Goal: Transaction & Acquisition: Purchase product/service

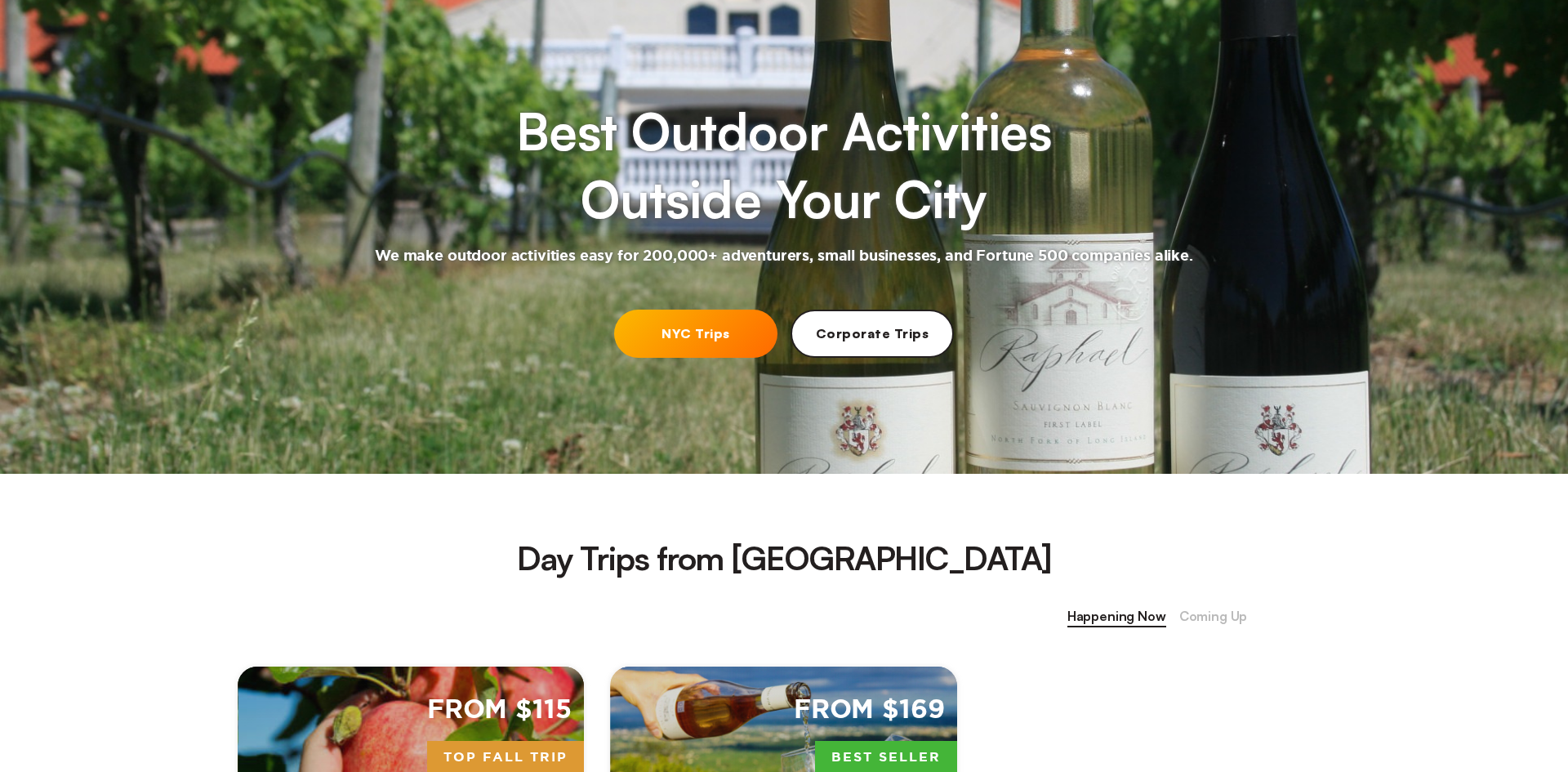
scroll to position [145, 0]
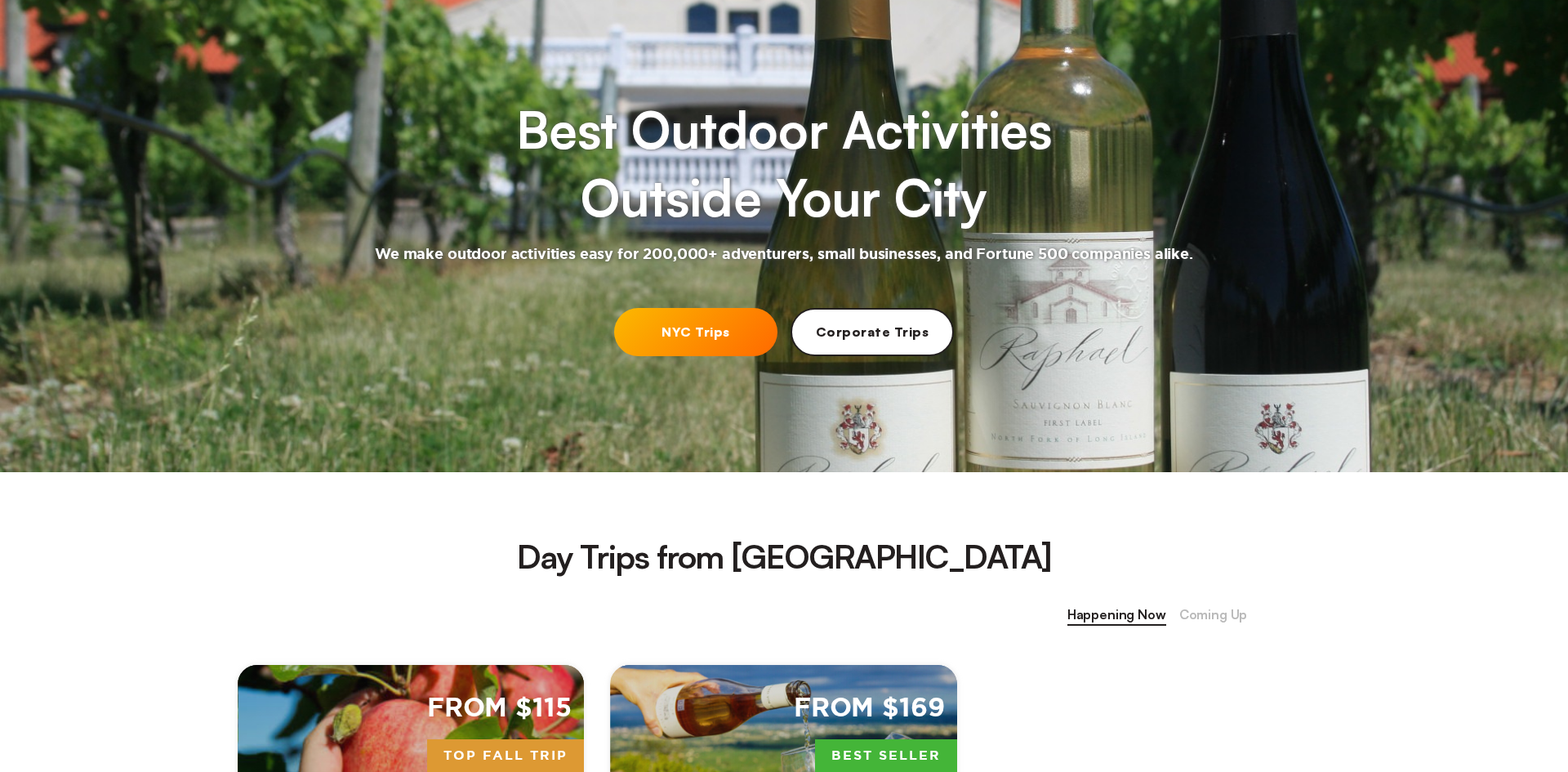
click at [897, 343] on link "Corporate Trips" at bounding box center [872, 332] width 164 height 49
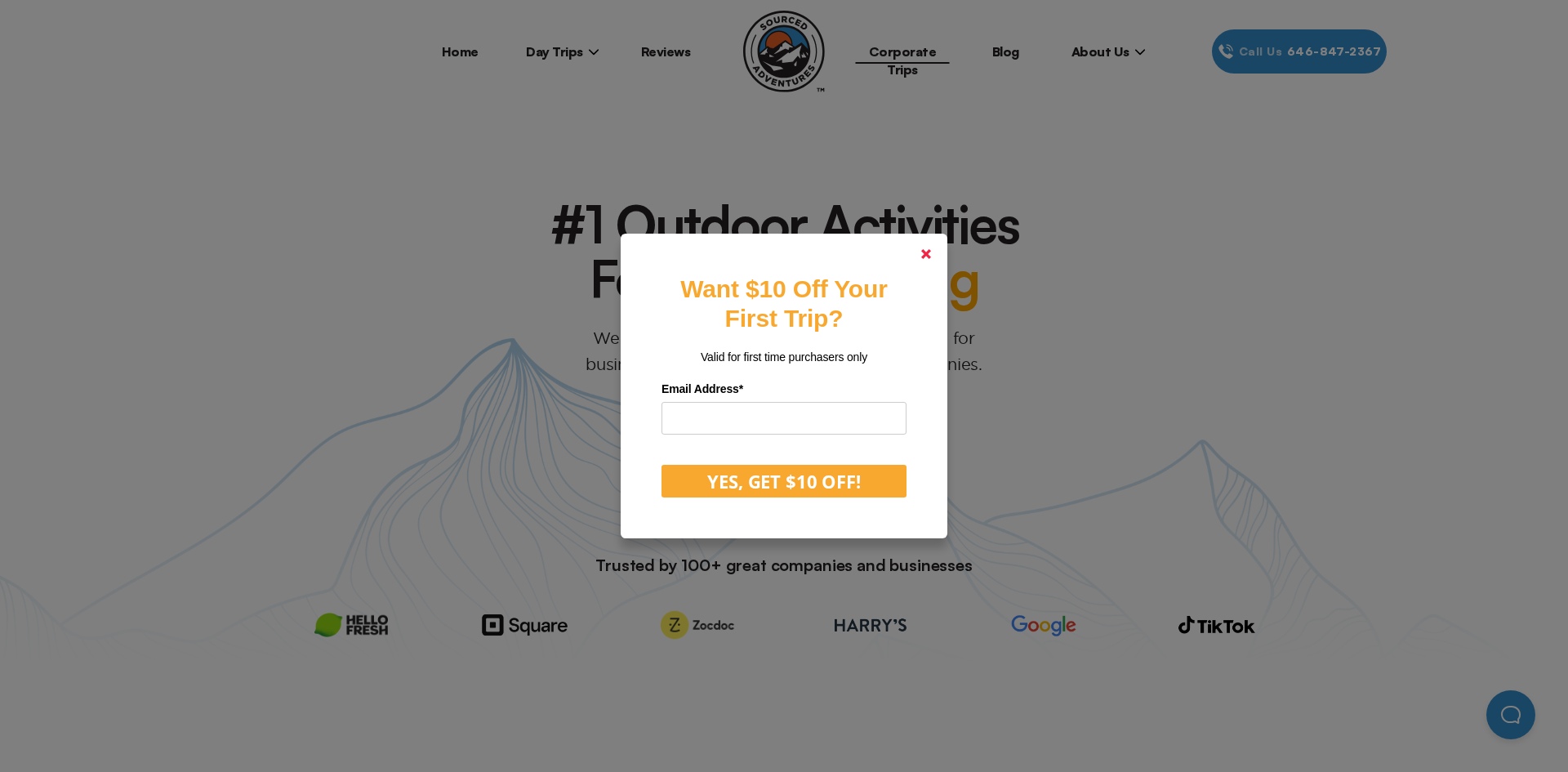
click at [925, 263] on link at bounding box center [926, 254] width 39 height 40
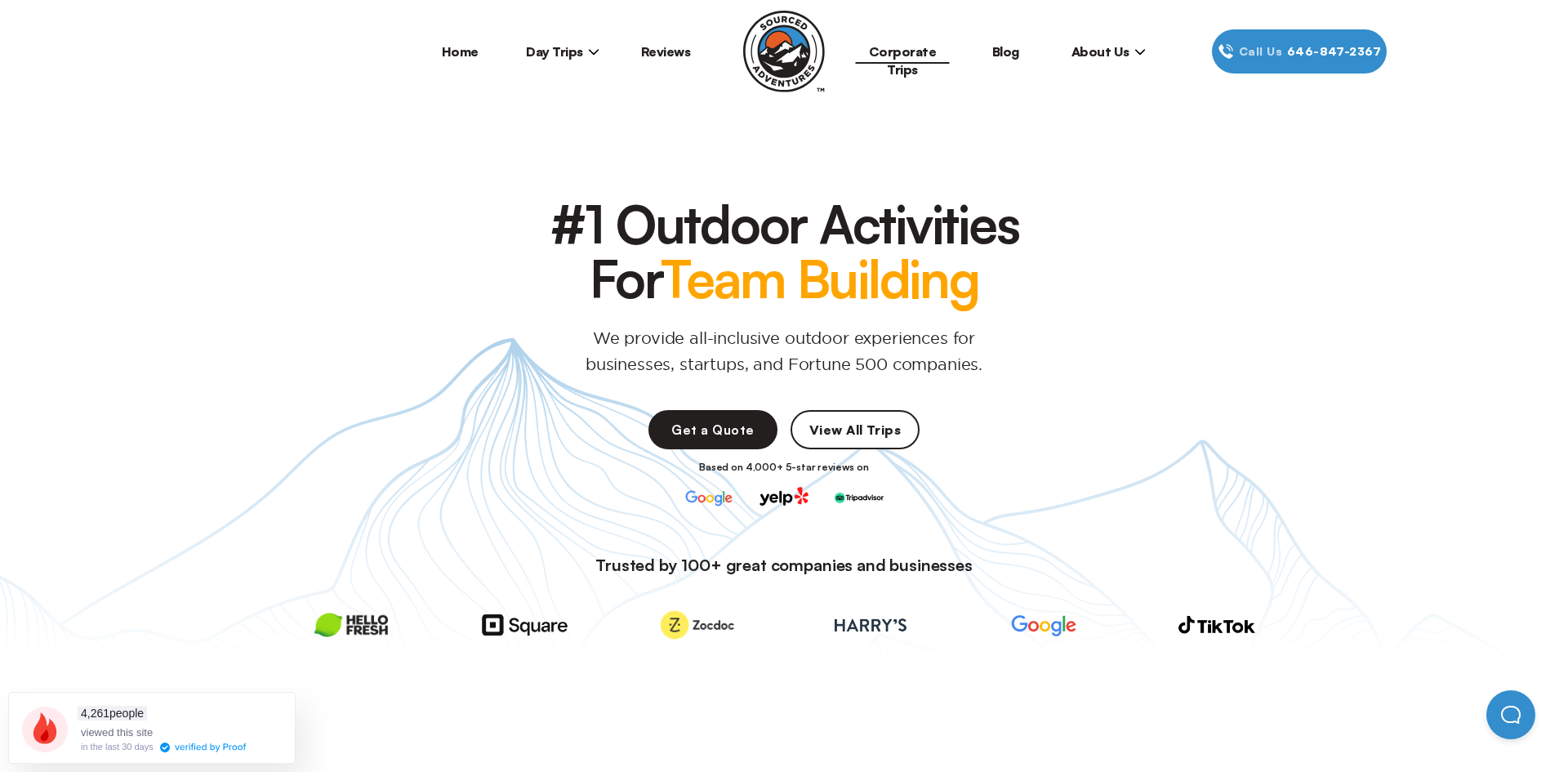
click at [788, 34] on img at bounding box center [783, 51] width 81 height 81
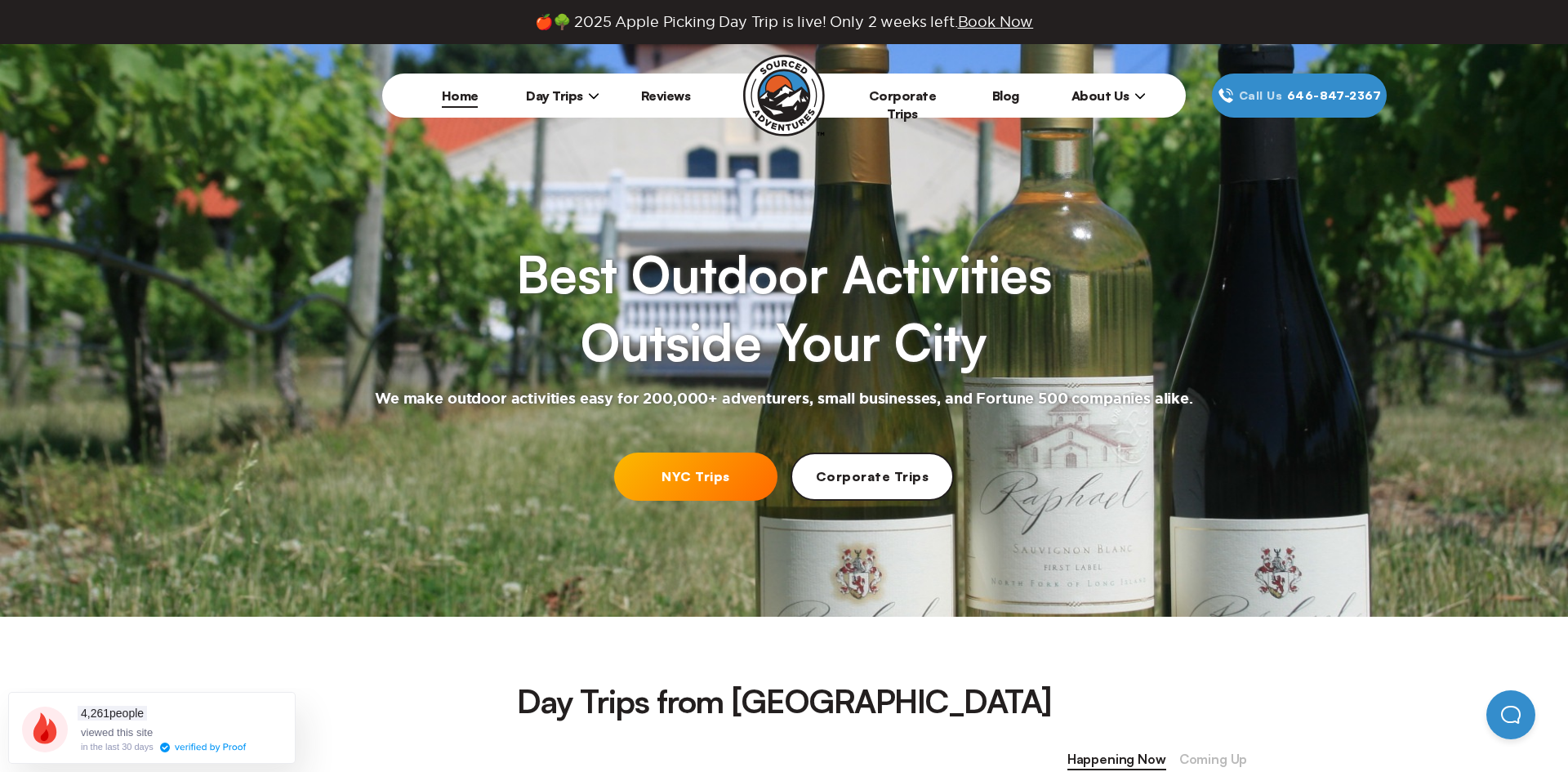
click at [794, 127] on img at bounding box center [783, 95] width 81 height 81
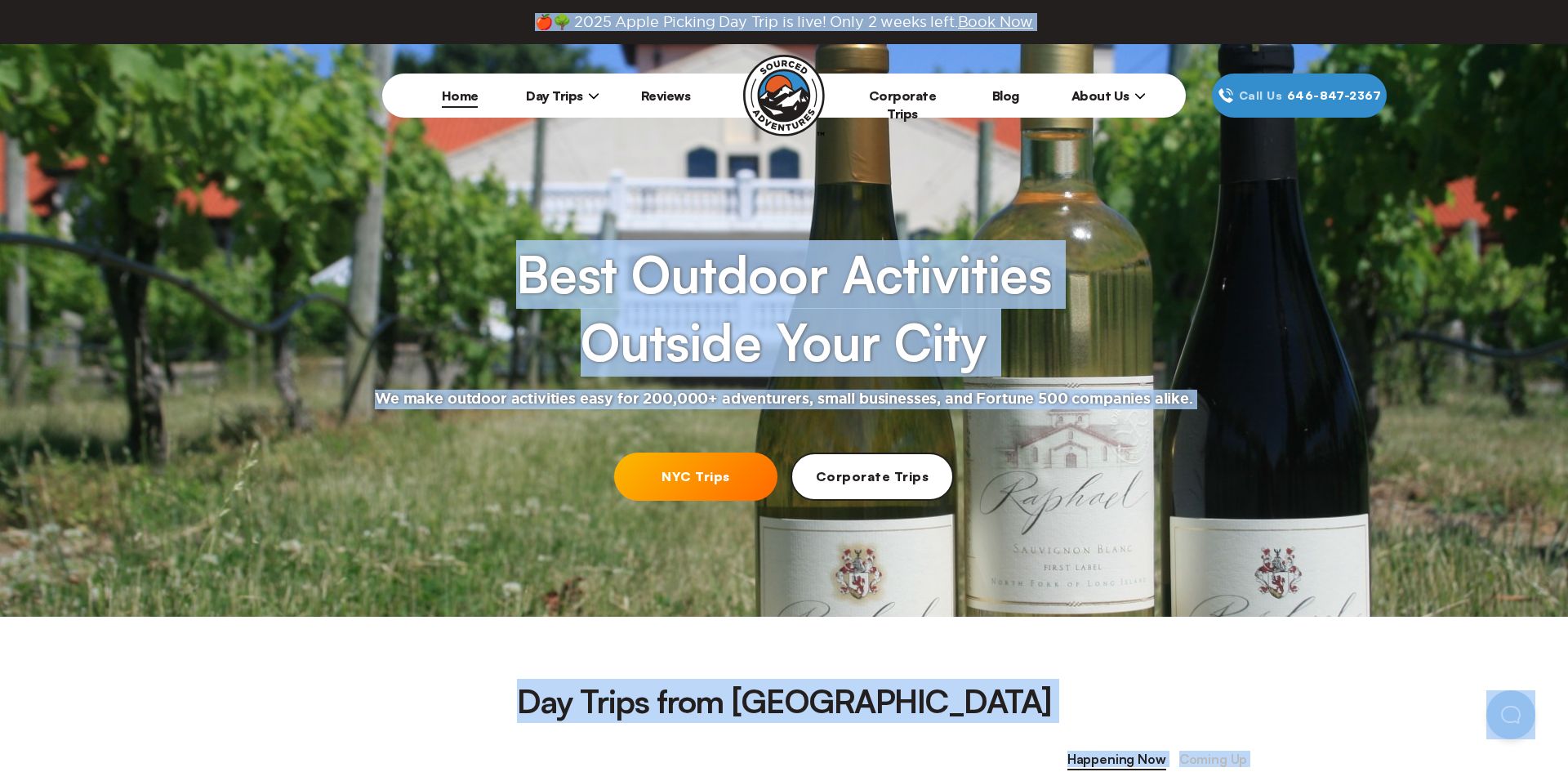
click at [350, 229] on div "Best Outdoor Activities Outside Your City We make outdoor activities easy for 2…" at bounding box center [784, 299] width 1568 height 229
click at [1117, 84] on li "About Us Who We Are Contact Us Jobs" at bounding box center [1108, 95] width 103 height 44
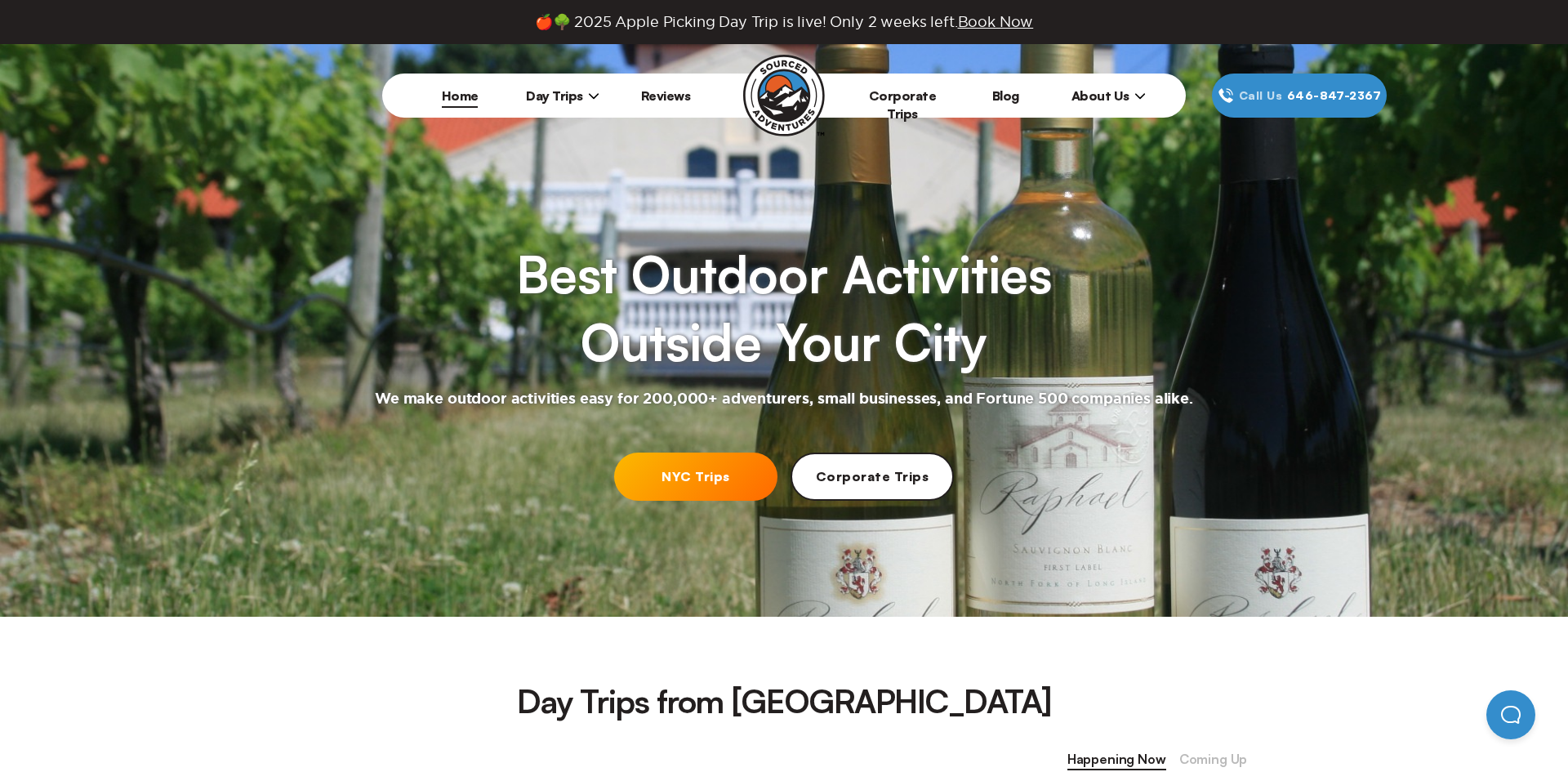
click at [1111, 91] on span "About Us" at bounding box center [1108, 95] width 74 height 16
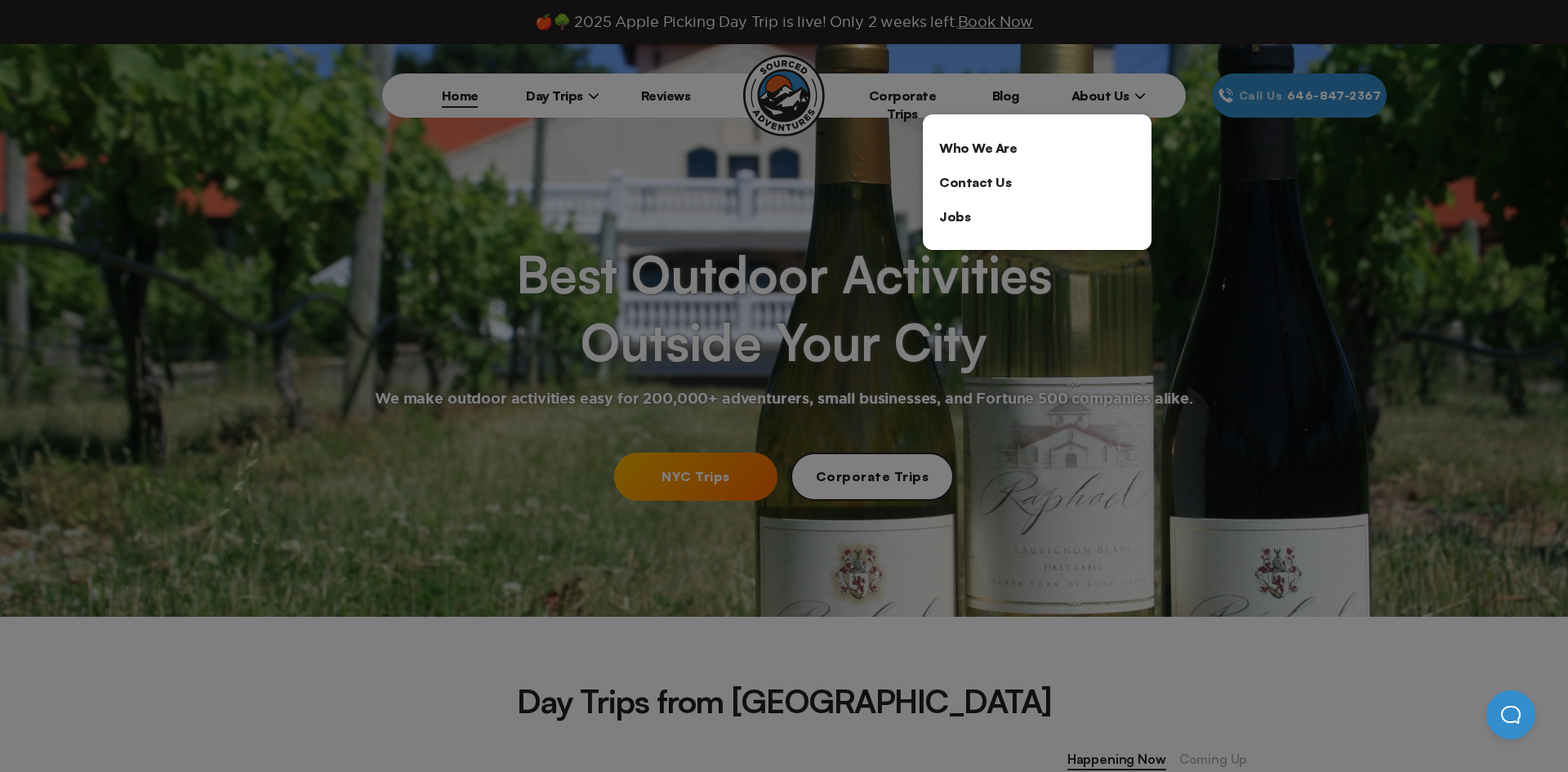
click at [1064, 154] on link "Who We Are" at bounding box center [1037, 148] width 229 height 35
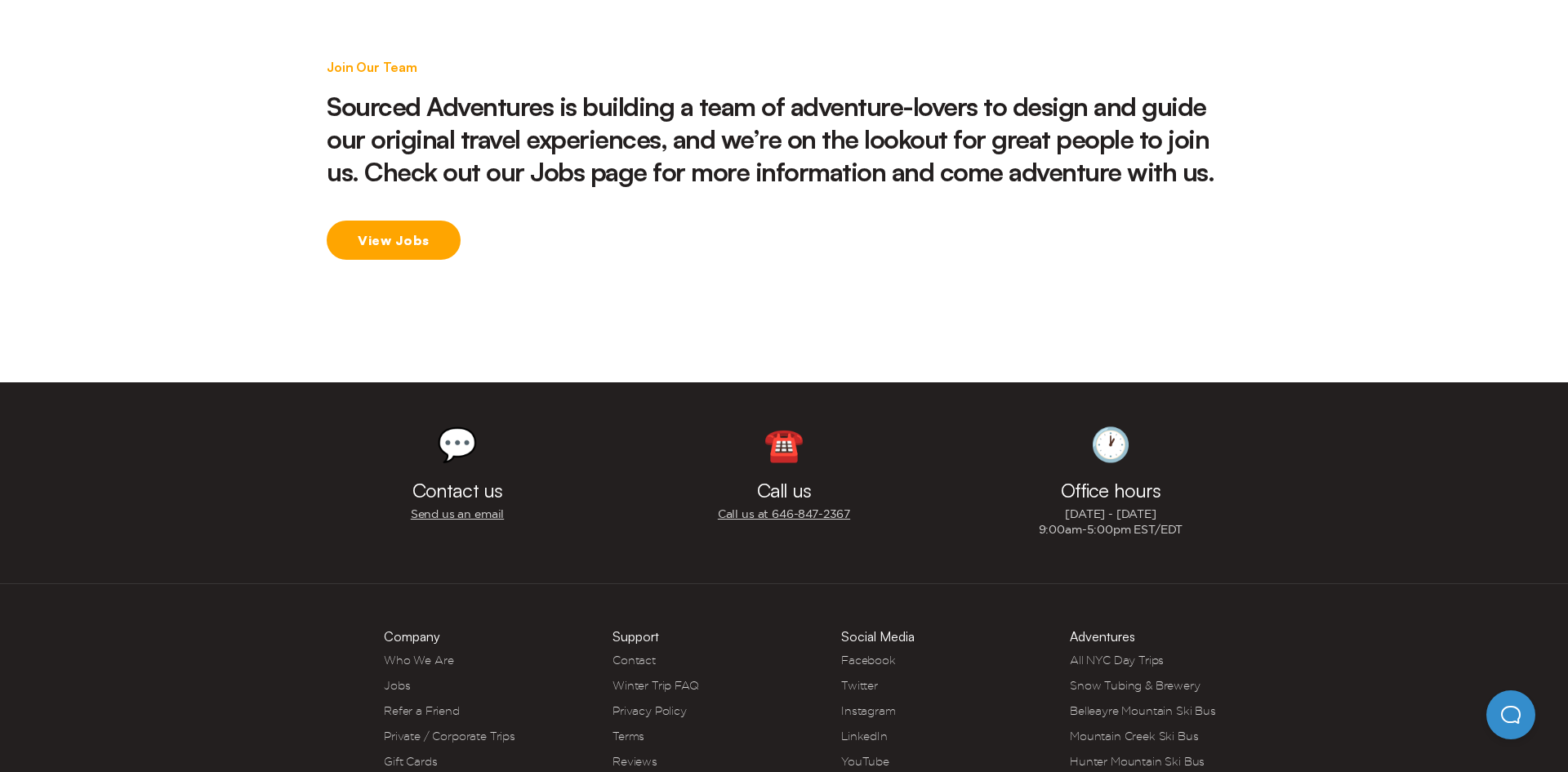
scroll to position [2523, 0]
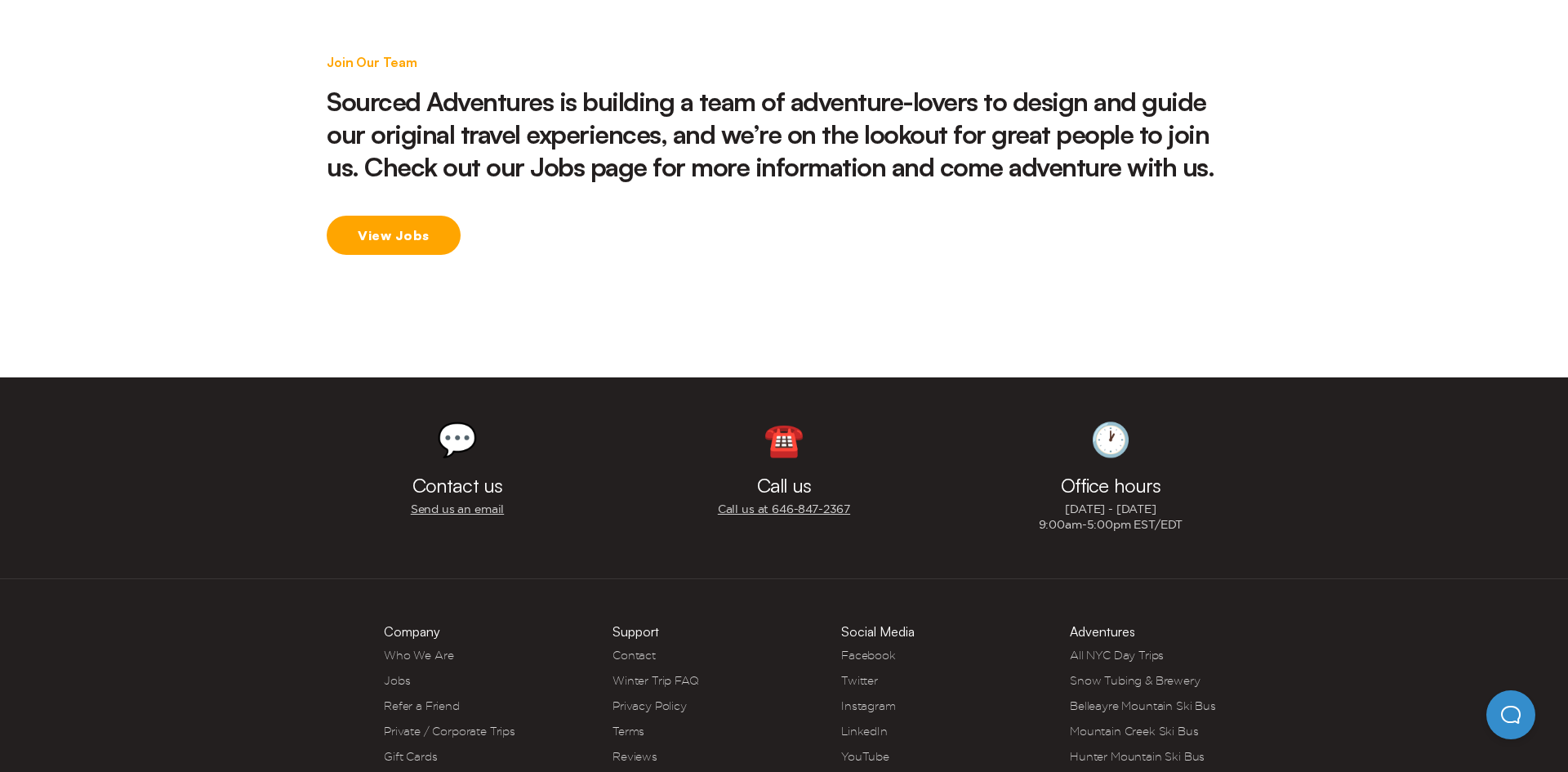
click at [884, 649] on link "Facebook" at bounding box center [868, 655] width 55 height 13
click at [877, 674] on link "Twitter" at bounding box center [859, 681] width 37 height 13
click at [883, 700] on link "Instagram" at bounding box center [868, 706] width 55 height 13
click at [873, 724] on link "LinkedIn" at bounding box center [864, 731] width 47 height 13
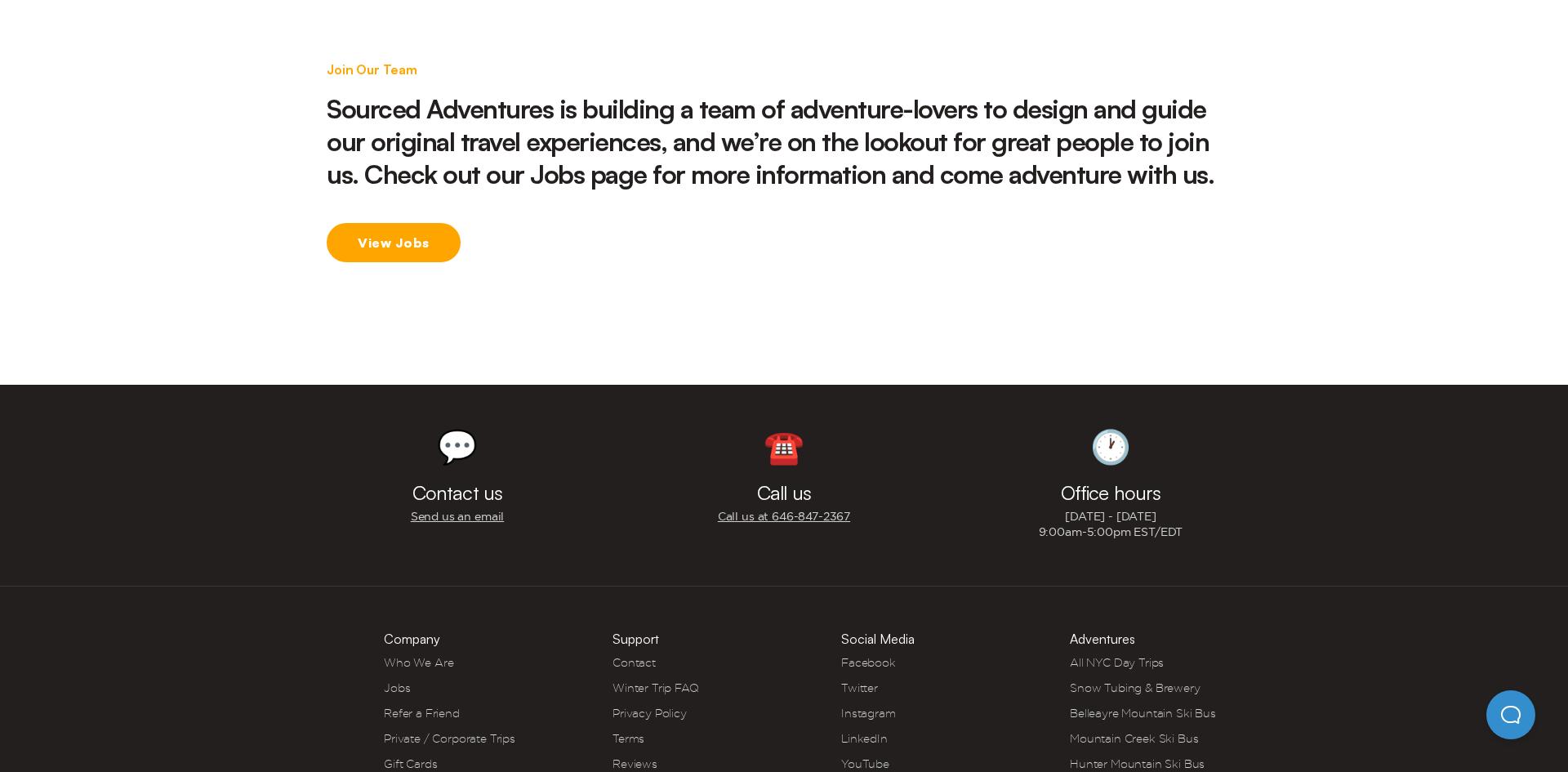
scroll to position [2507, 0]
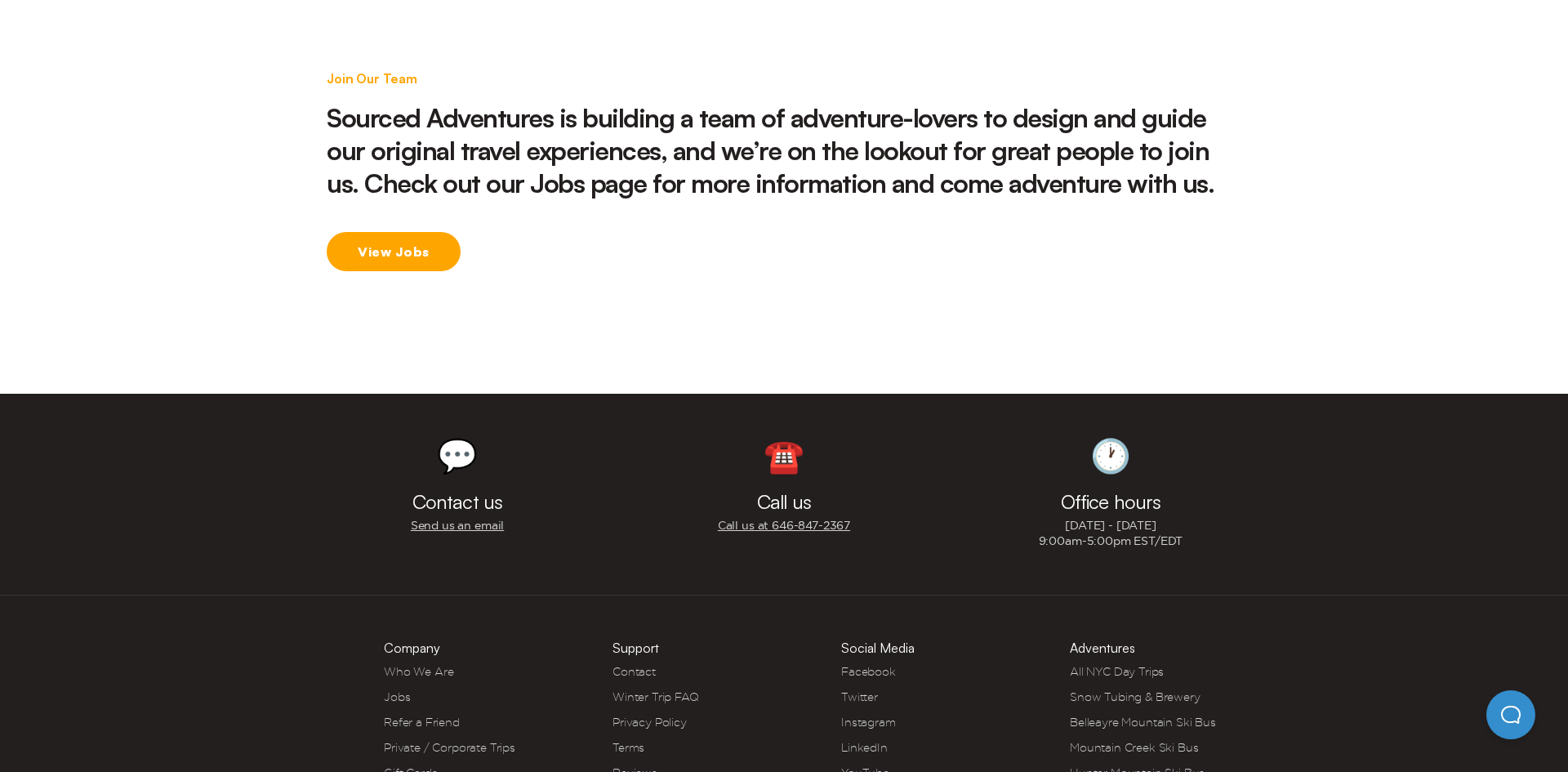
click at [397, 766] on link "Gift Cards" at bounding box center [411, 773] width 53 height 13
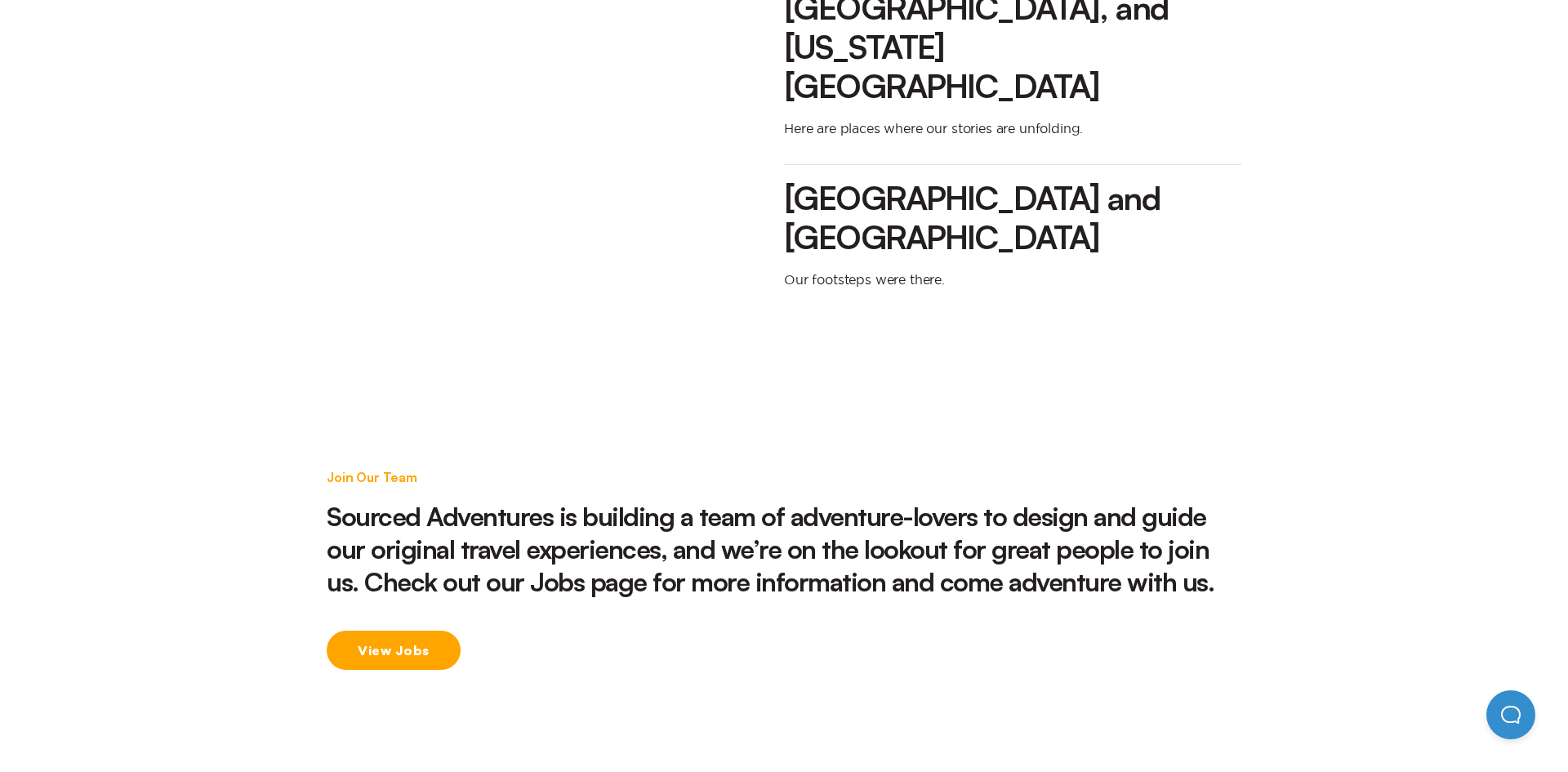
scroll to position [2523, 0]
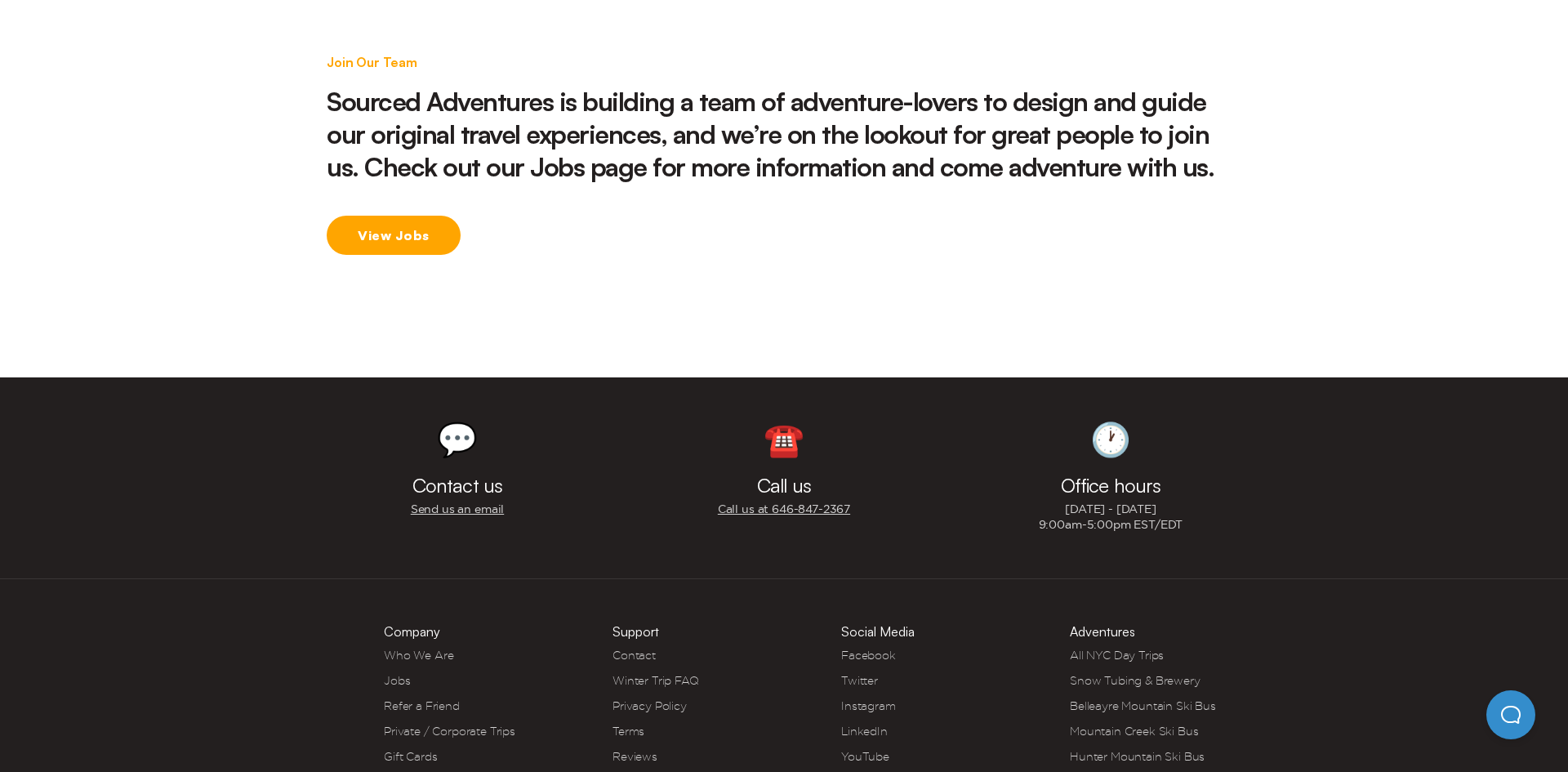
click at [411, 750] on link "Gift Cards" at bounding box center [411, 756] width 53 height 13
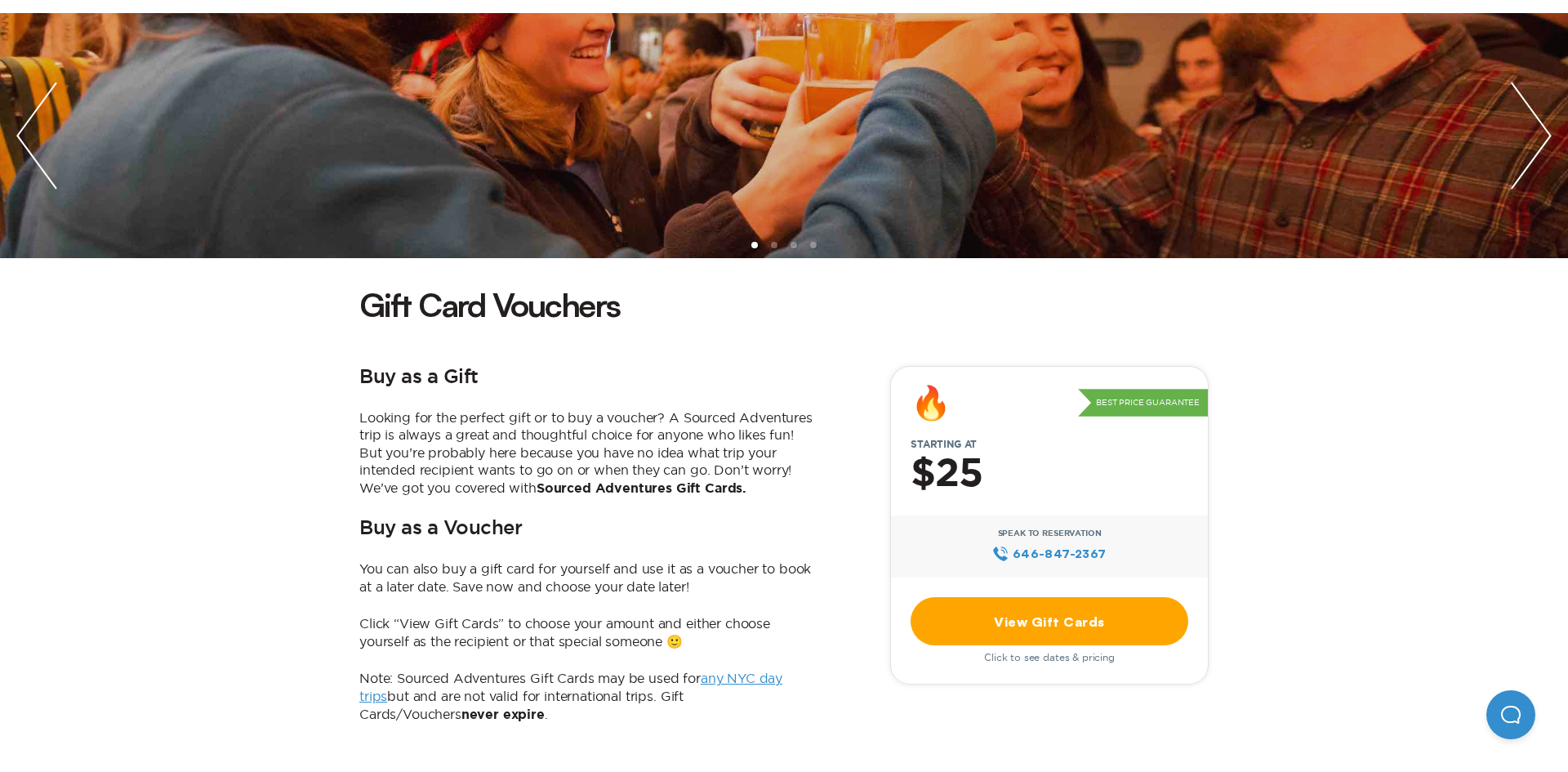
scroll to position [299, 0]
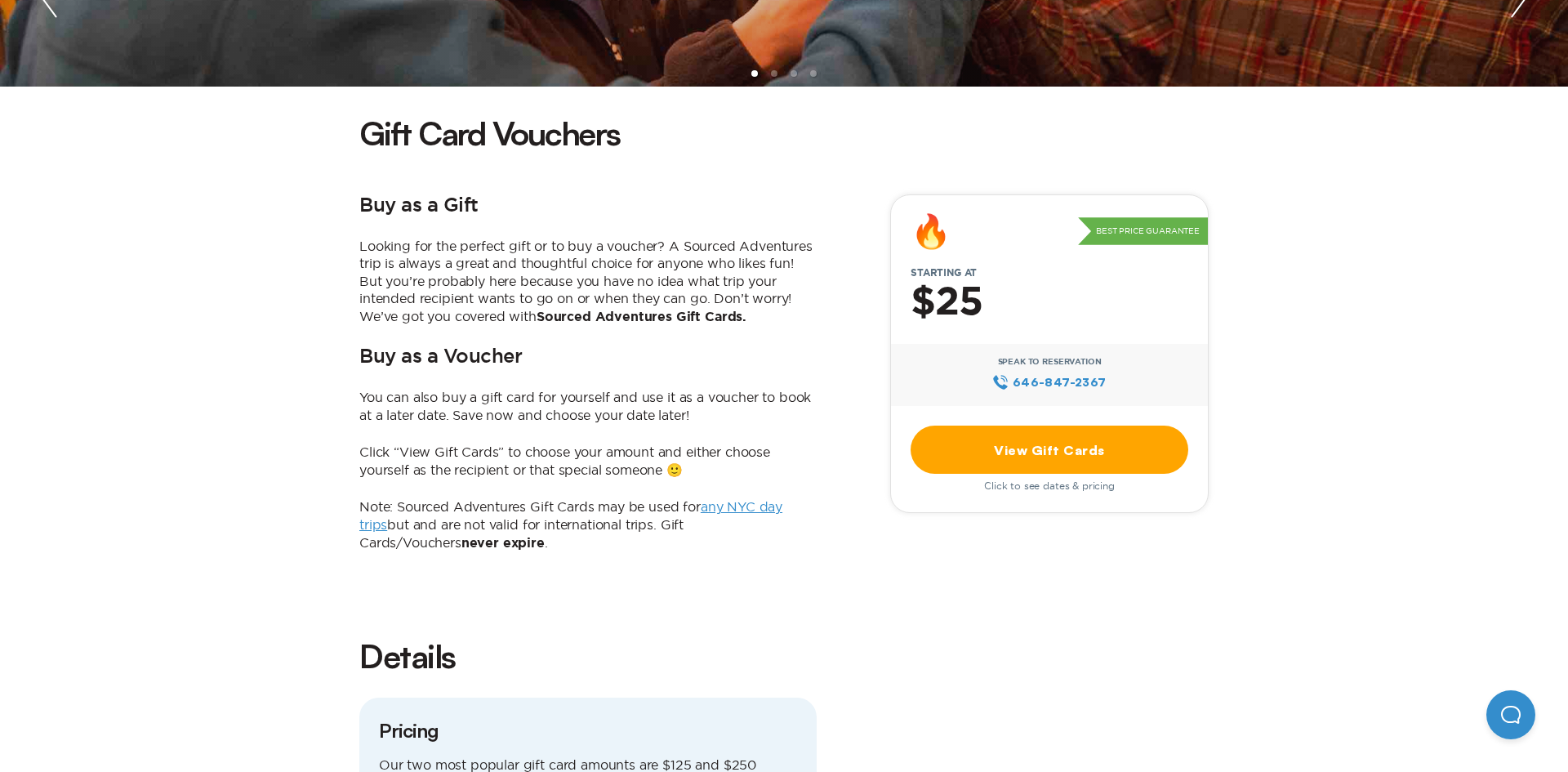
click at [1039, 459] on link "View Gift Cards" at bounding box center [1050, 449] width 278 height 49
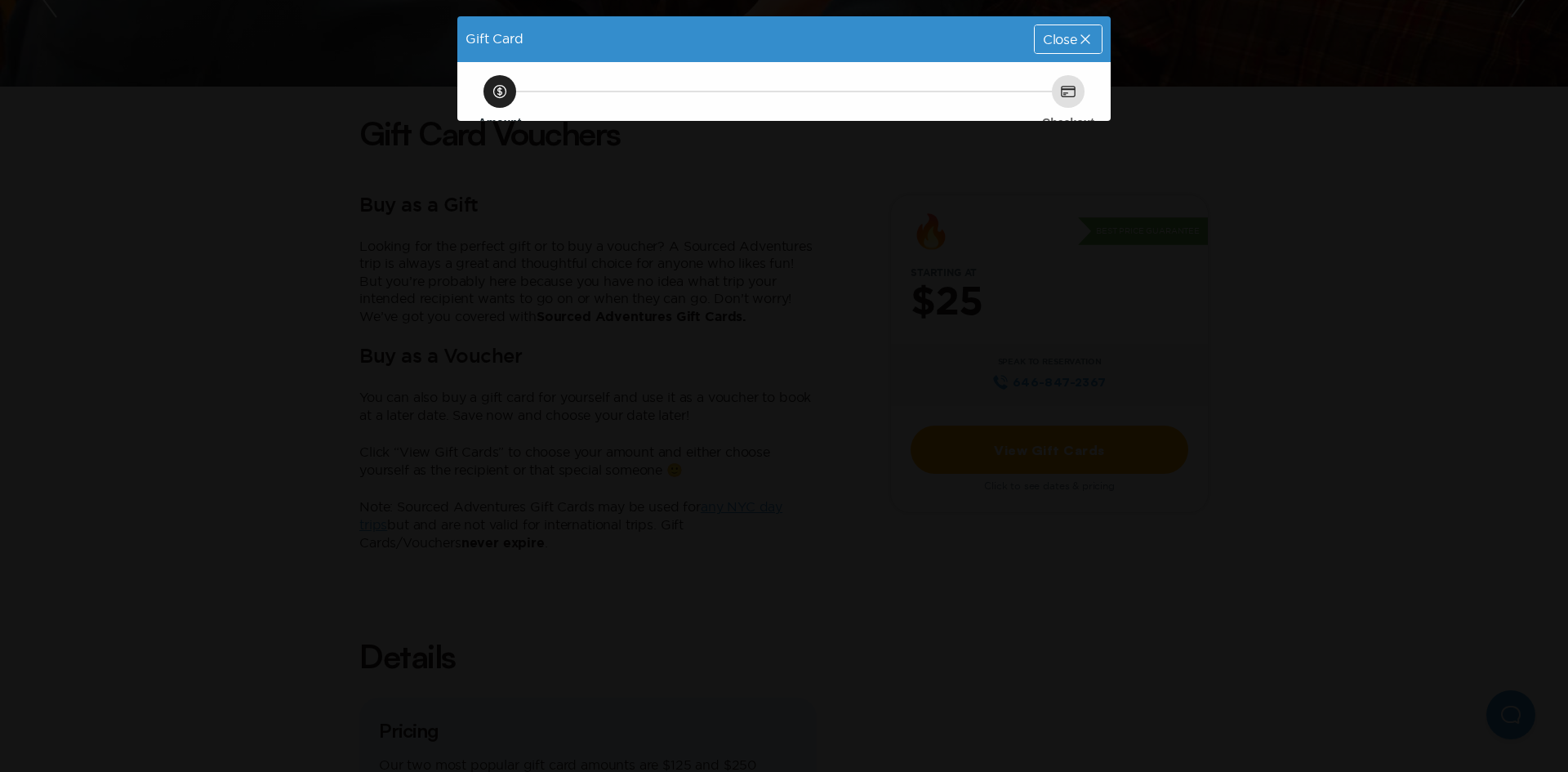
scroll to position [0, 0]
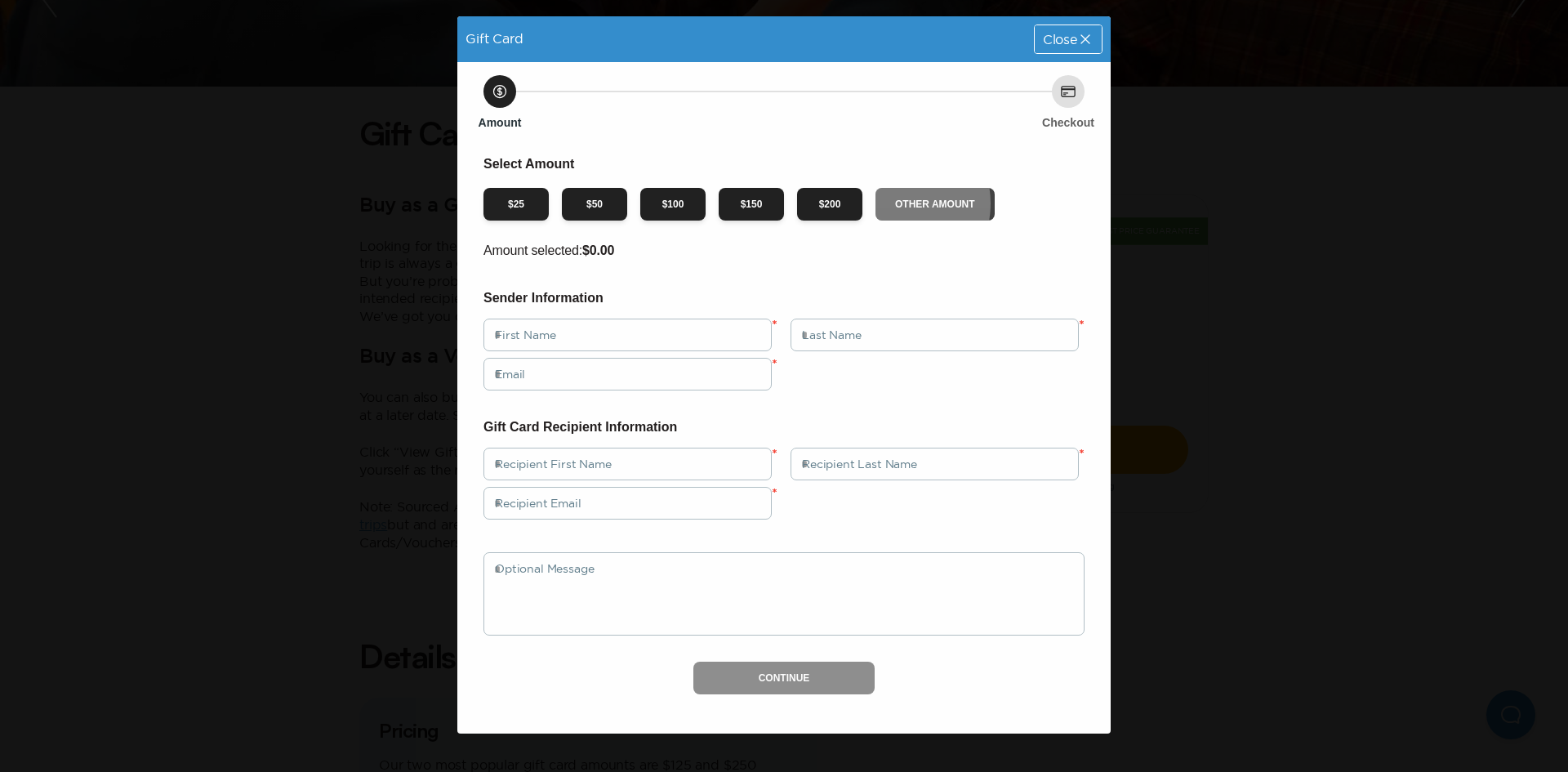
click at [892, 203] on button "Other Amount" at bounding box center [935, 204] width 119 height 33
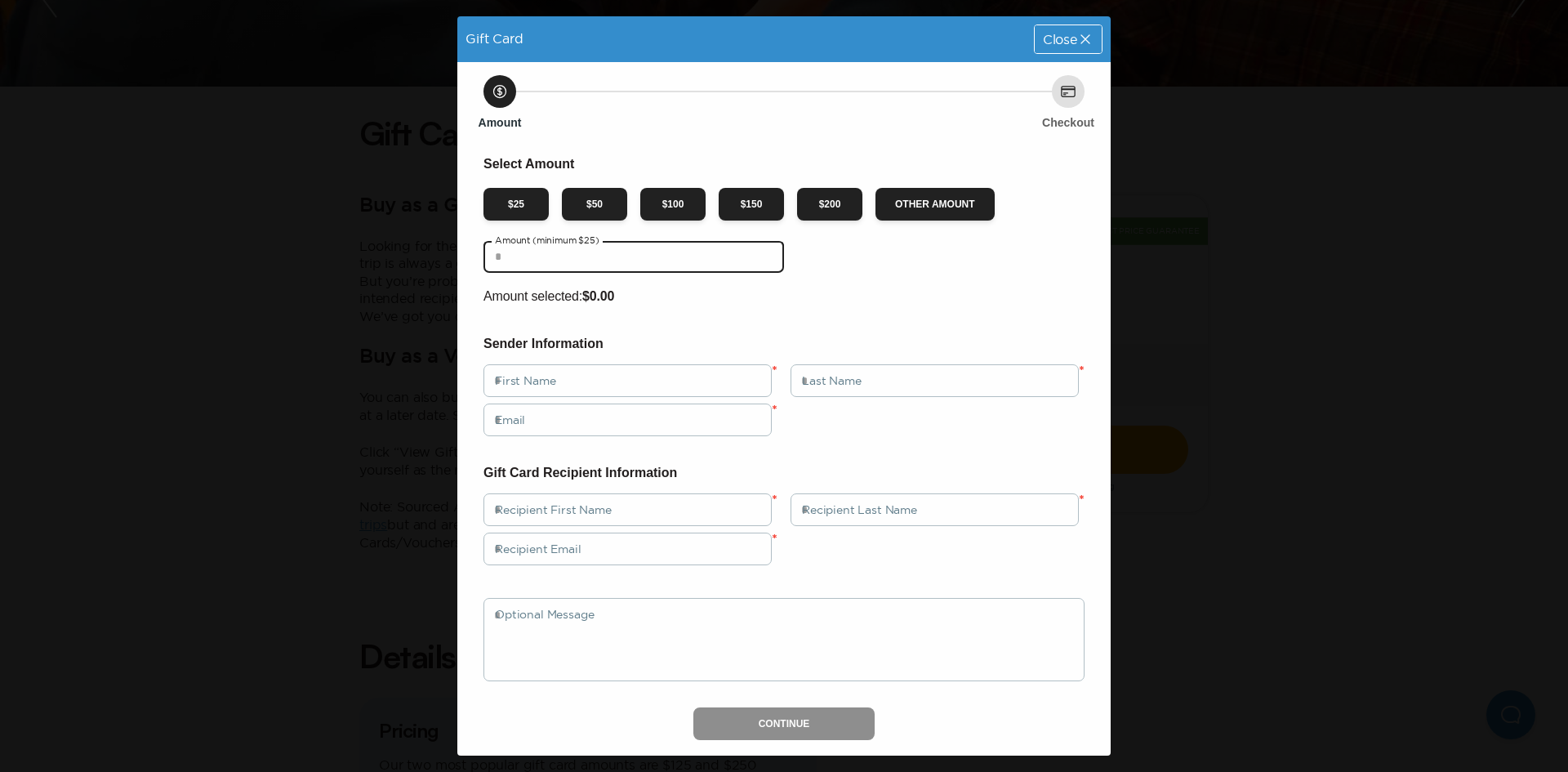
click at [623, 262] on input "text" at bounding box center [633, 257] width 300 height 33
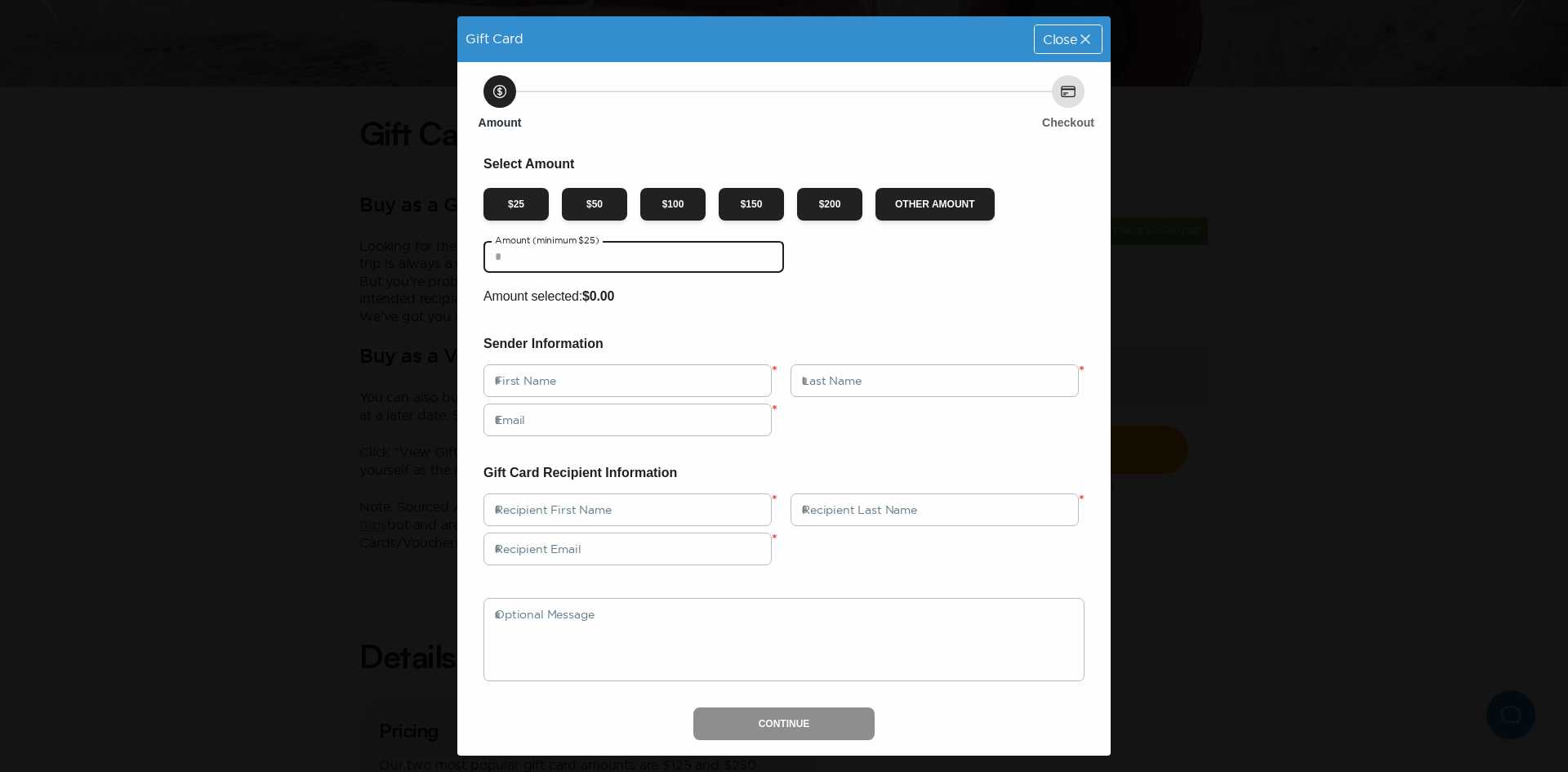
type input "*****"
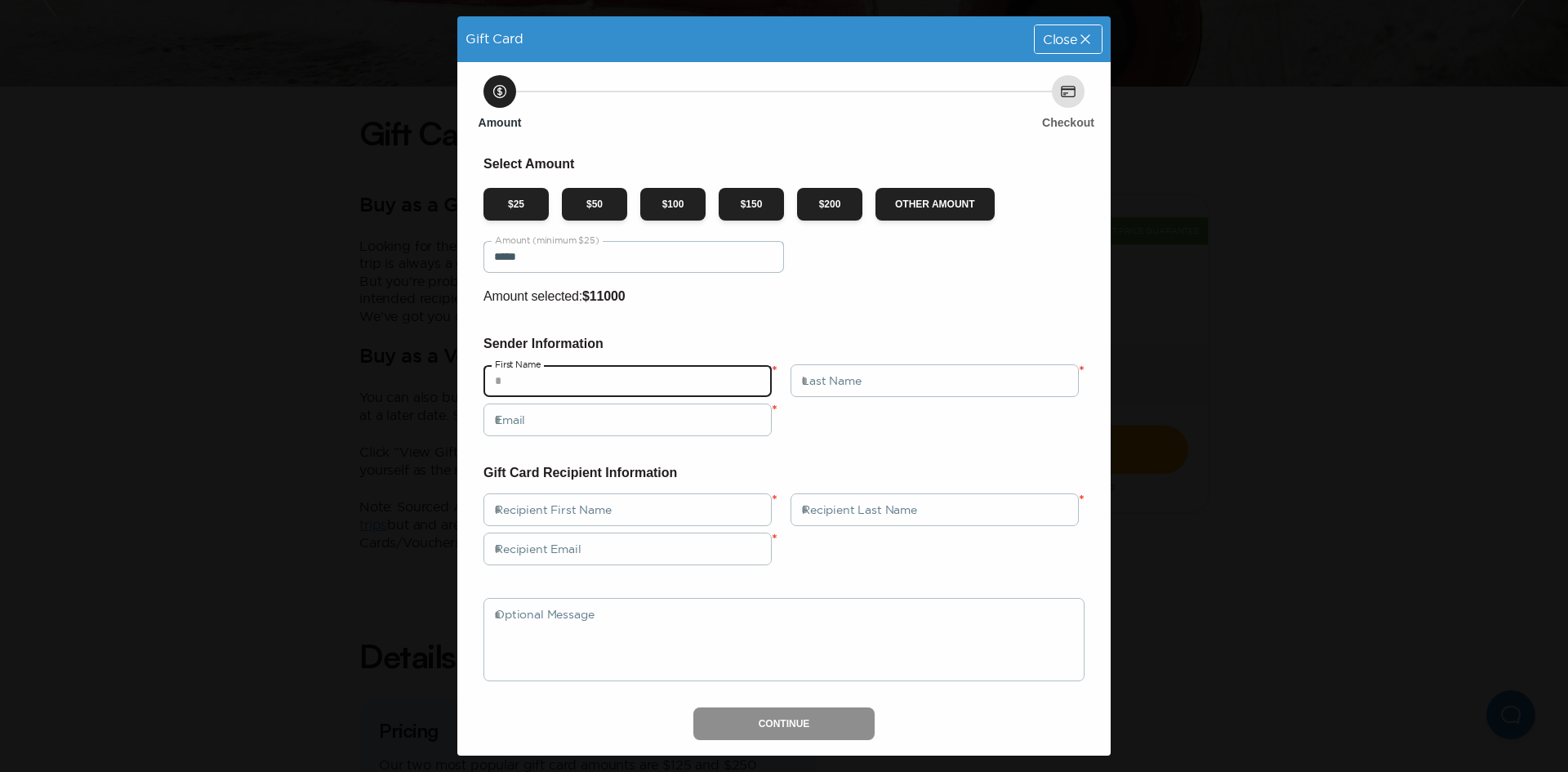
click at [591, 380] on input "text" at bounding box center [628, 381] width 288 height 33
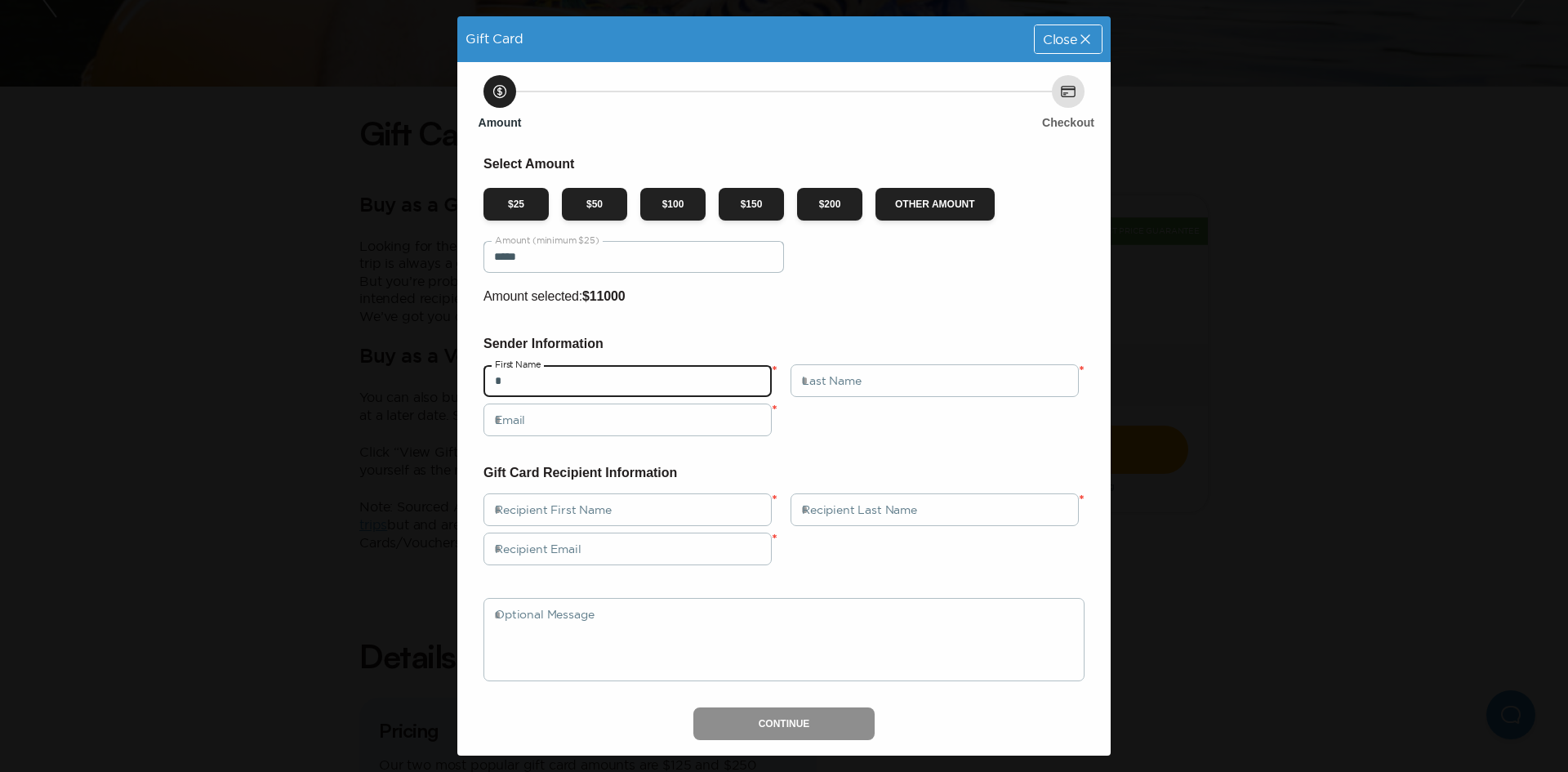
type input "*"
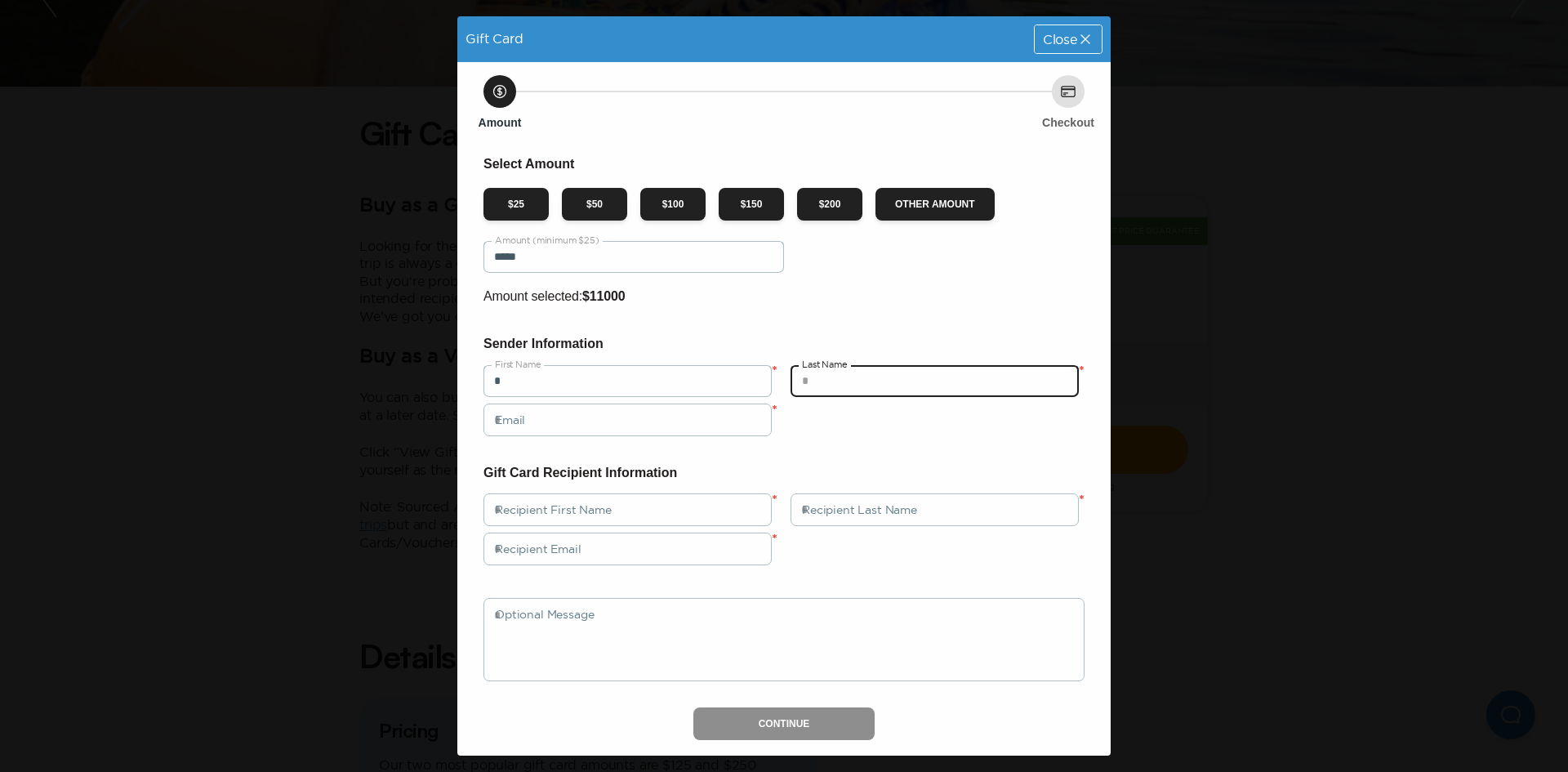
click at [1011, 370] on input "text" at bounding box center [935, 381] width 288 height 33
type input "*"
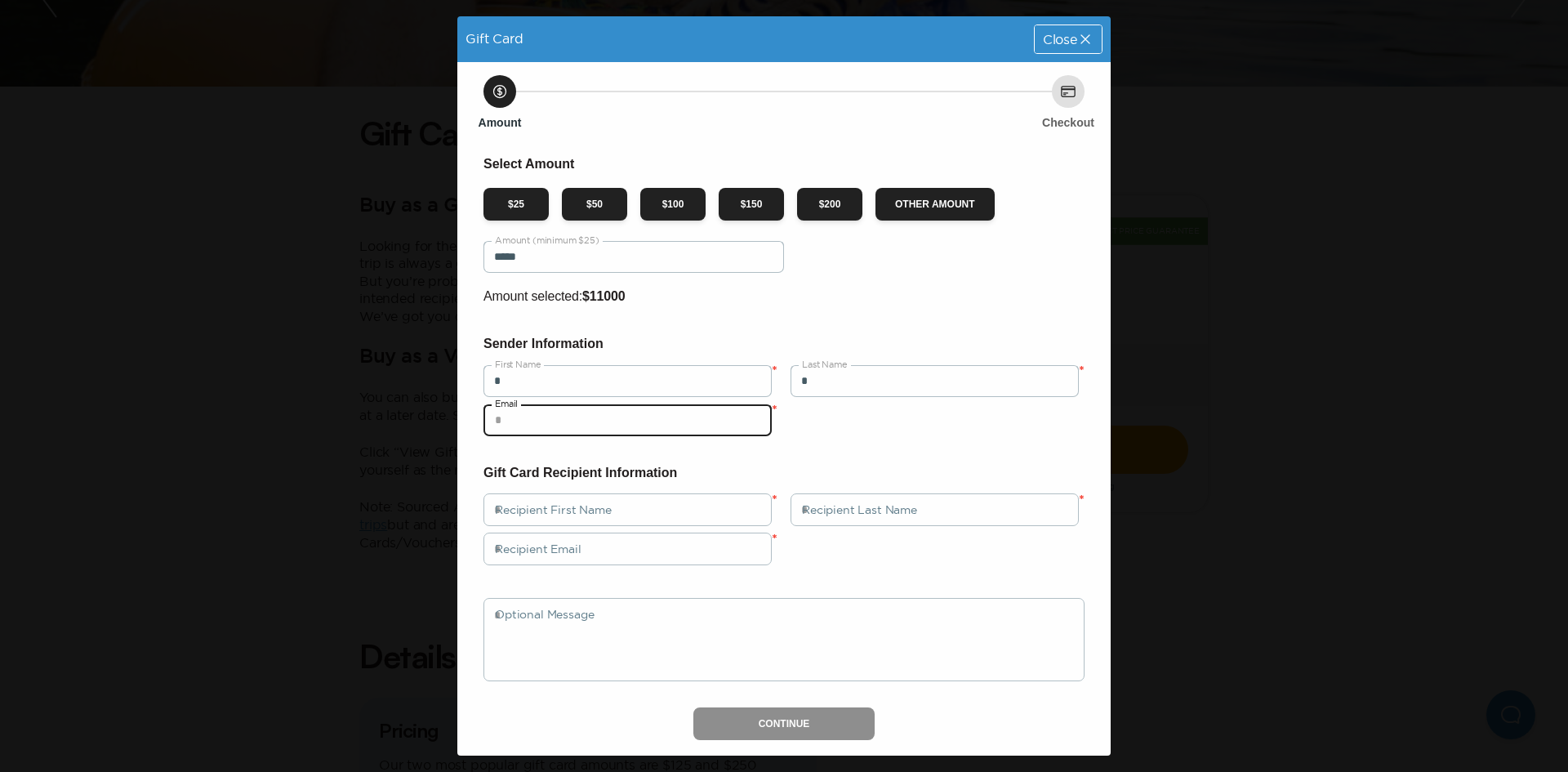
click at [660, 431] on input "email" at bounding box center [628, 420] width 288 height 33
type input "**********"
drag, startPoint x: 647, startPoint y: 484, endPoint x: 640, endPoint y: 508, distance: 25.0
click at [644, 486] on div "Gift Card Recipient Information Recipient First Name * Recipient Last Name * Re…" at bounding box center [784, 572] width 601 height 219
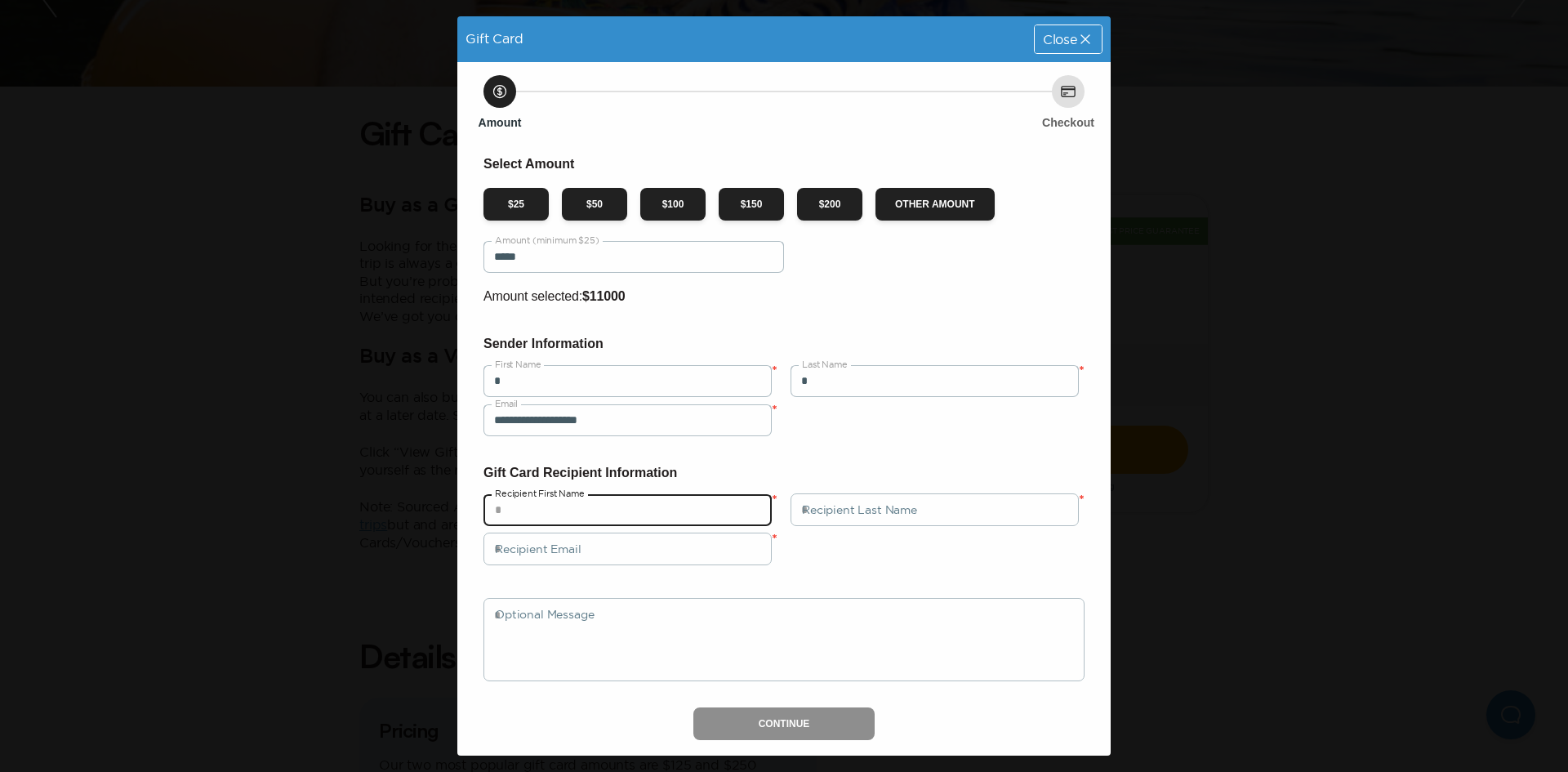
click at [640, 508] on input "text" at bounding box center [628, 510] width 288 height 33
type input "*"
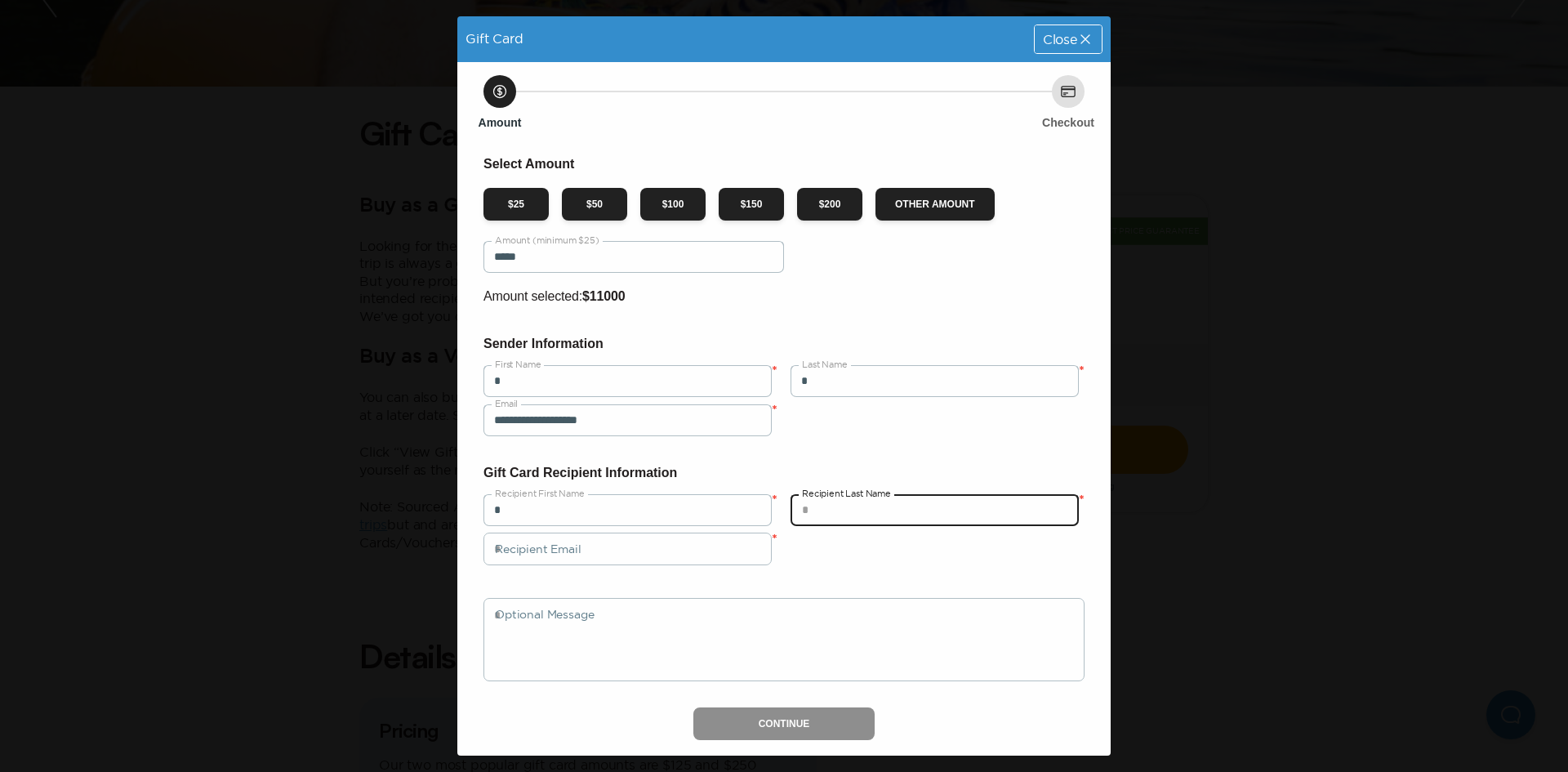
click at [925, 518] on input "text" at bounding box center [935, 510] width 288 height 33
type input "*"
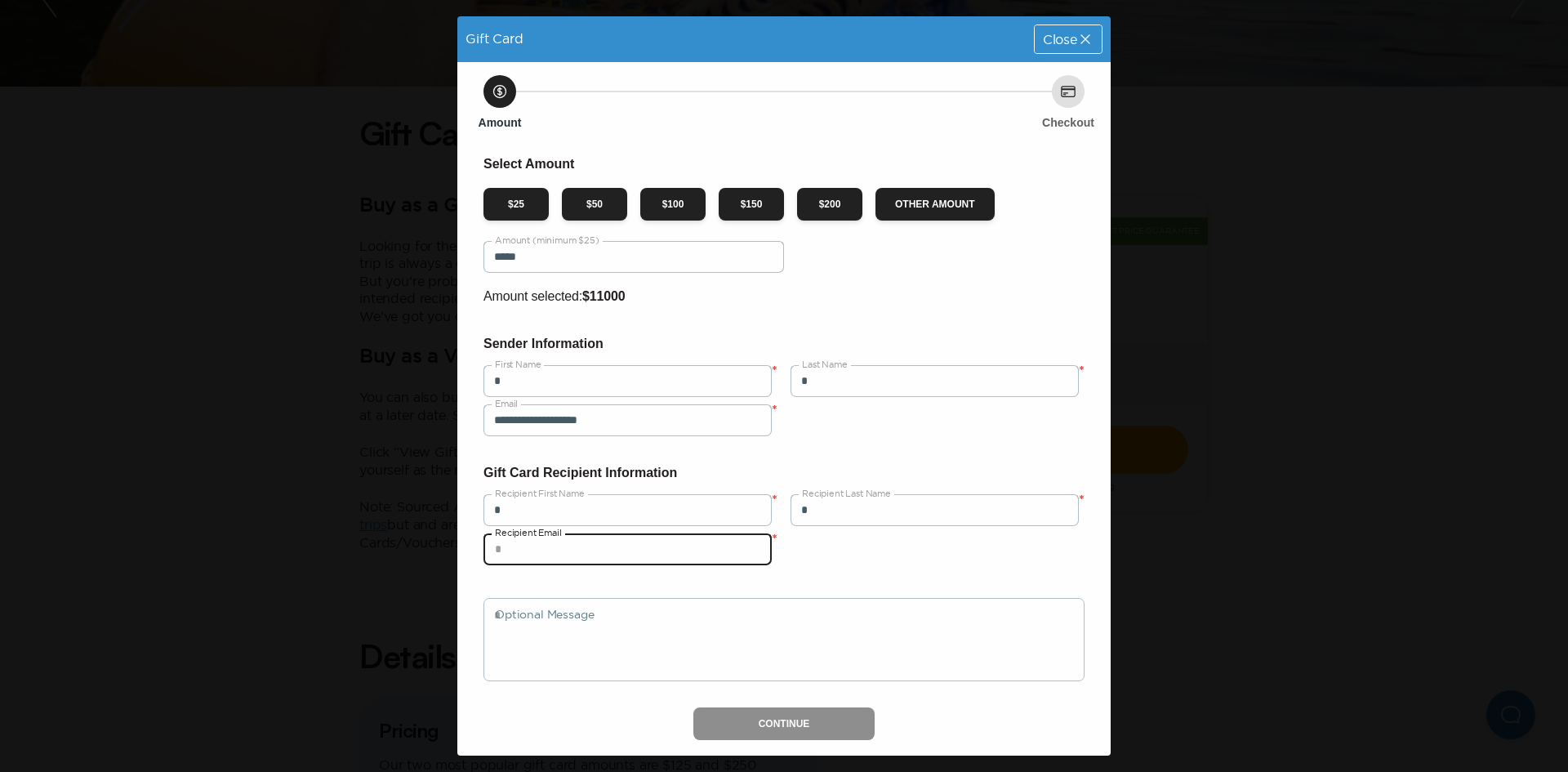
click at [680, 539] on input "email" at bounding box center [628, 549] width 288 height 33
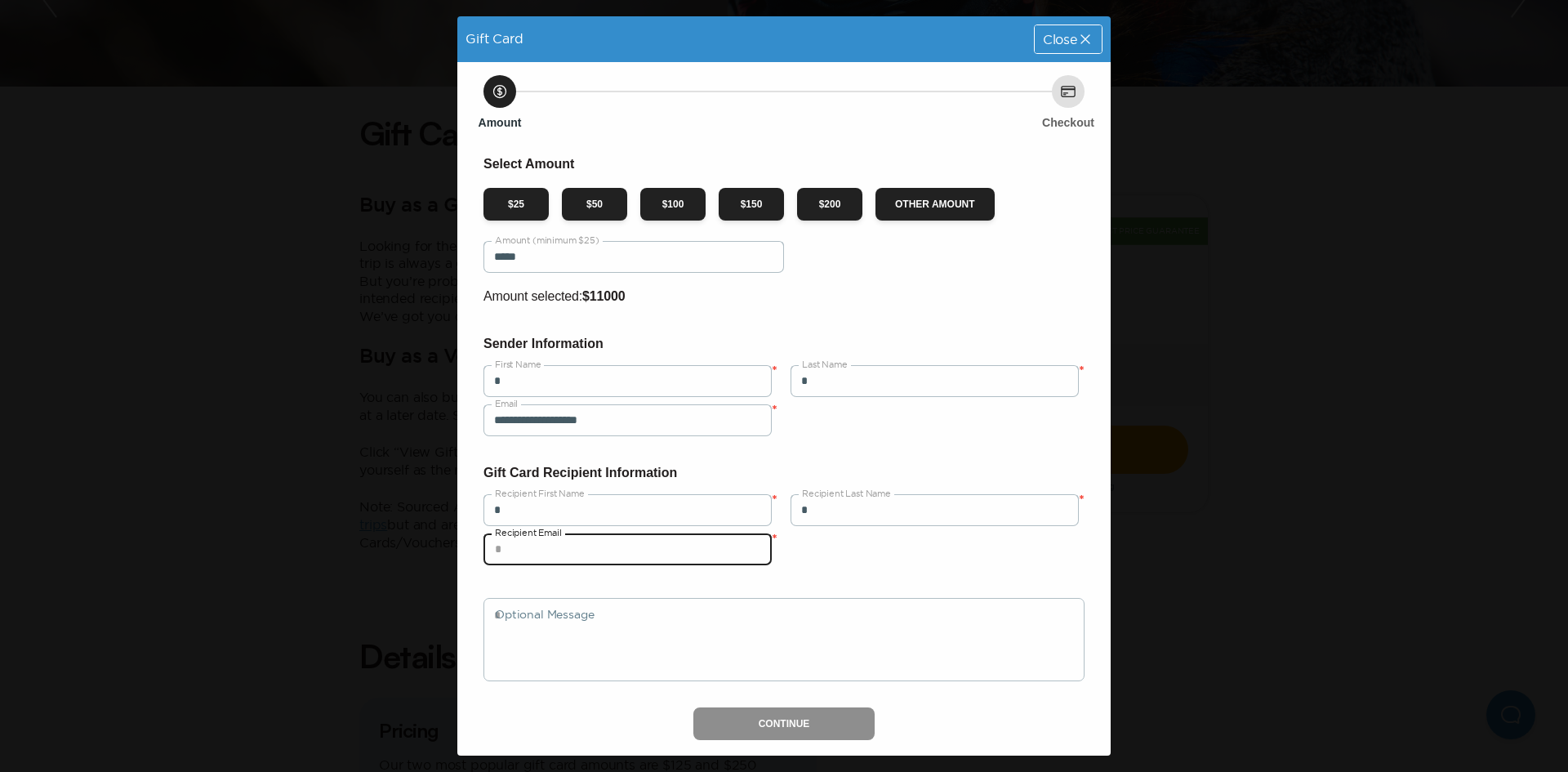
type input "**********"
click at [768, 719] on button "Continue" at bounding box center [784, 724] width 182 height 33
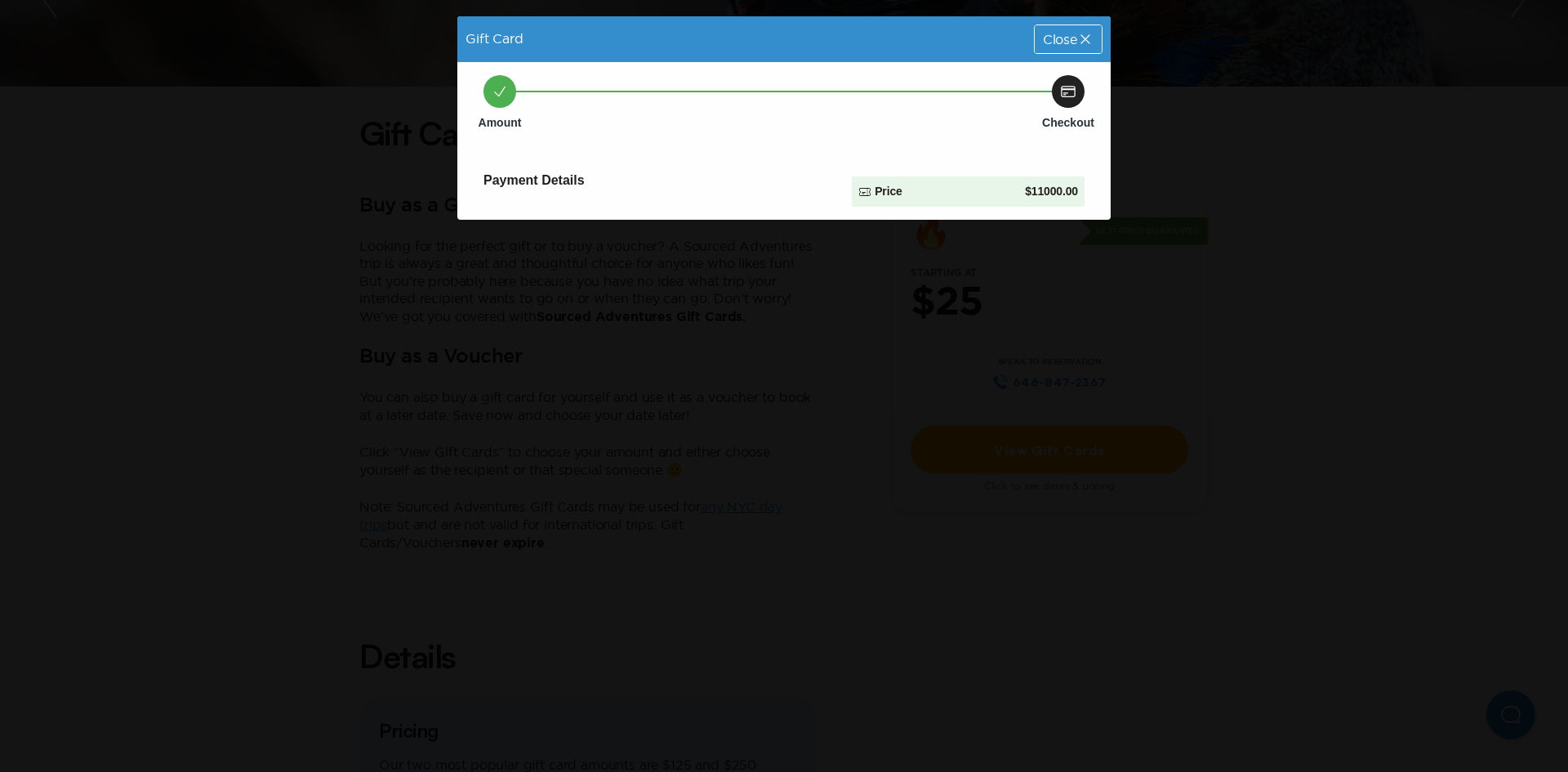
type input "**********"
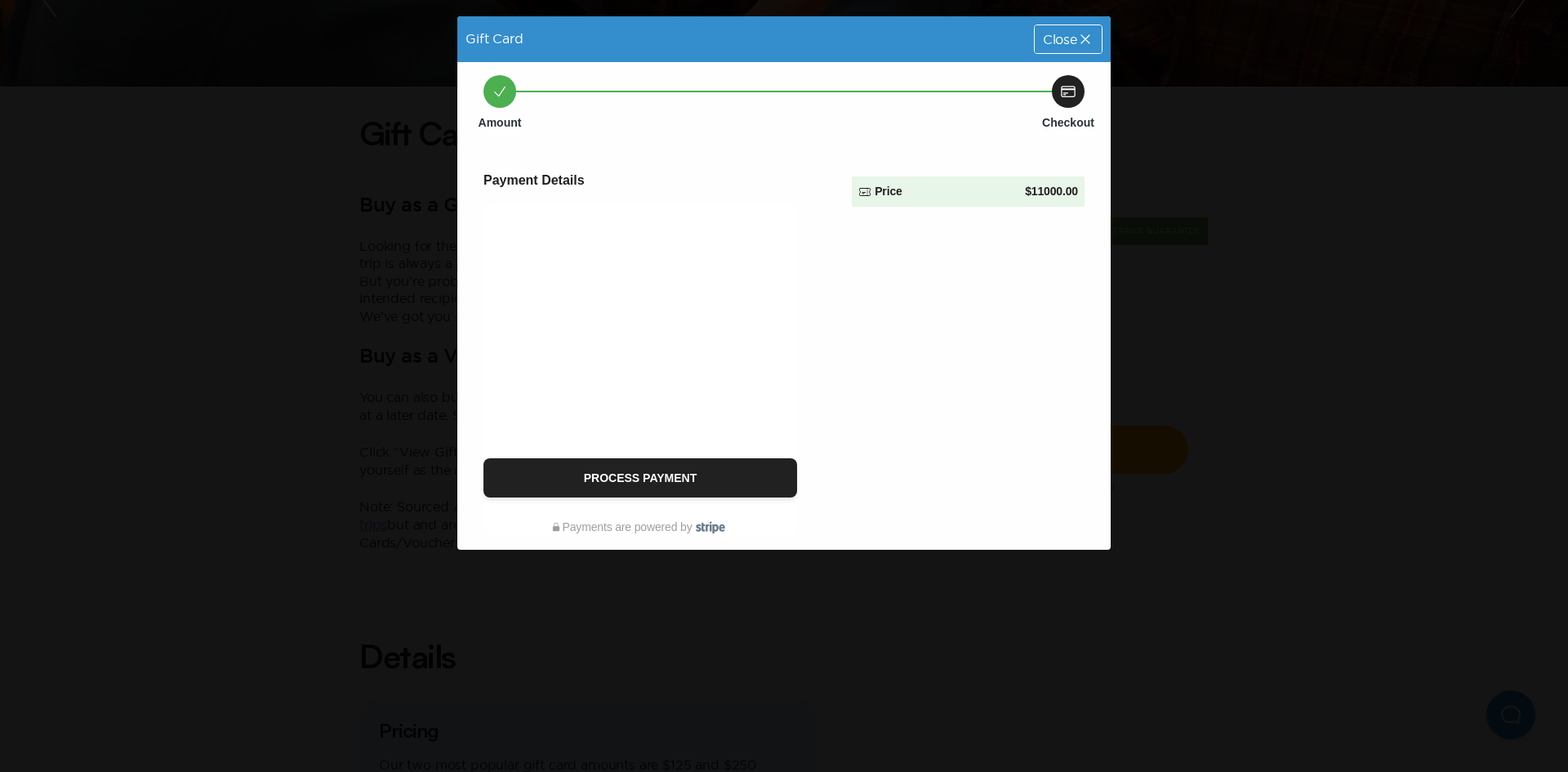
click at [1075, 37] on span "Close" at bounding box center [1060, 40] width 35 height 13
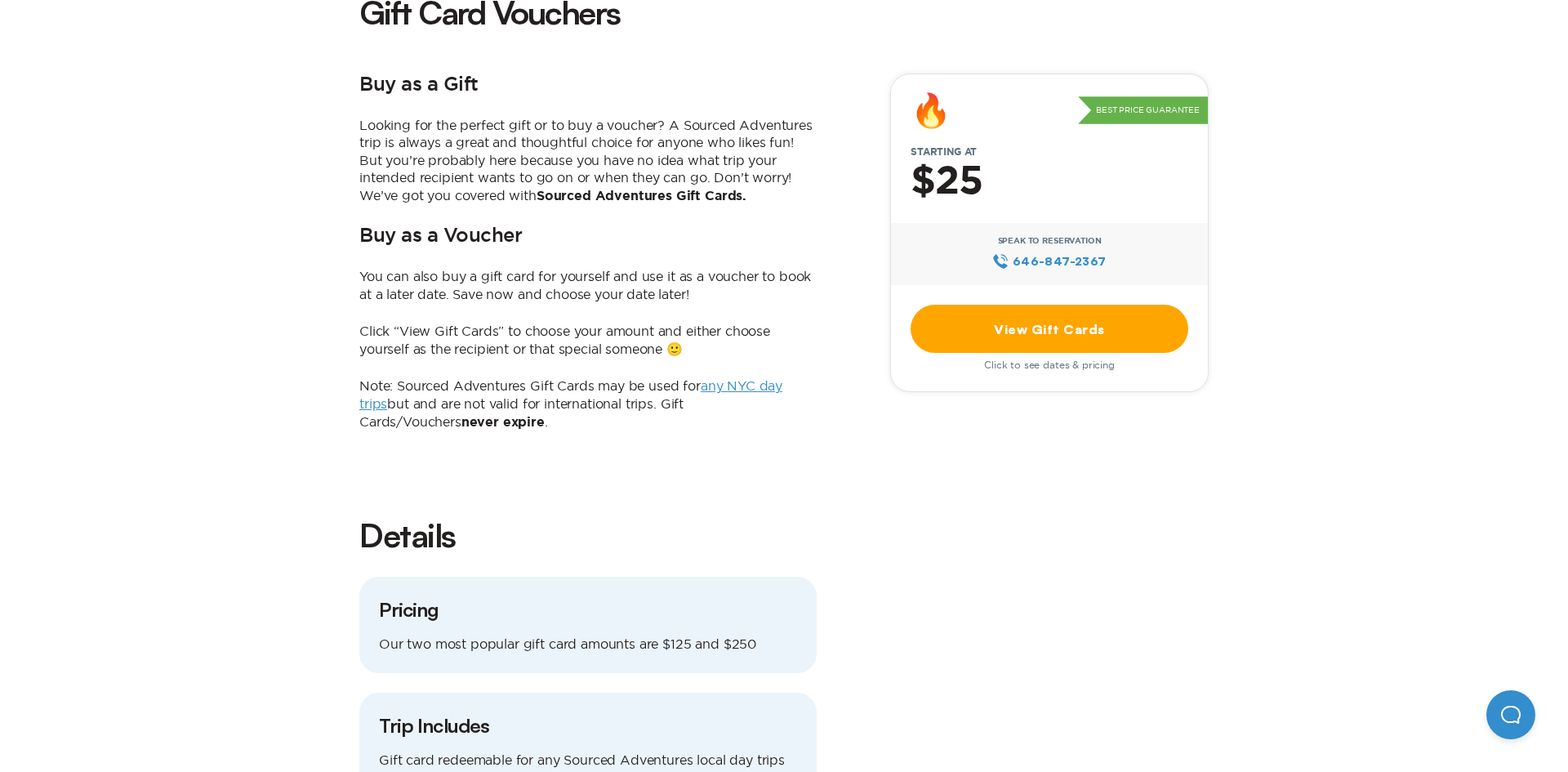
scroll to position [416, 0]
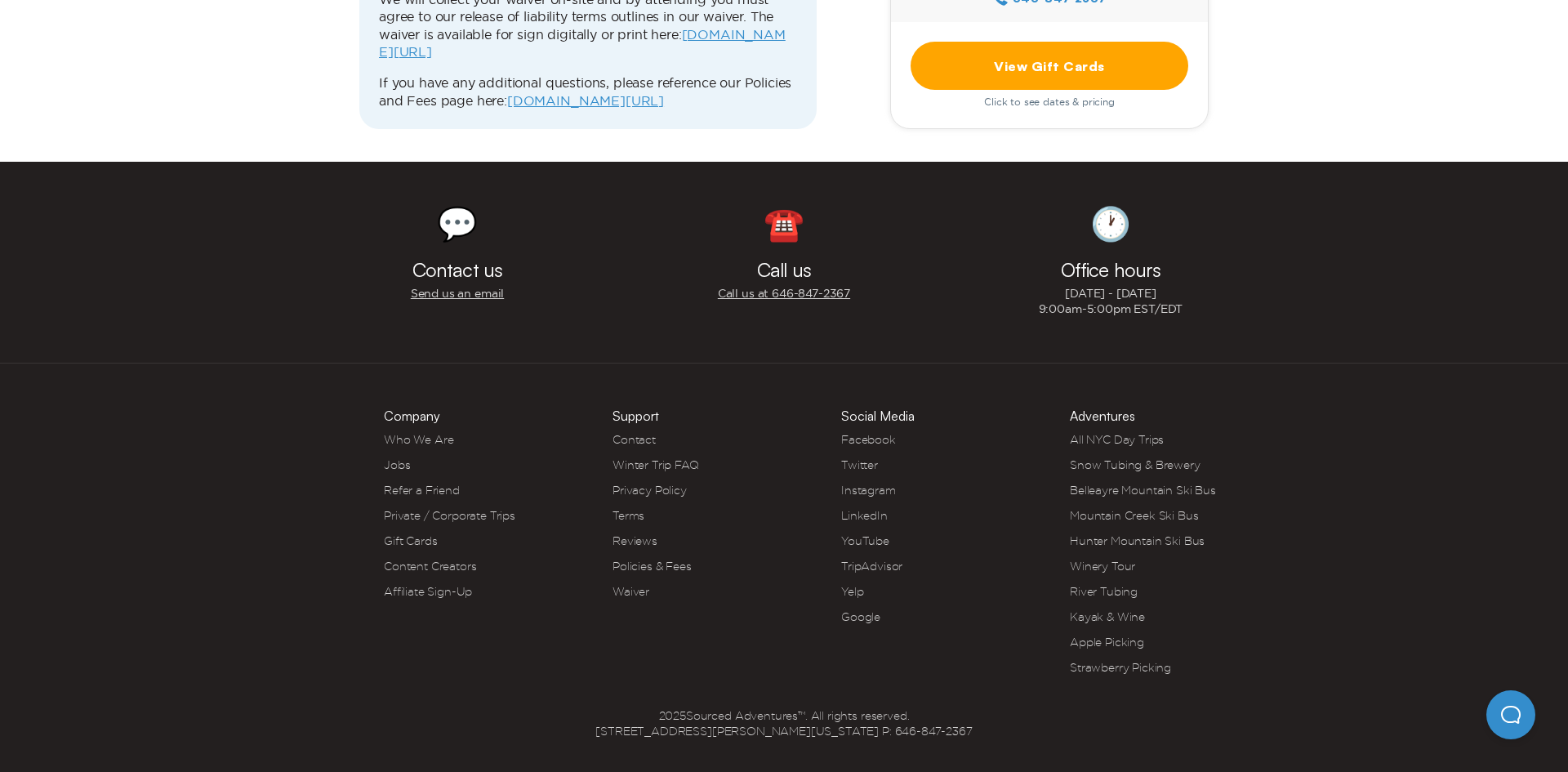
scroll to position [1439, 0]
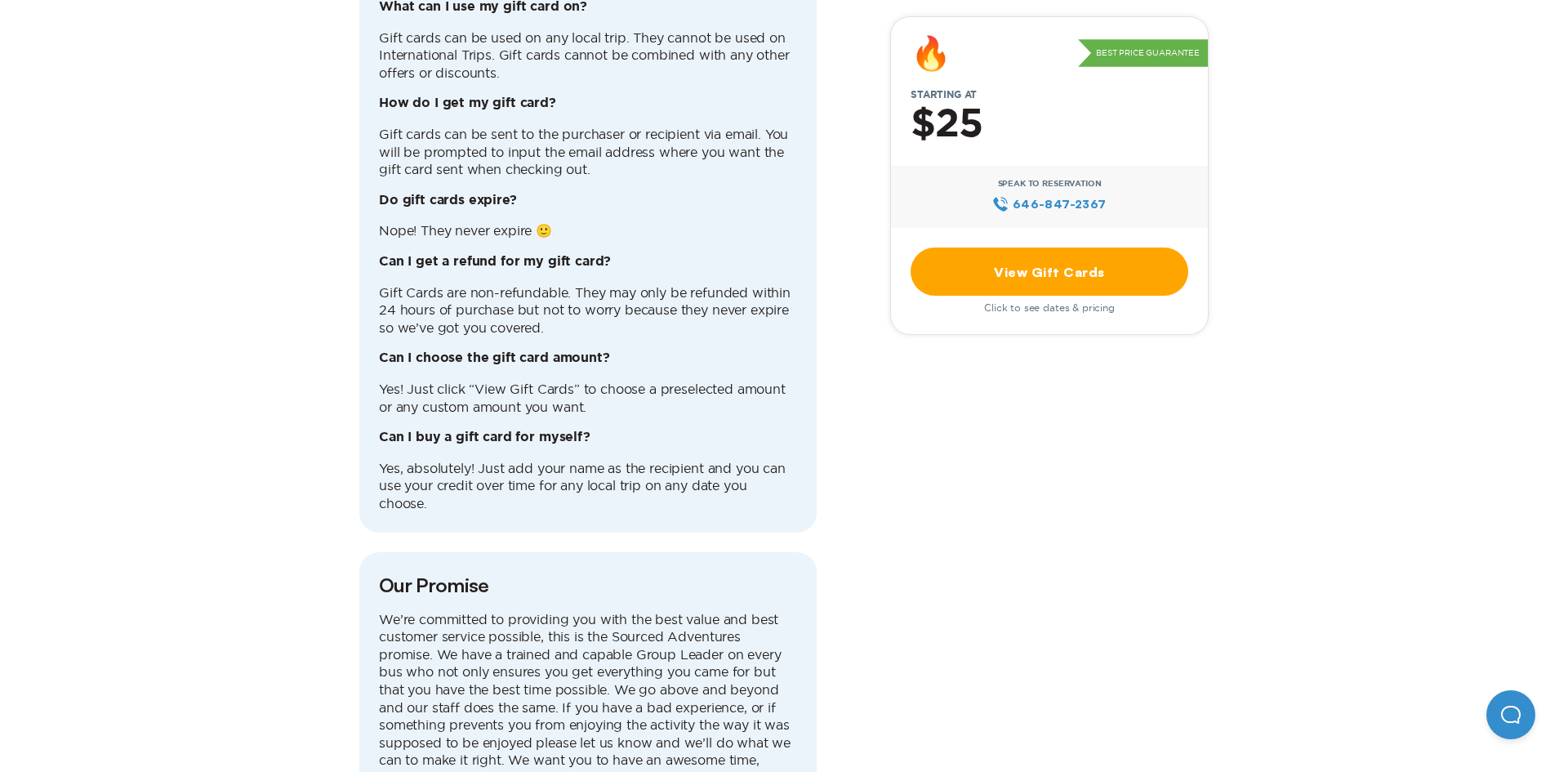
click at [982, 254] on link "View Gift Cards" at bounding box center [1050, 272] width 278 height 49
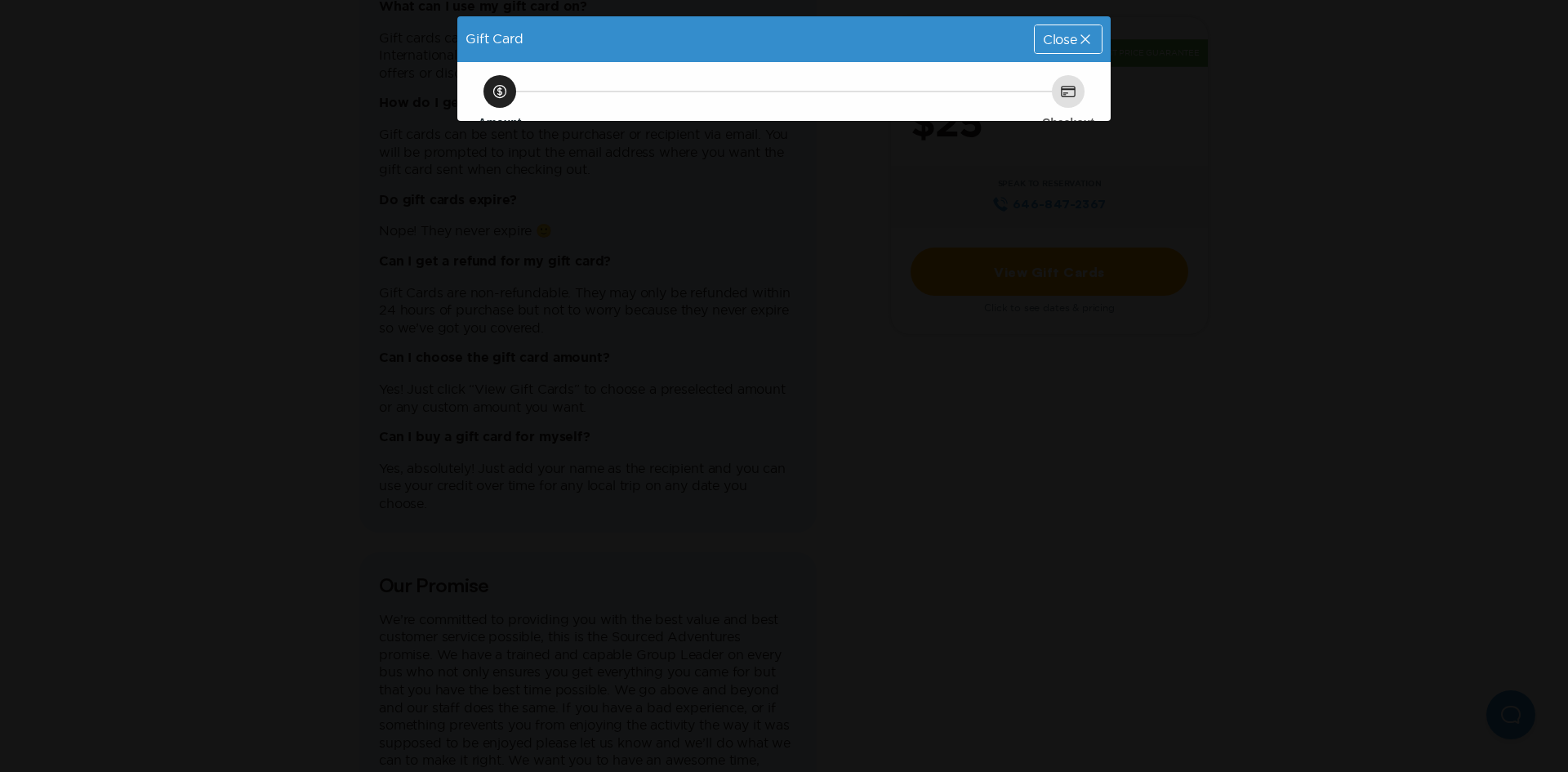
scroll to position [0, 0]
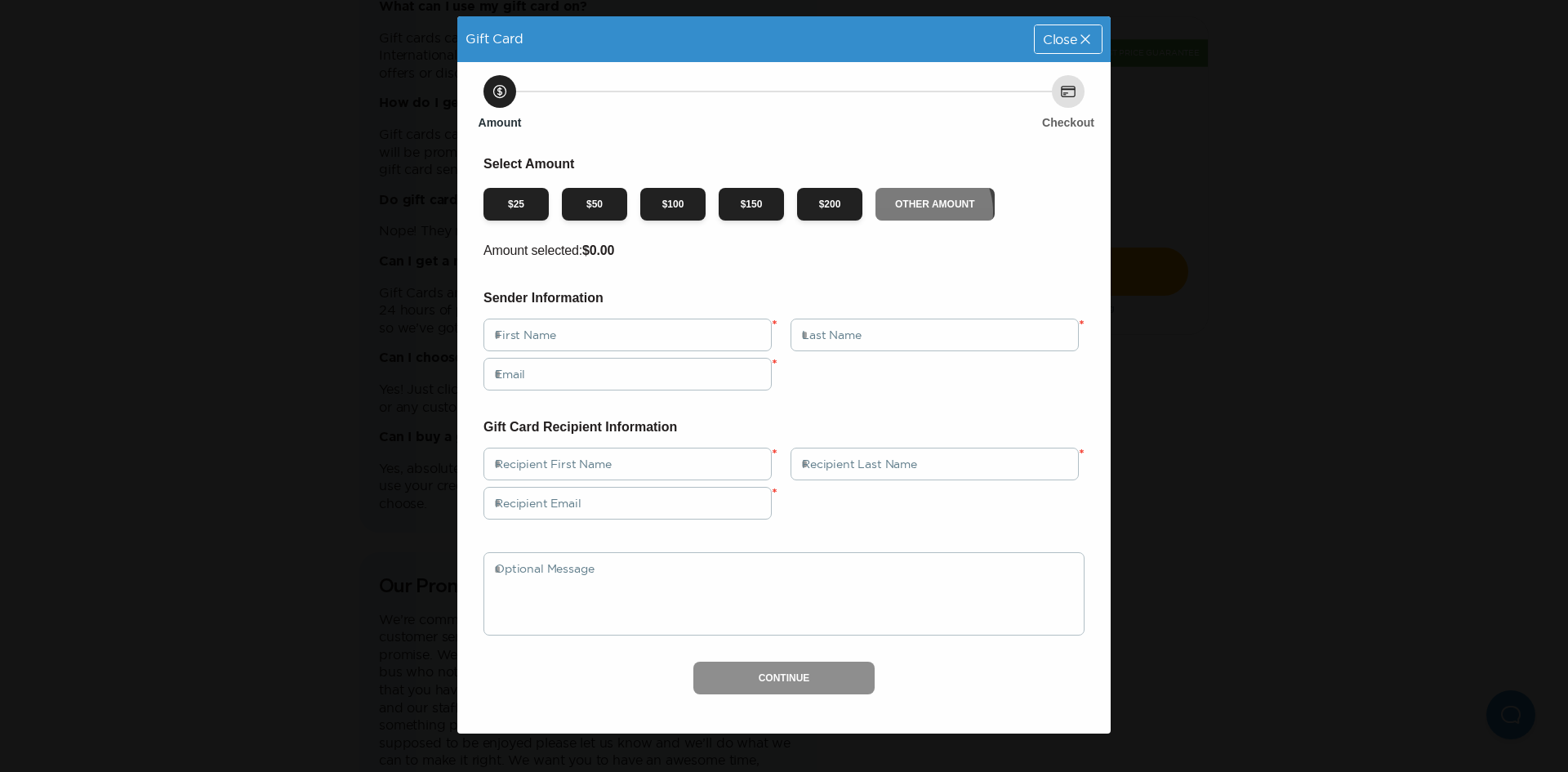
click at [922, 212] on button "Other Amount" at bounding box center [935, 204] width 119 height 33
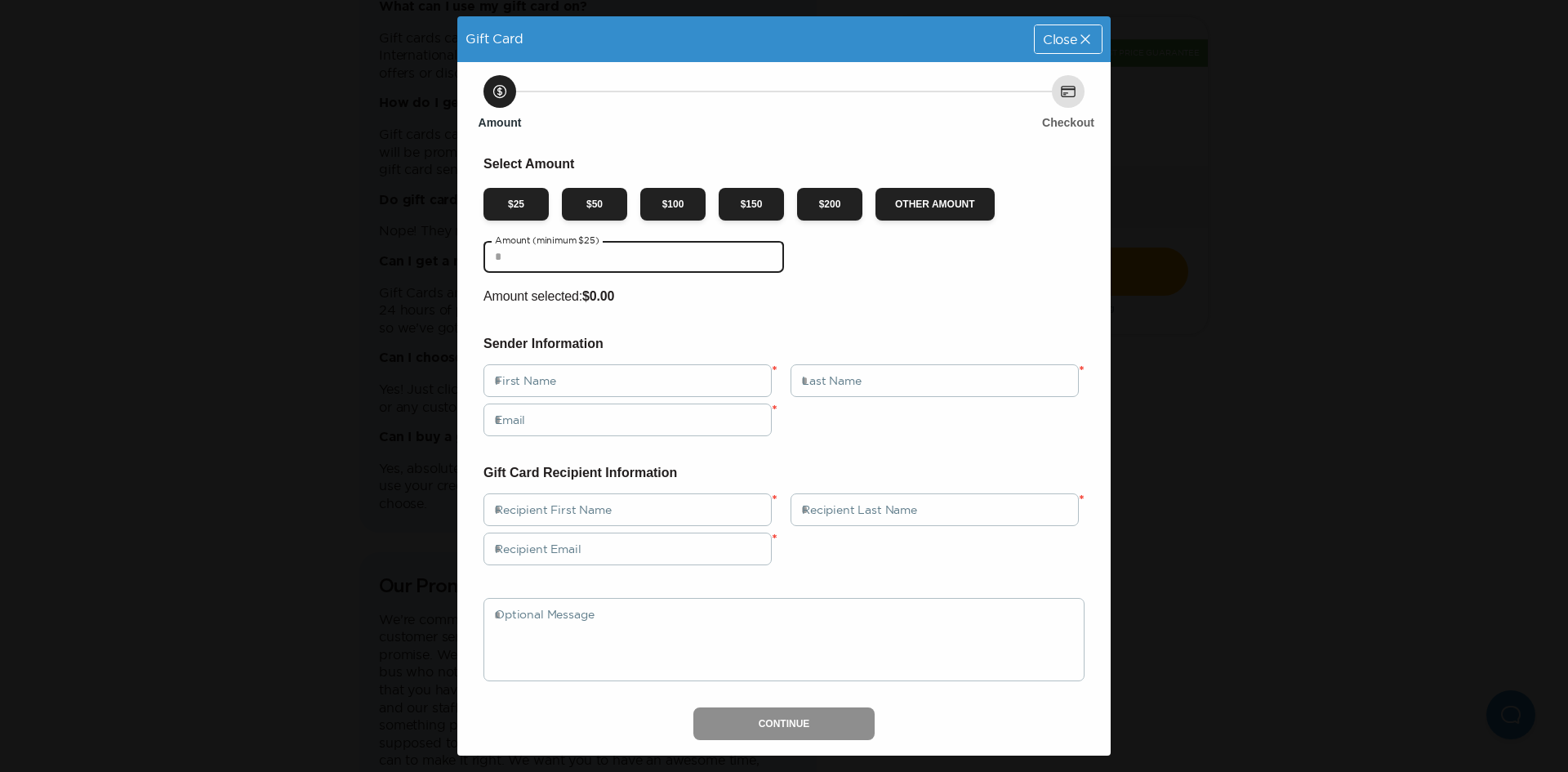
click at [655, 256] on input "text" at bounding box center [633, 257] width 300 height 33
type input "**********"
click at [563, 346] on h6 "Sender Information" at bounding box center [784, 344] width 601 height 21
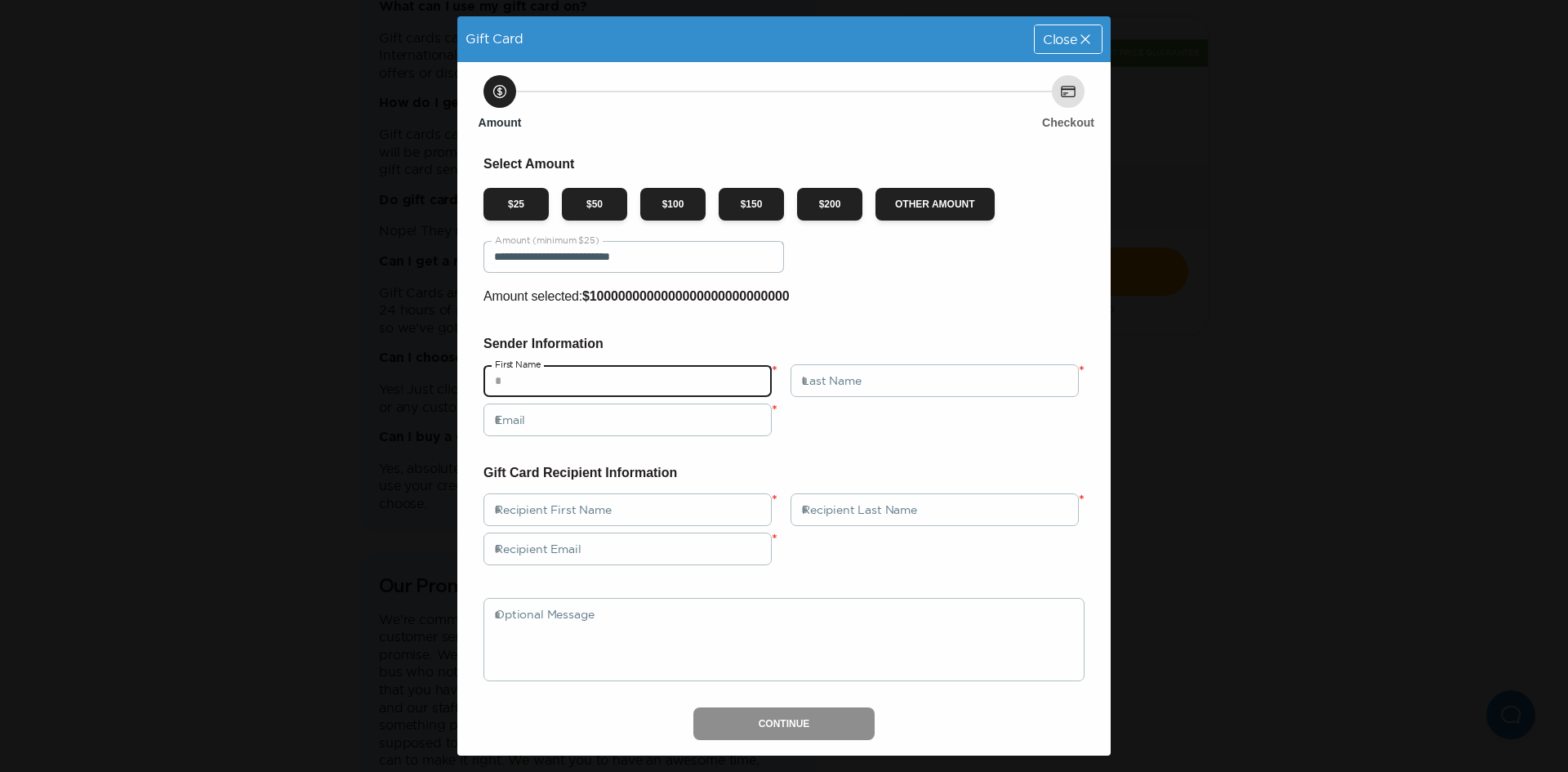
click at [564, 393] on input "text" at bounding box center [628, 381] width 288 height 33
type input "**"
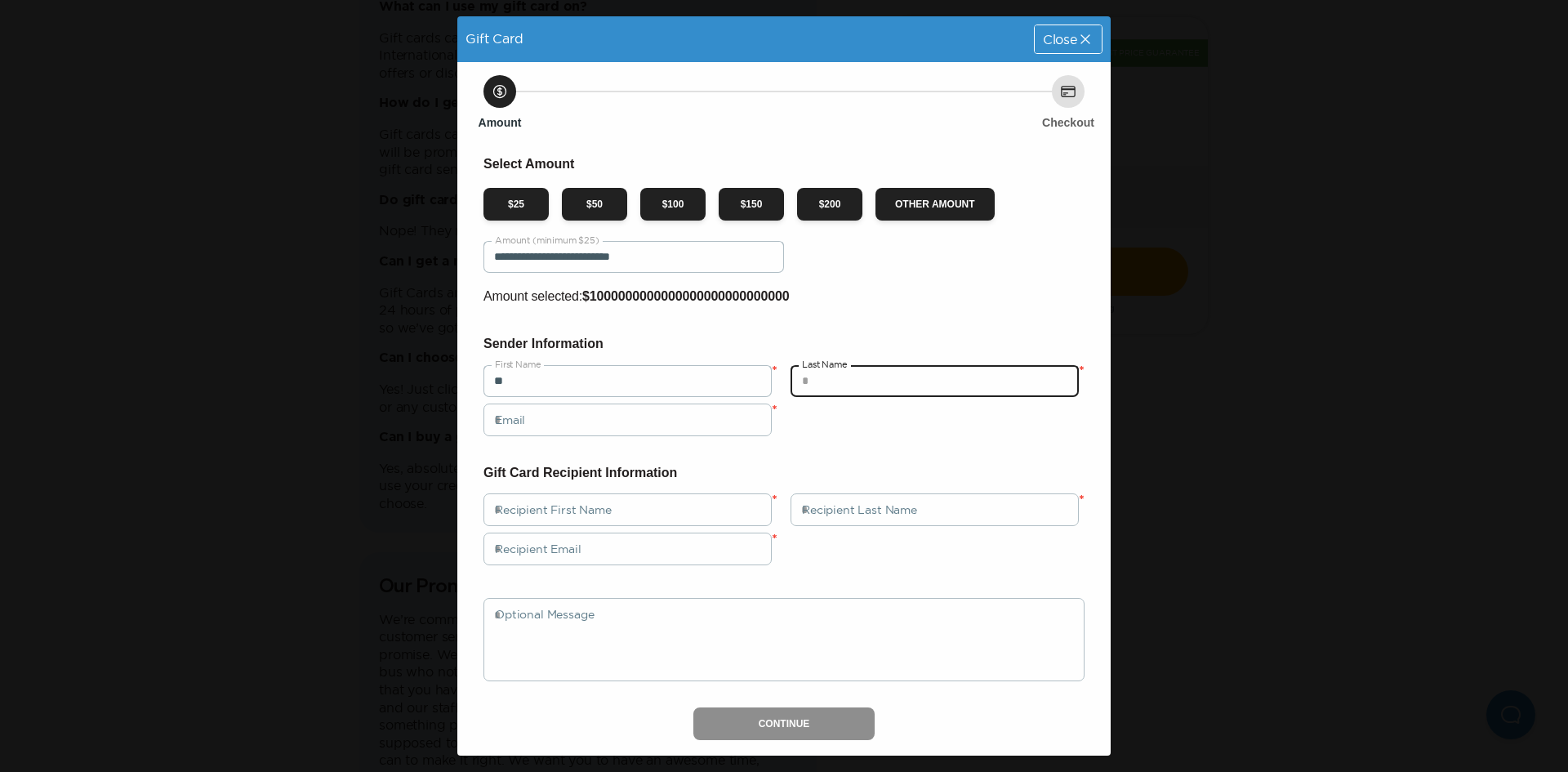
click at [893, 379] on input "text" at bounding box center [935, 381] width 288 height 33
type input "***"
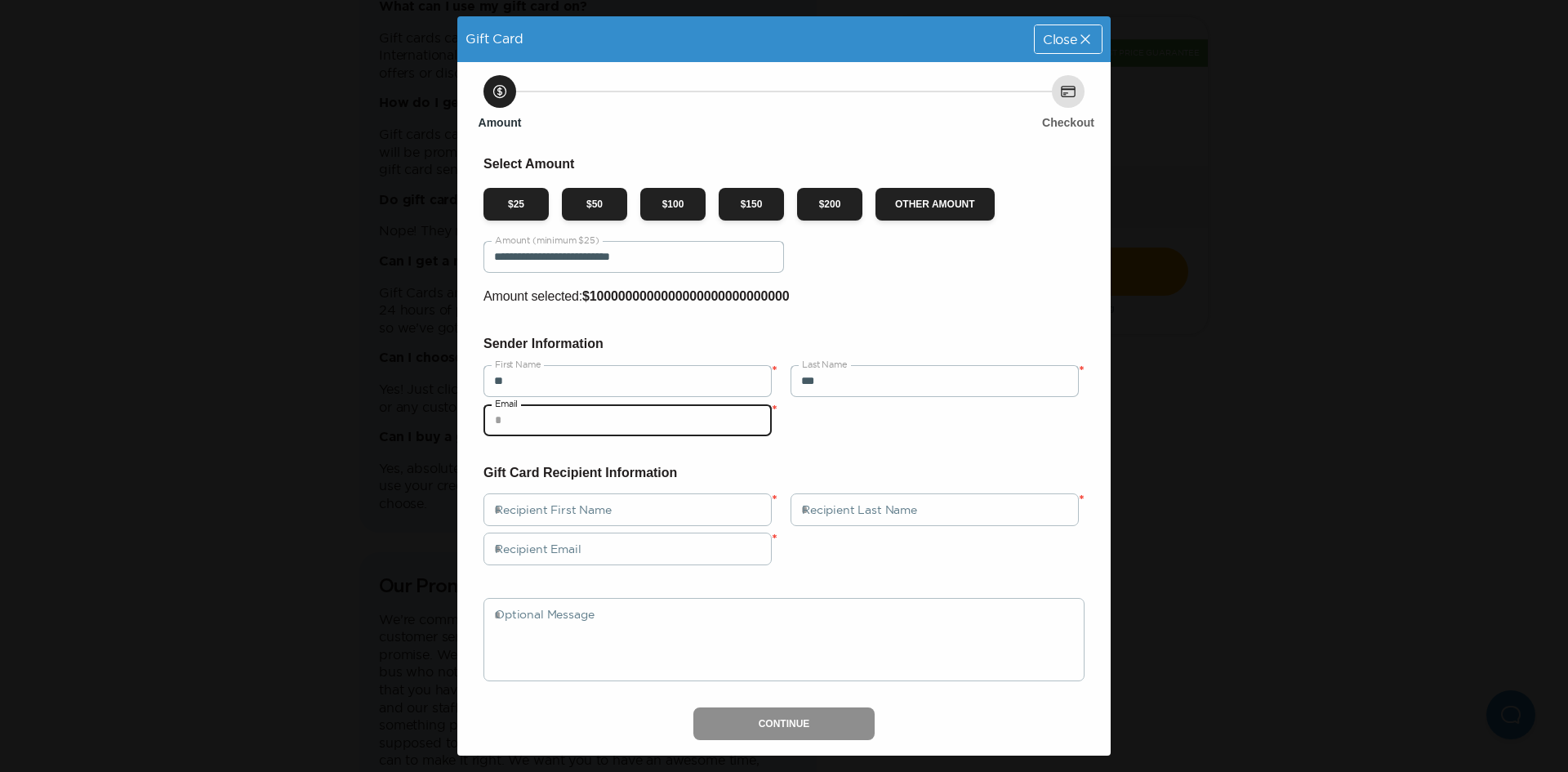
click at [661, 418] on input "email" at bounding box center [628, 420] width 288 height 33
type input "**********"
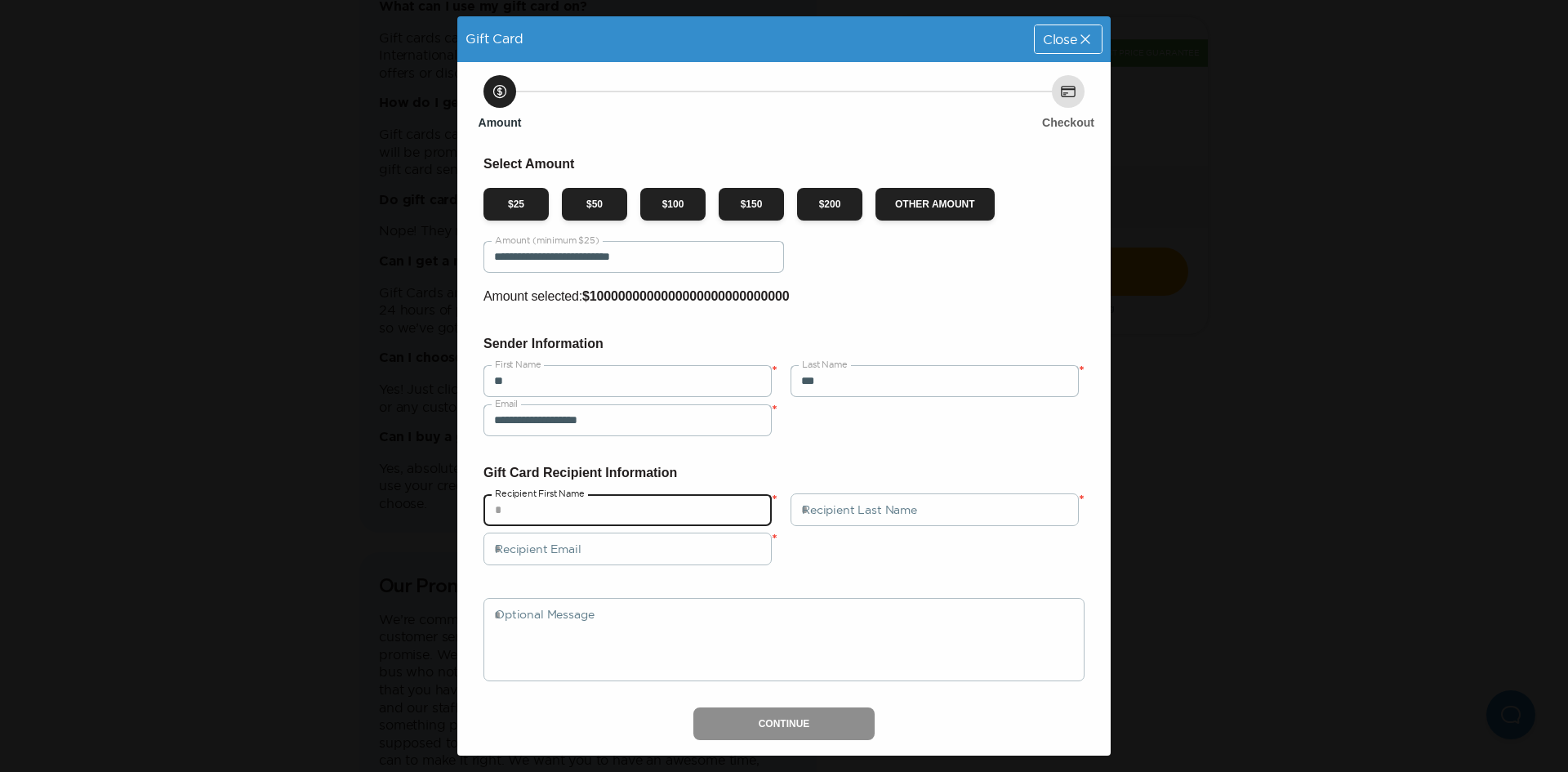
click at [648, 525] on input "text" at bounding box center [628, 510] width 288 height 33
type input "**"
click at [794, 489] on div "Gift Card Recipient Information ** Recipient First Name * Recipient Last Name *…" at bounding box center [784, 572] width 601 height 219
click at [836, 506] on input "text" at bounding box center [935, 510] width 288 height 33
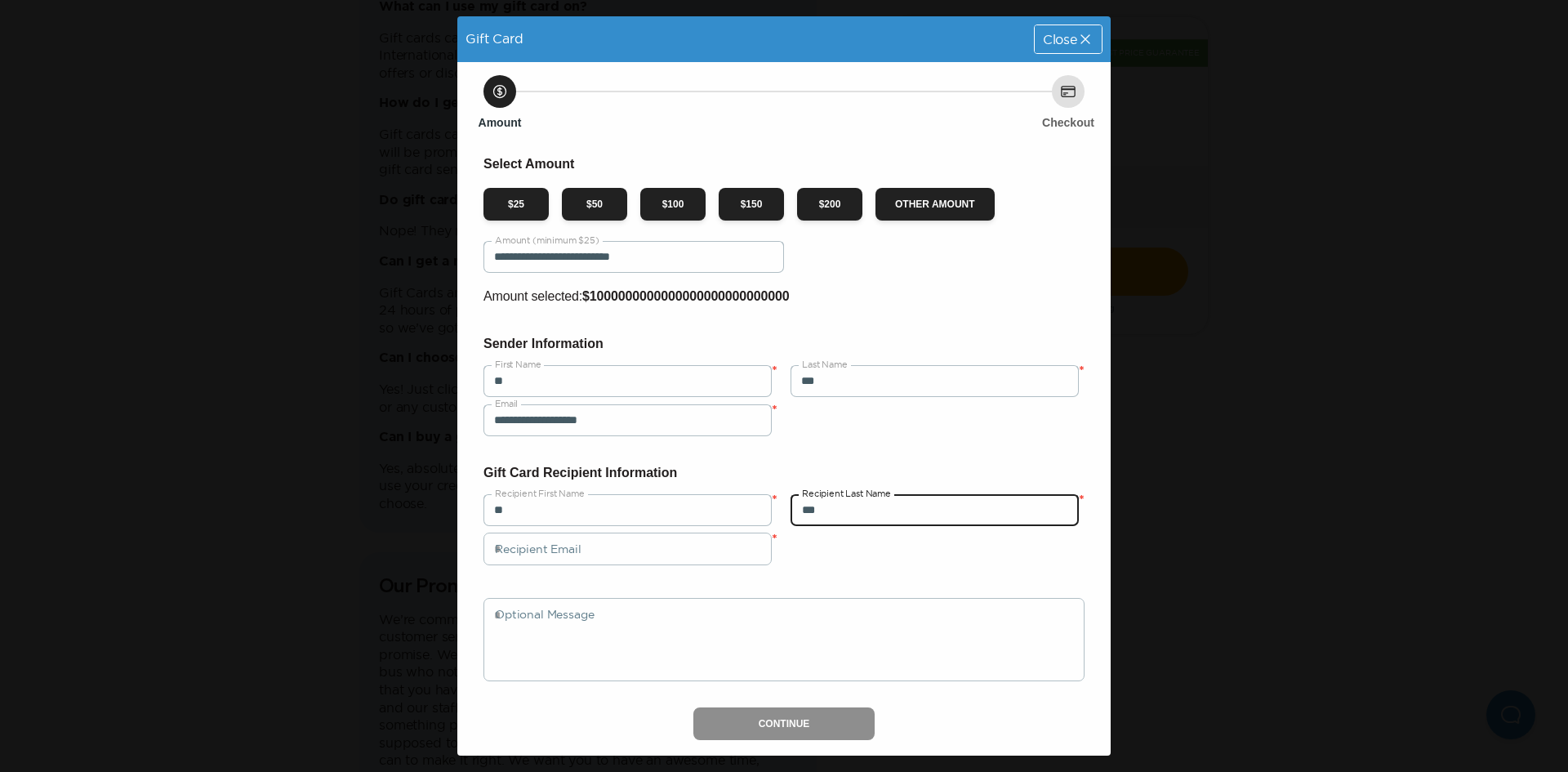
type input "***"
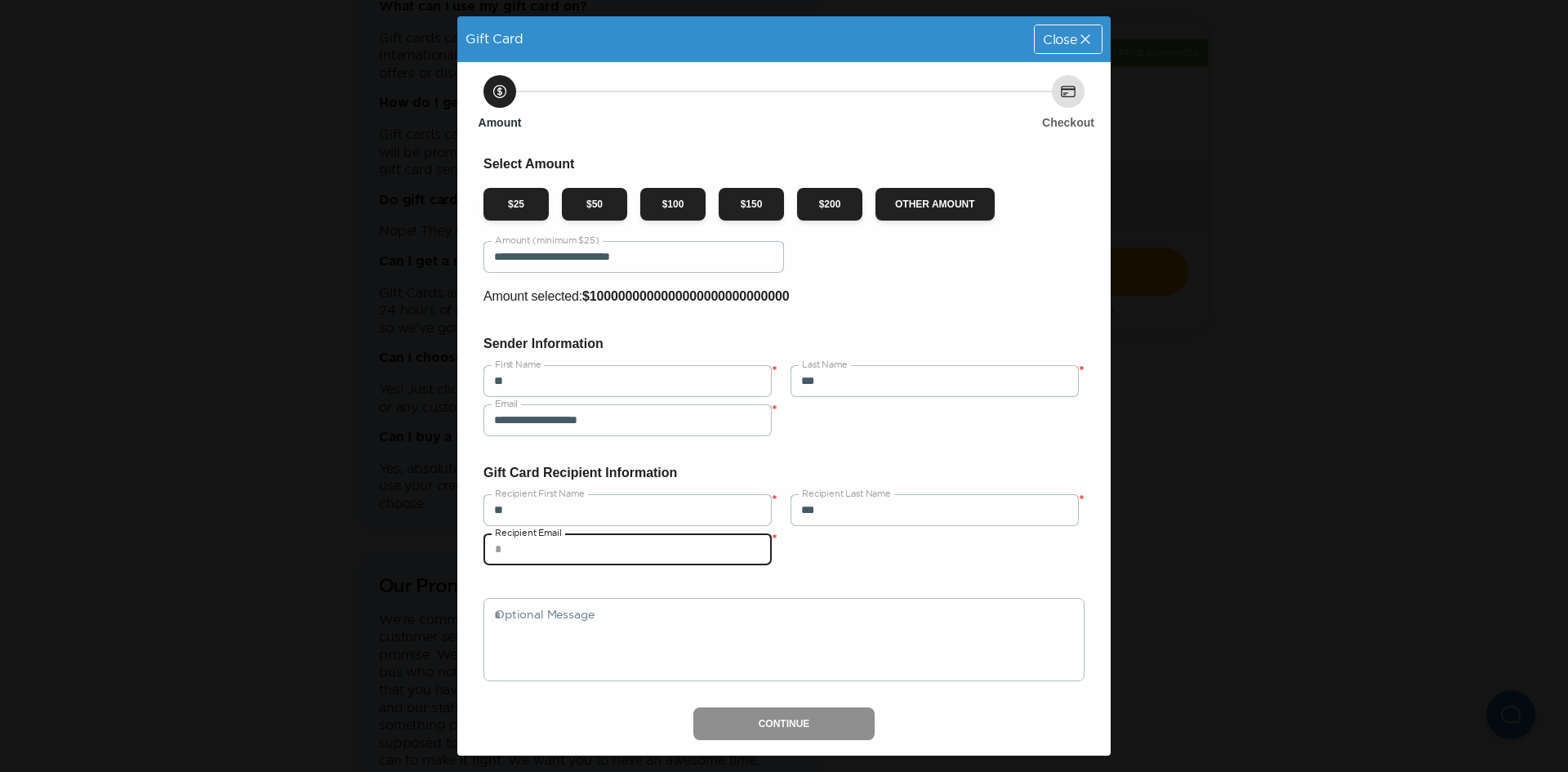
click at [679, 558] on input "email" at bounding box center [628, 549] width 288 height 33
type input "**********"
click at [796, 728] on button "Continue" at bounding box center [784, 724] width 182 height 33
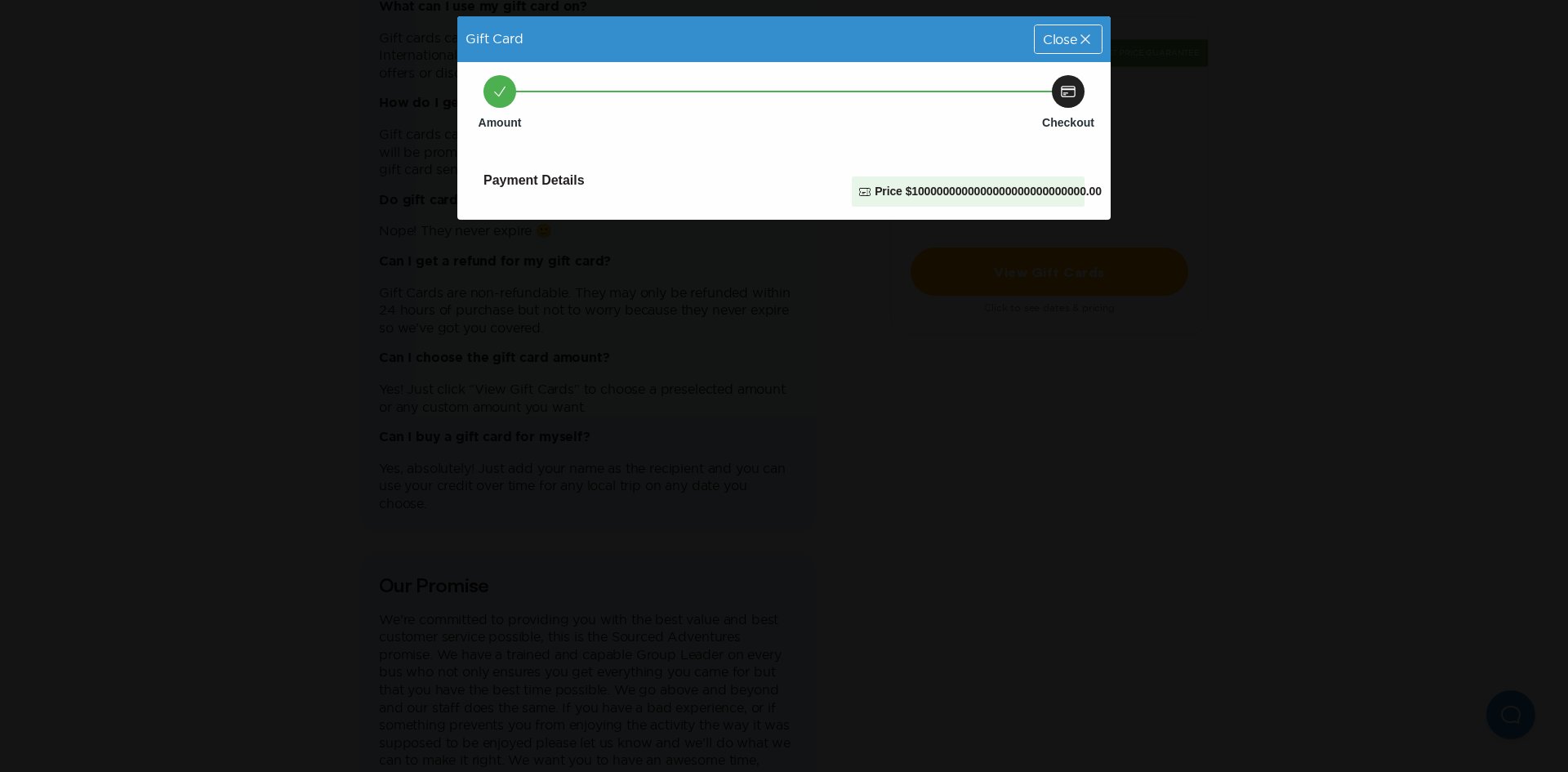
click at [930, 199] on p "$ 1000000000000000000000000000.00" at bounding box center [1004, 191] width 196 height 17
click at [952, 188] on p "$ 1000000000000000000000000000.00" at bounding box center [1004, 191] width 196 height 17
click at [1061, 91] on icon at bounding box center [1068, 91] width 16 height 16
click at [1092, 95] on div "Amount Checkout Payment Details Price $ 1000000000000000000000000000.00" at bounding box center [784, 141] width 653 height 158
click at [577, 199] on div "Payment Details" at bounding box center [661, 180] width 355 height 53
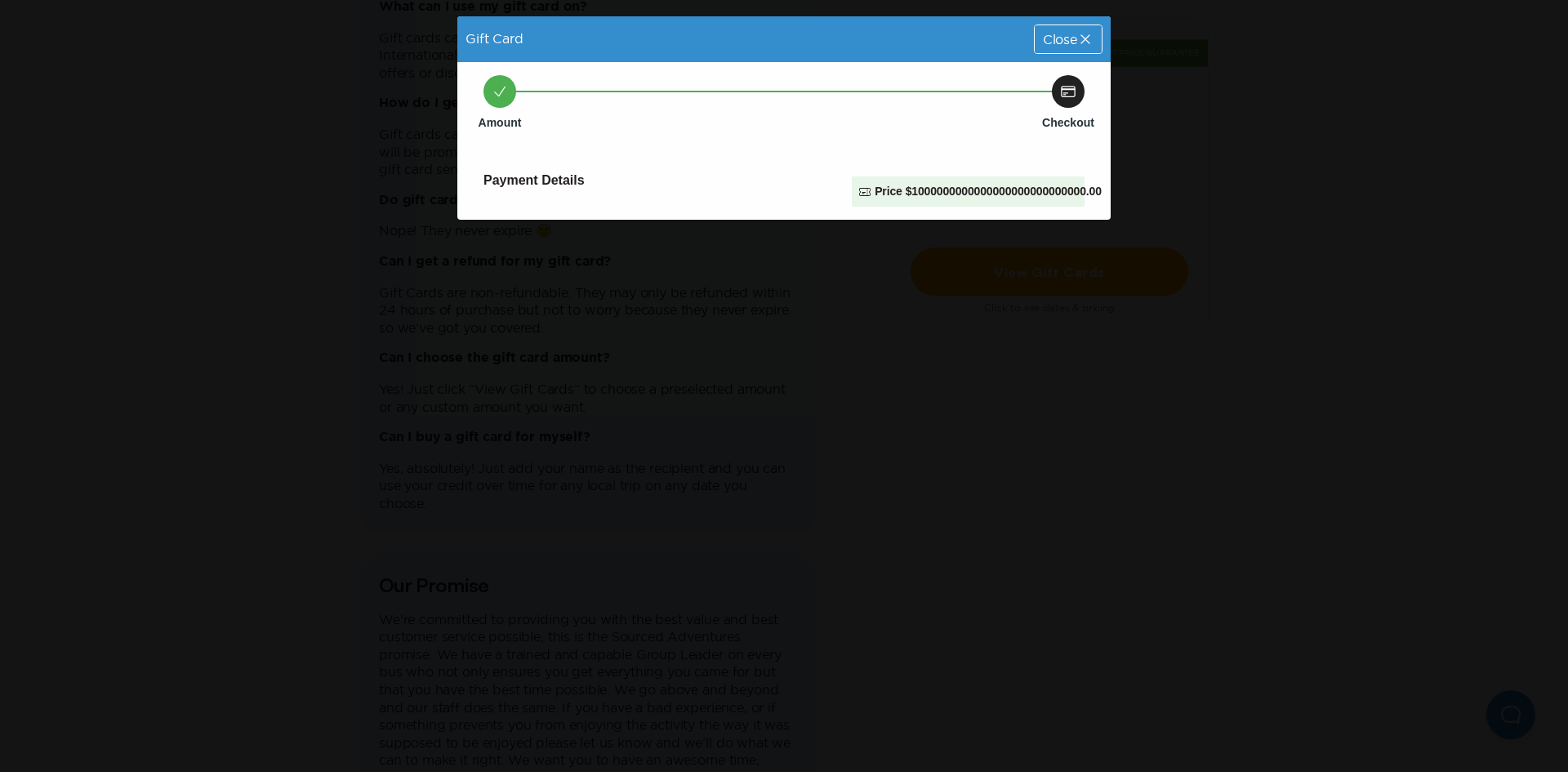
click at [1060, 95] on icon at bounding box center [1068, 91] width 16 height 16
click at [1077, 40] on icon at bounding box center [1085, 40] width 16 height 16
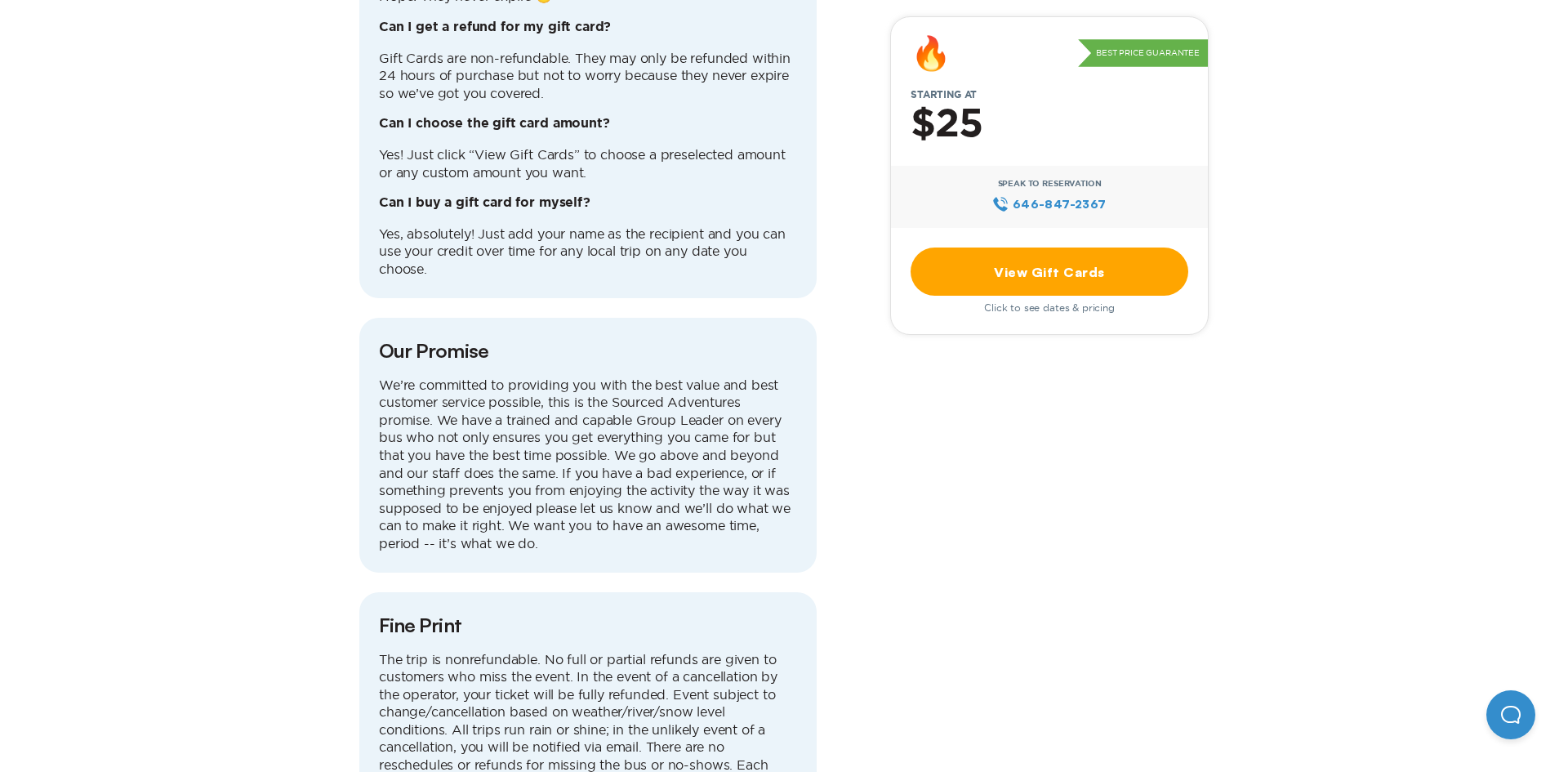
scroll to position [2028, 0]
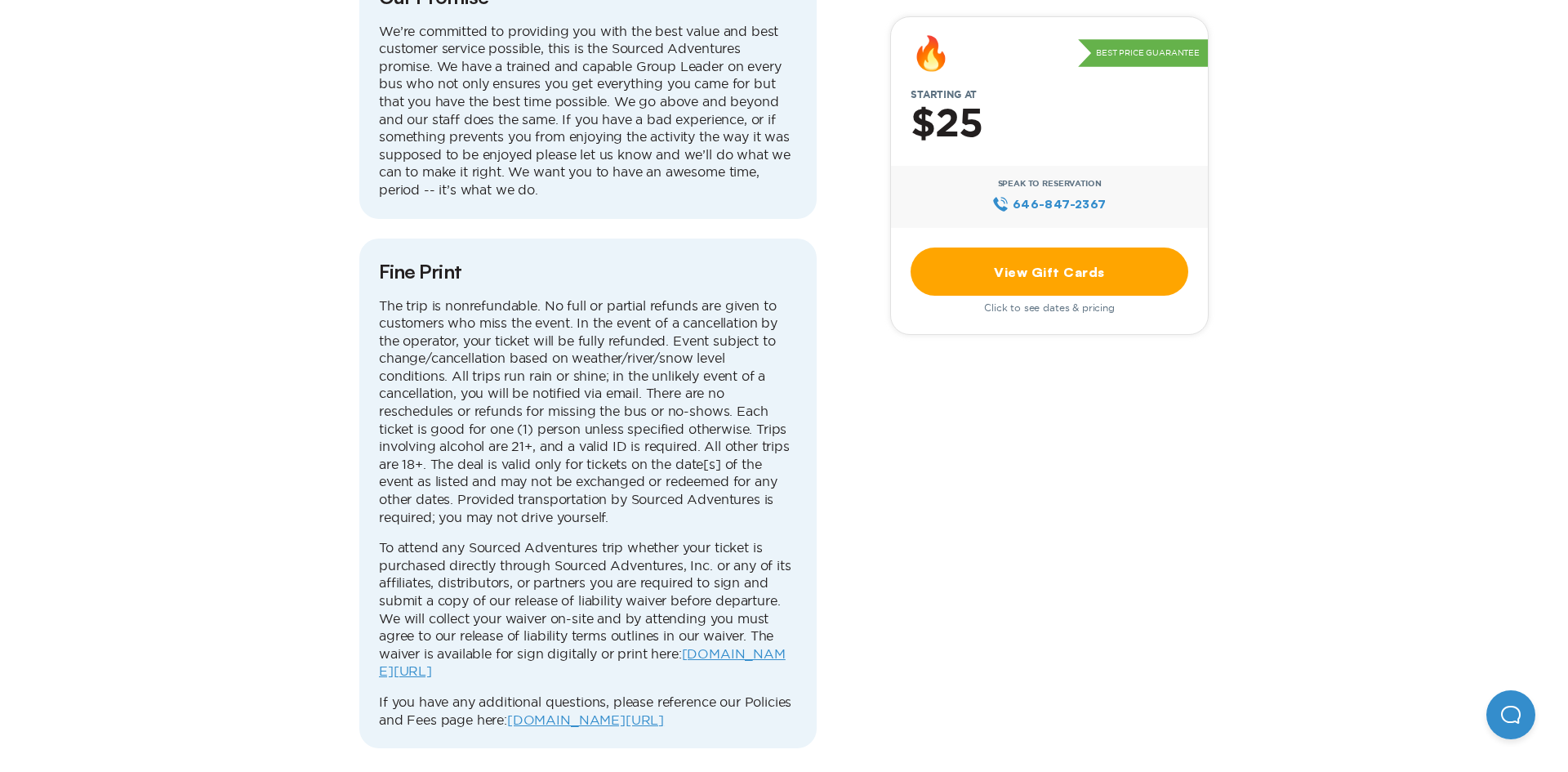
click at [967, 252] on link "View Gift Cards" at bounding box center [1050, 272] width 278 height 49
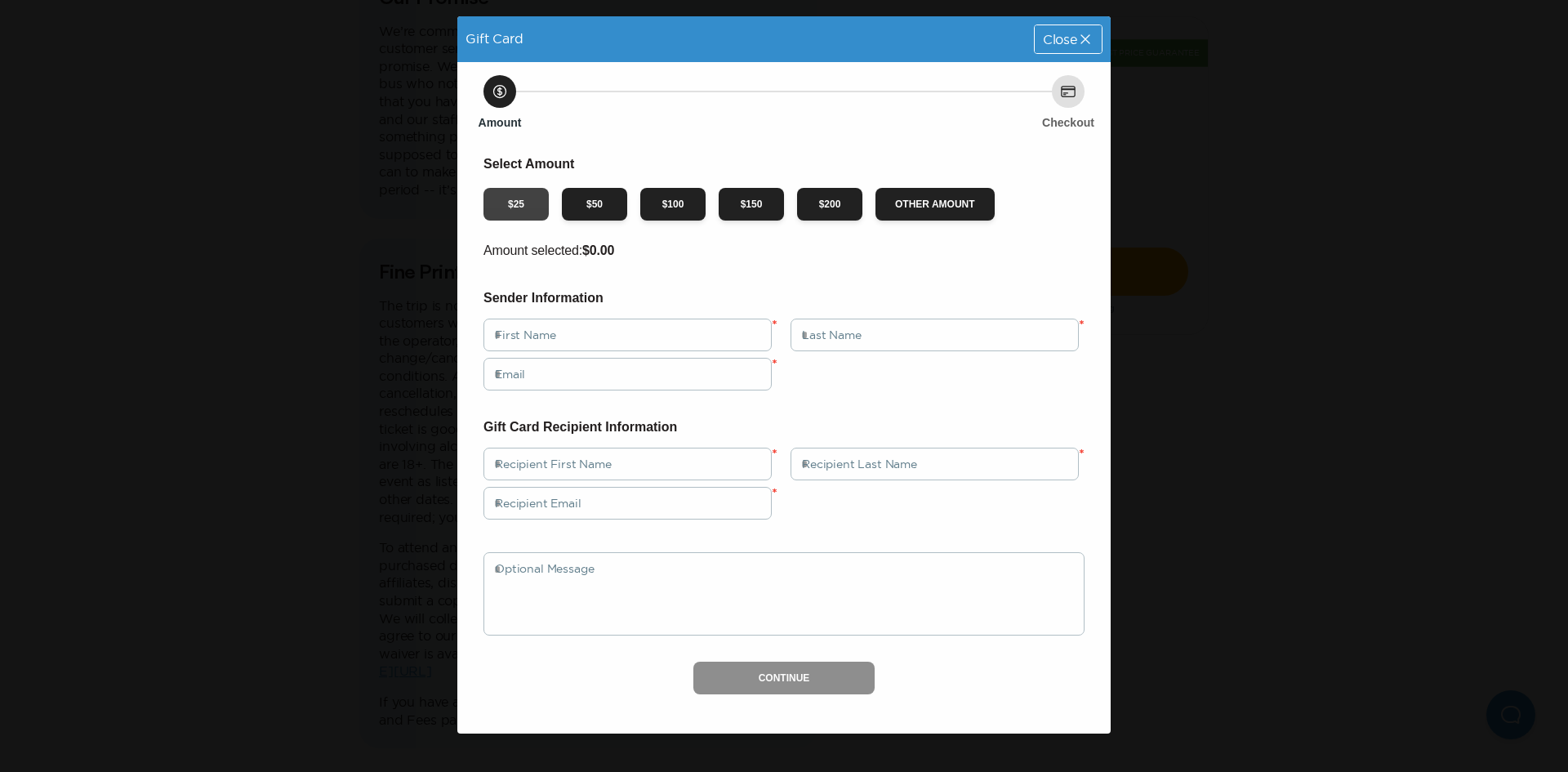
click at [512, 198] on button "$ 25" at bounding box center [516, 204] width 65 height 33
click at [689, 312] on div "Sender Information First Name * Last Name * Email *" at bounding box center [784, 338] width 601 height 103
click at [689, 328] on input "text" at bounding box center [628, 335] width 288 height 33
type input "*"
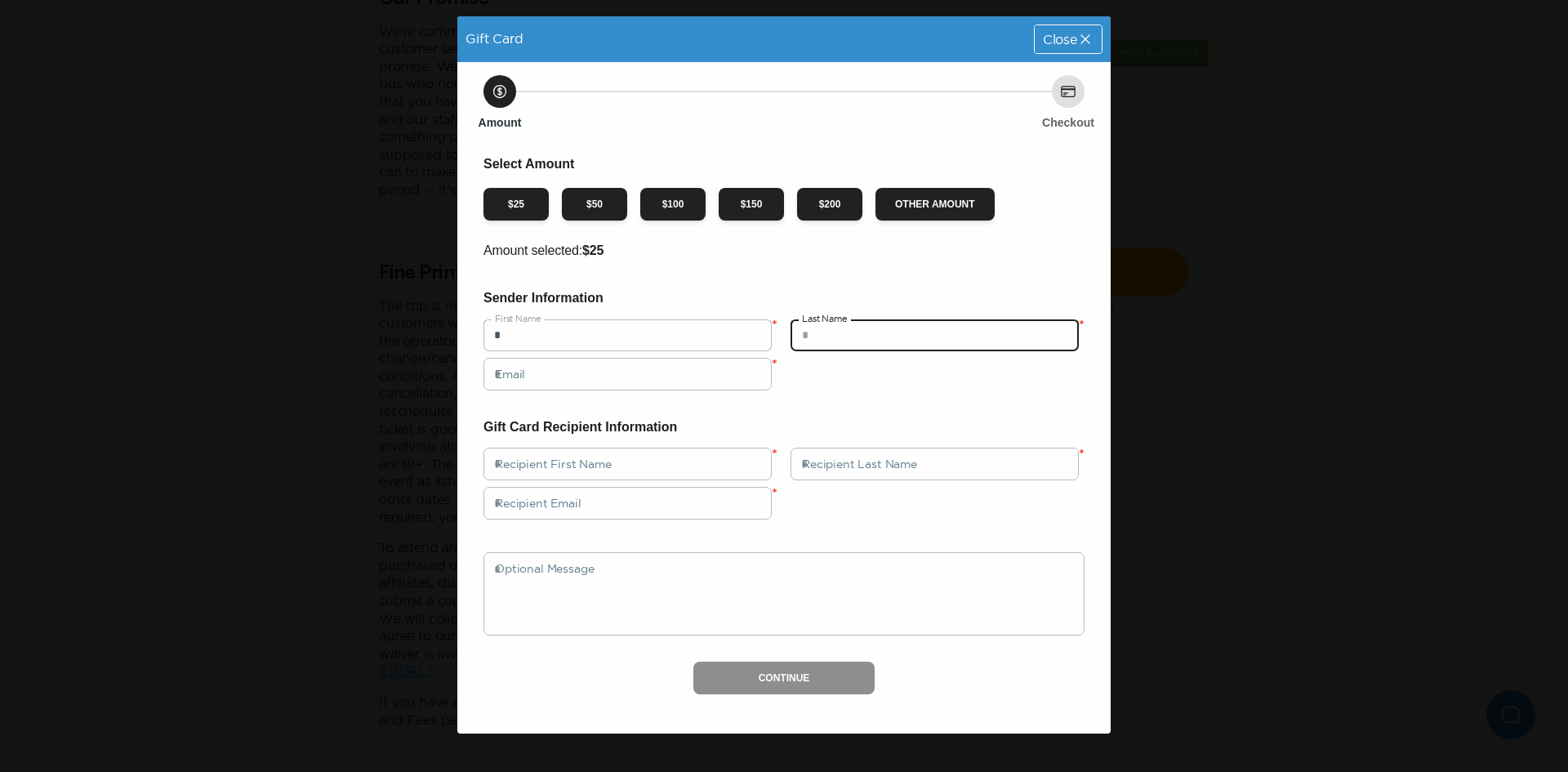
click at [885, 336] on input "text" at bounding box center [935, 335] width 288 height 33
type input "*"
click at [645, 390] on div "Select Amount $ 25 $ 50 $ 100 $ 150 $ 200 Other Amount Amount selected: $ 25 Se…" at bounding box center [784, 424] width 601 height 541
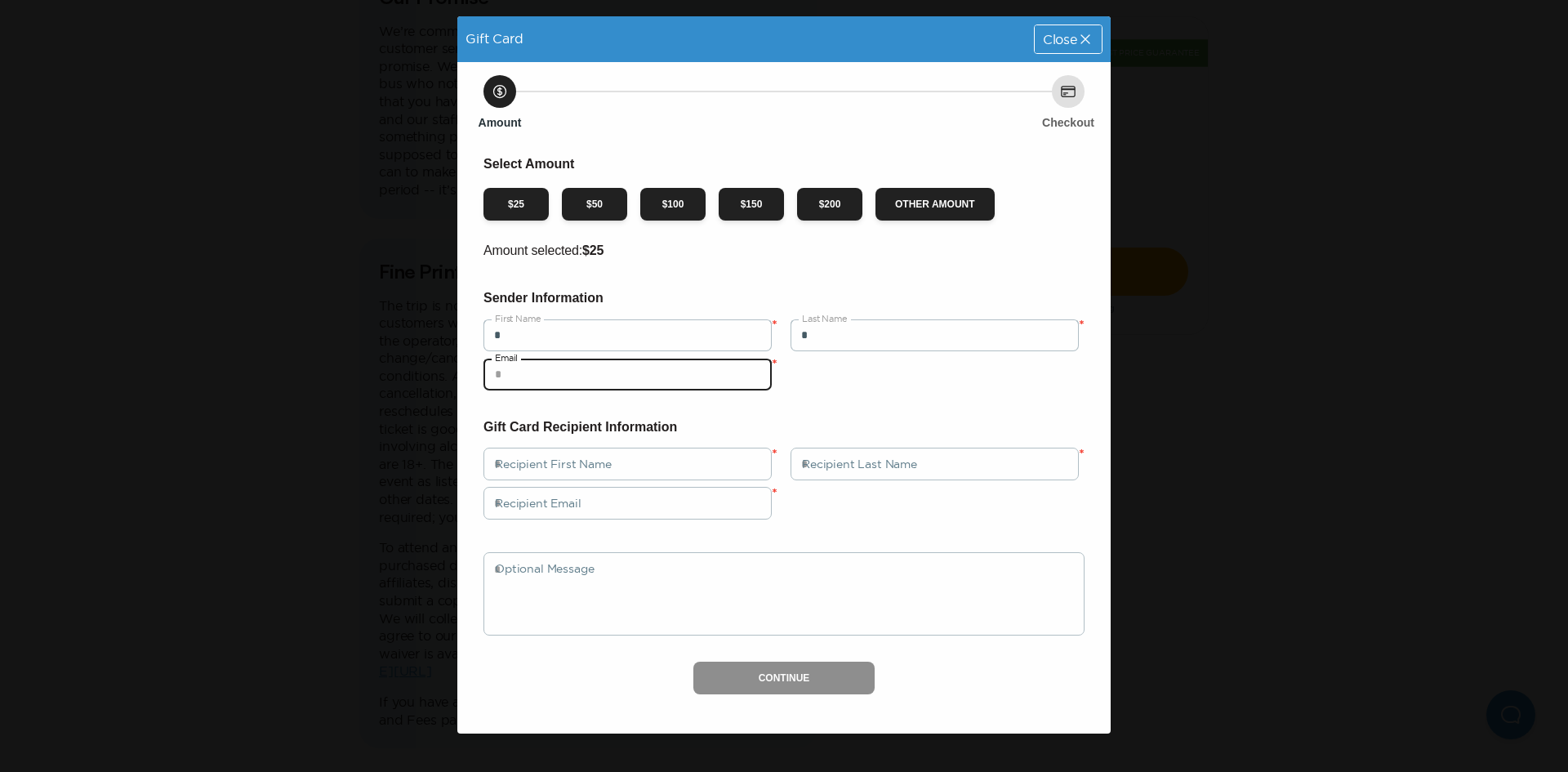
drag, startPoint x: 638, startPoint y: 380, endPoint x: 633, endPoint y: 390, distance: 11.2
click at [638, 383] on input "email" at bounding box center [628, 374] width 288 height 33
type input "**********"
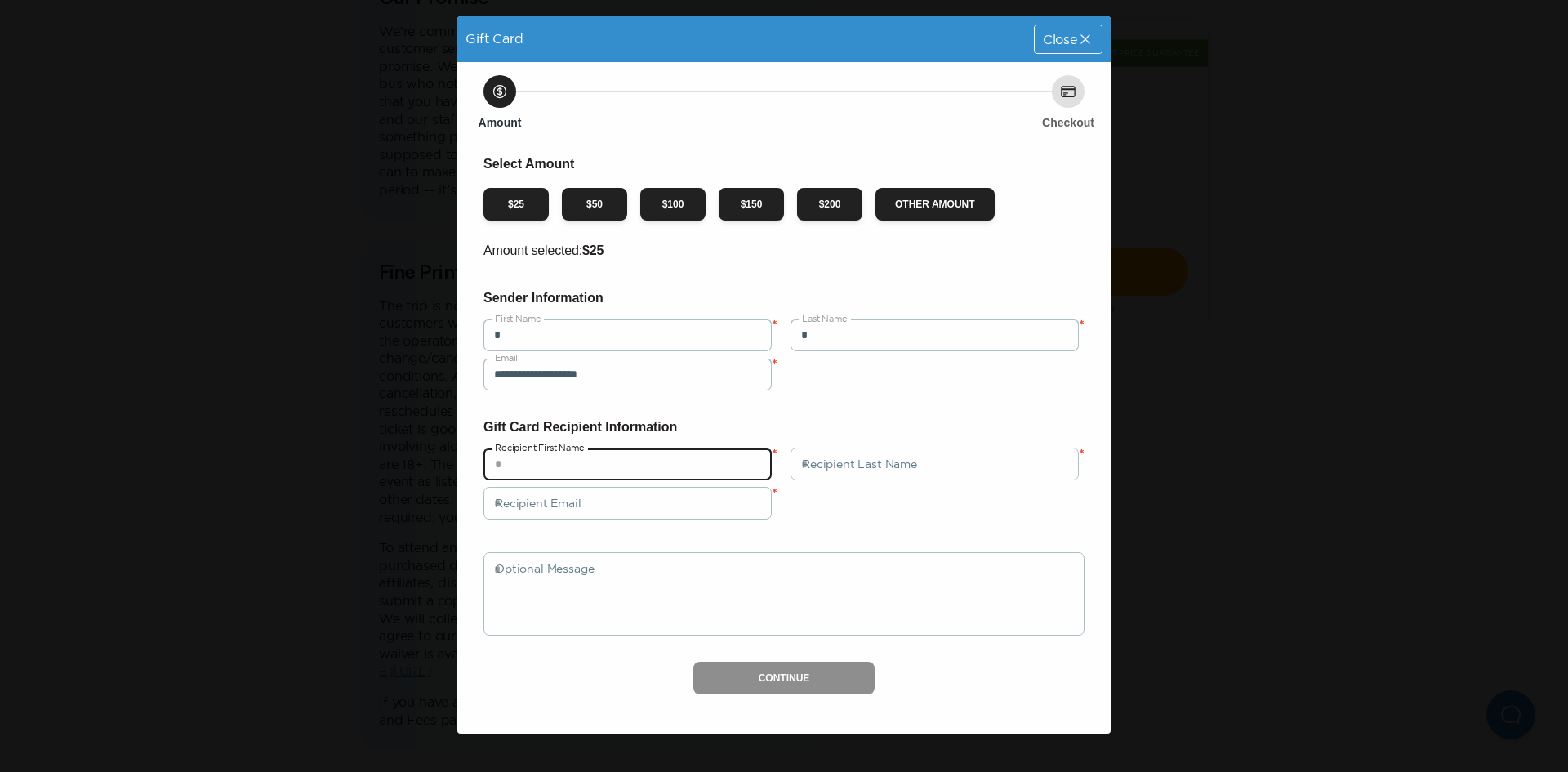
click at [582, 457] on input "text" at bounding box center [628, 464] width 288 height 33
type input "*"
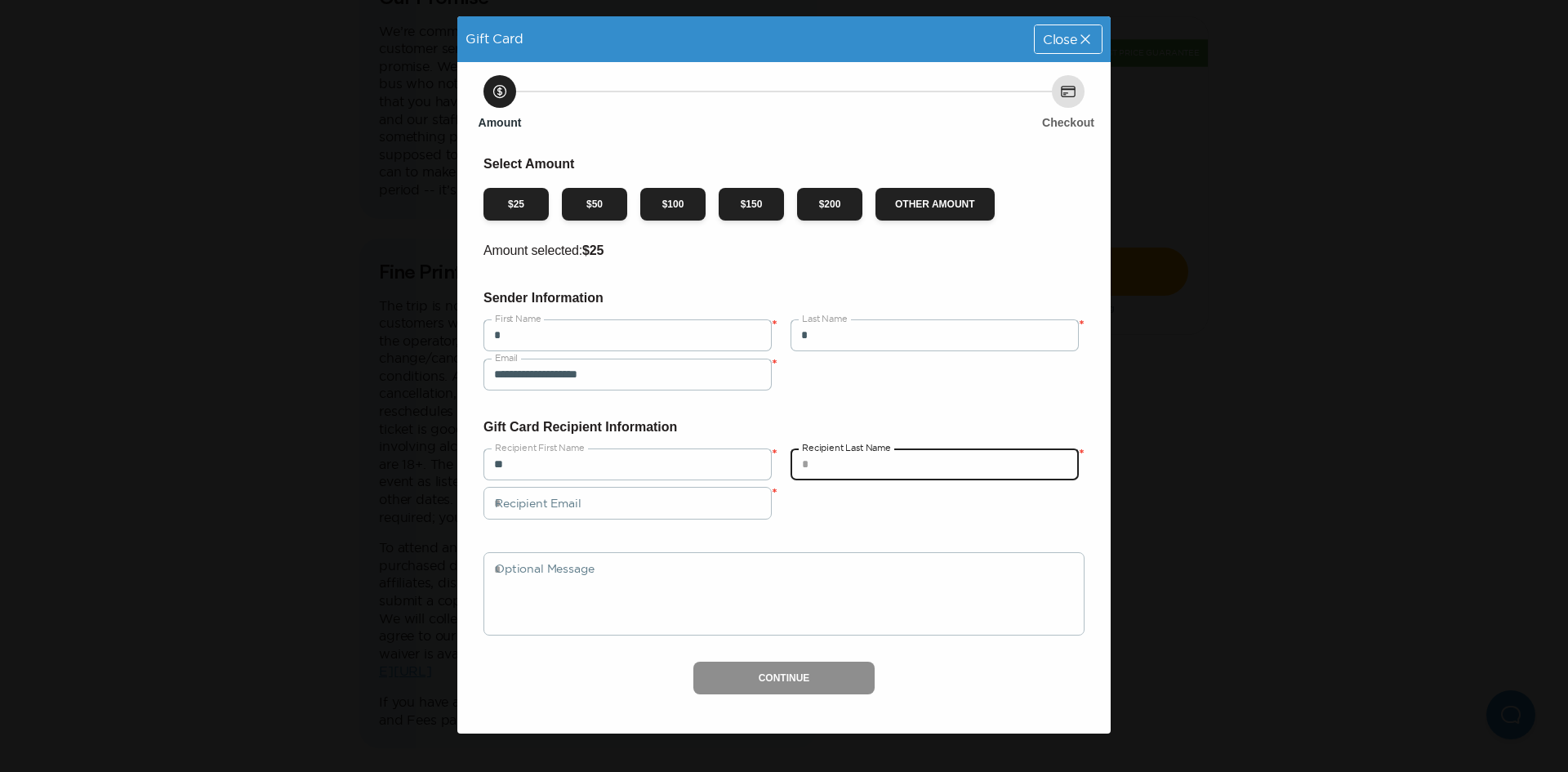
click at [907, 478] on input "text" at bounding box center [935, 464] width 288 height 33
type input "*"
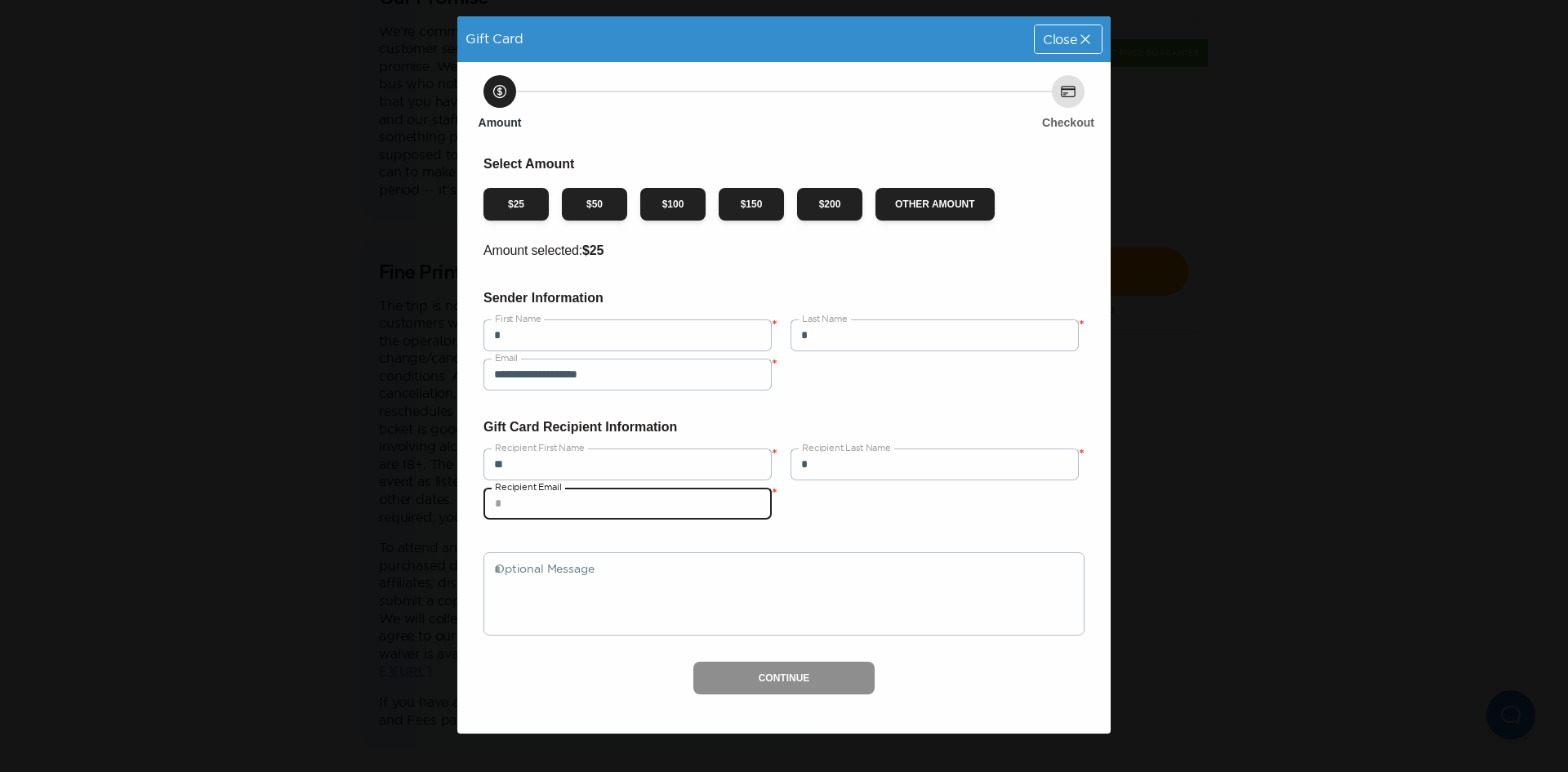
click at [690, 506] on input "email" at bounding box center [628, 504] width 288 height 33
type input "**********"
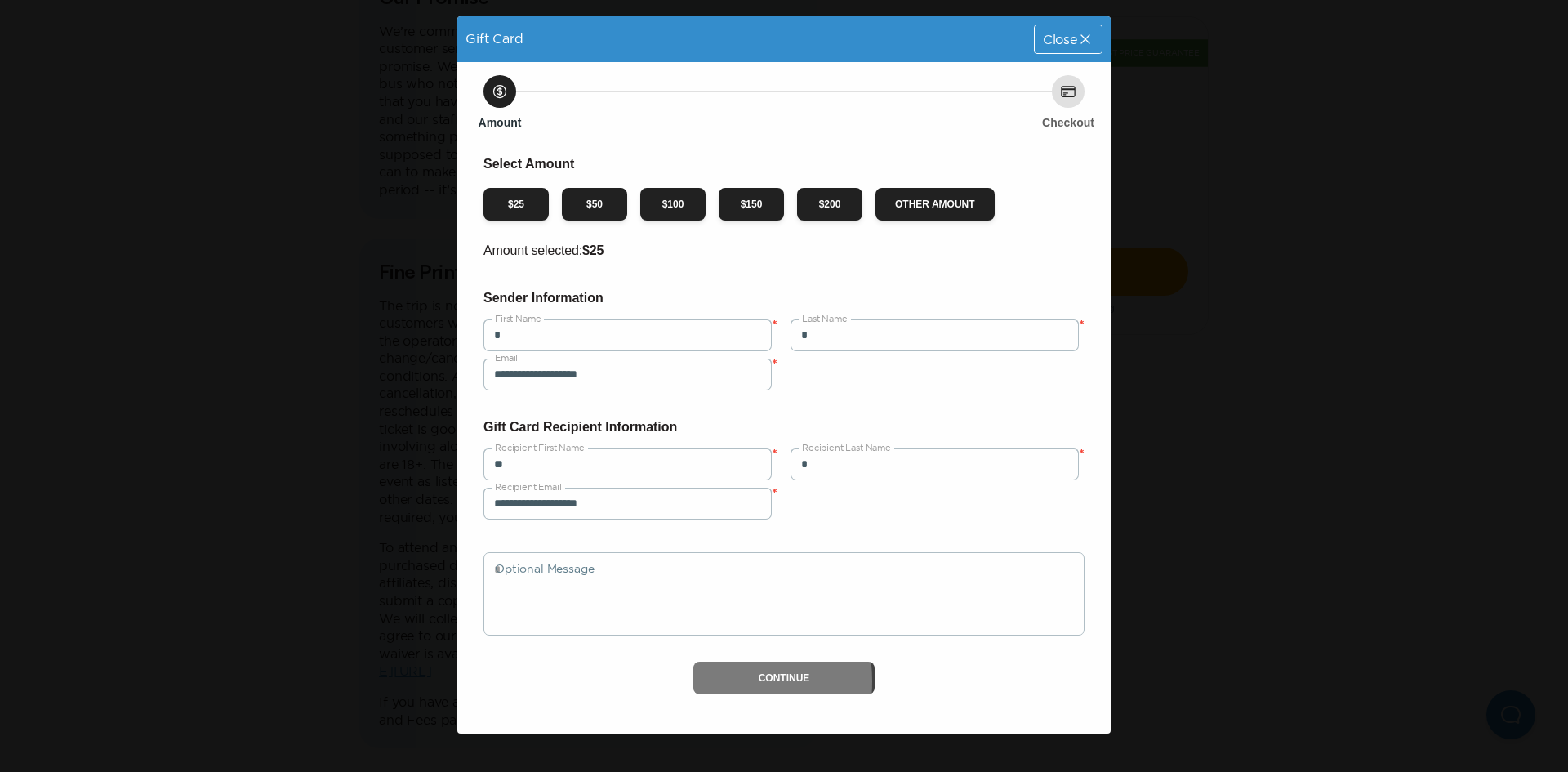
click at [696, 681] on button "Continue" at bounding box center [784, 678] width 182 height 33
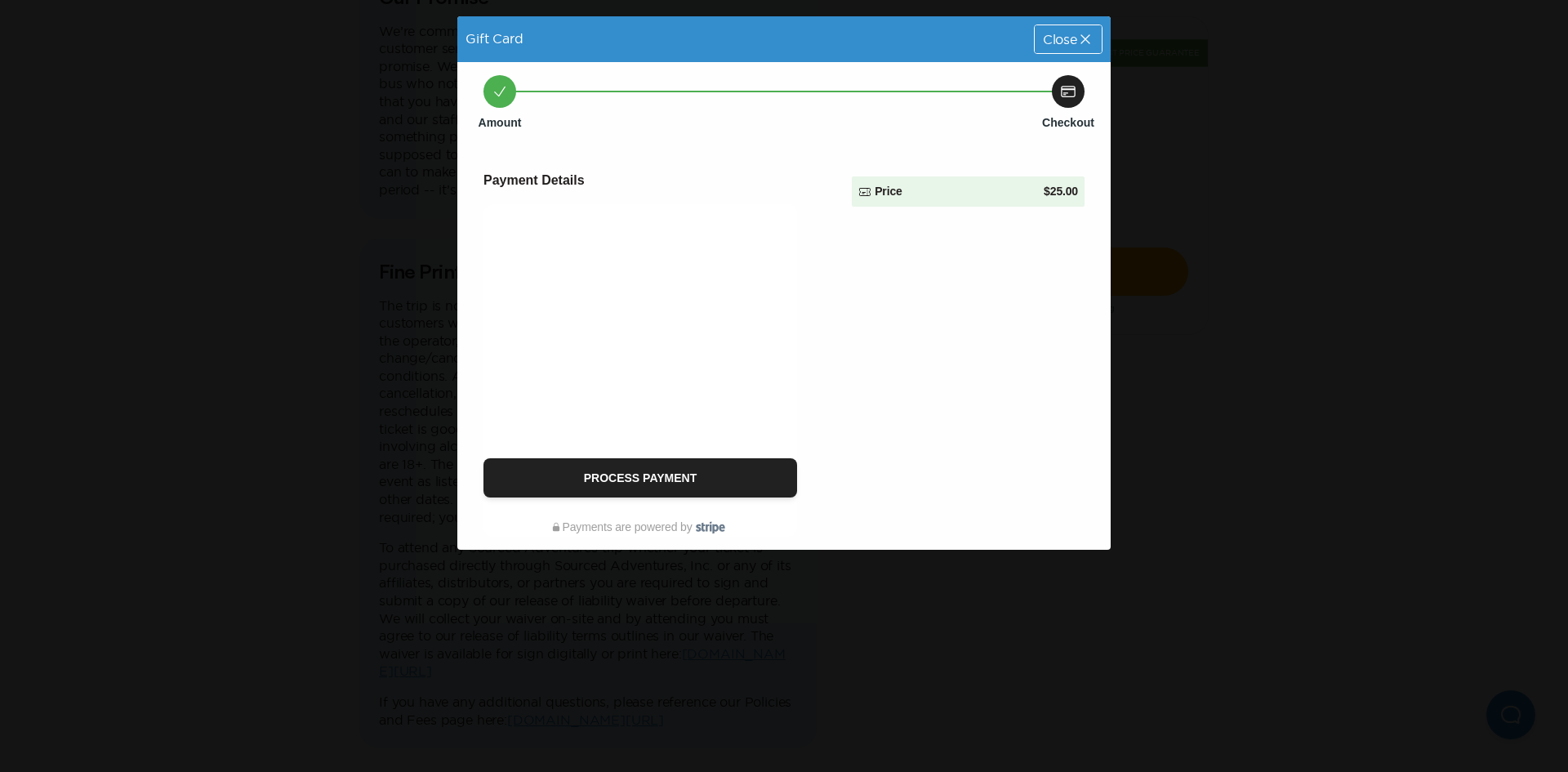
click at [1069, 39] on span "Close" at bounding box center [1060, 40] width 35 height 13
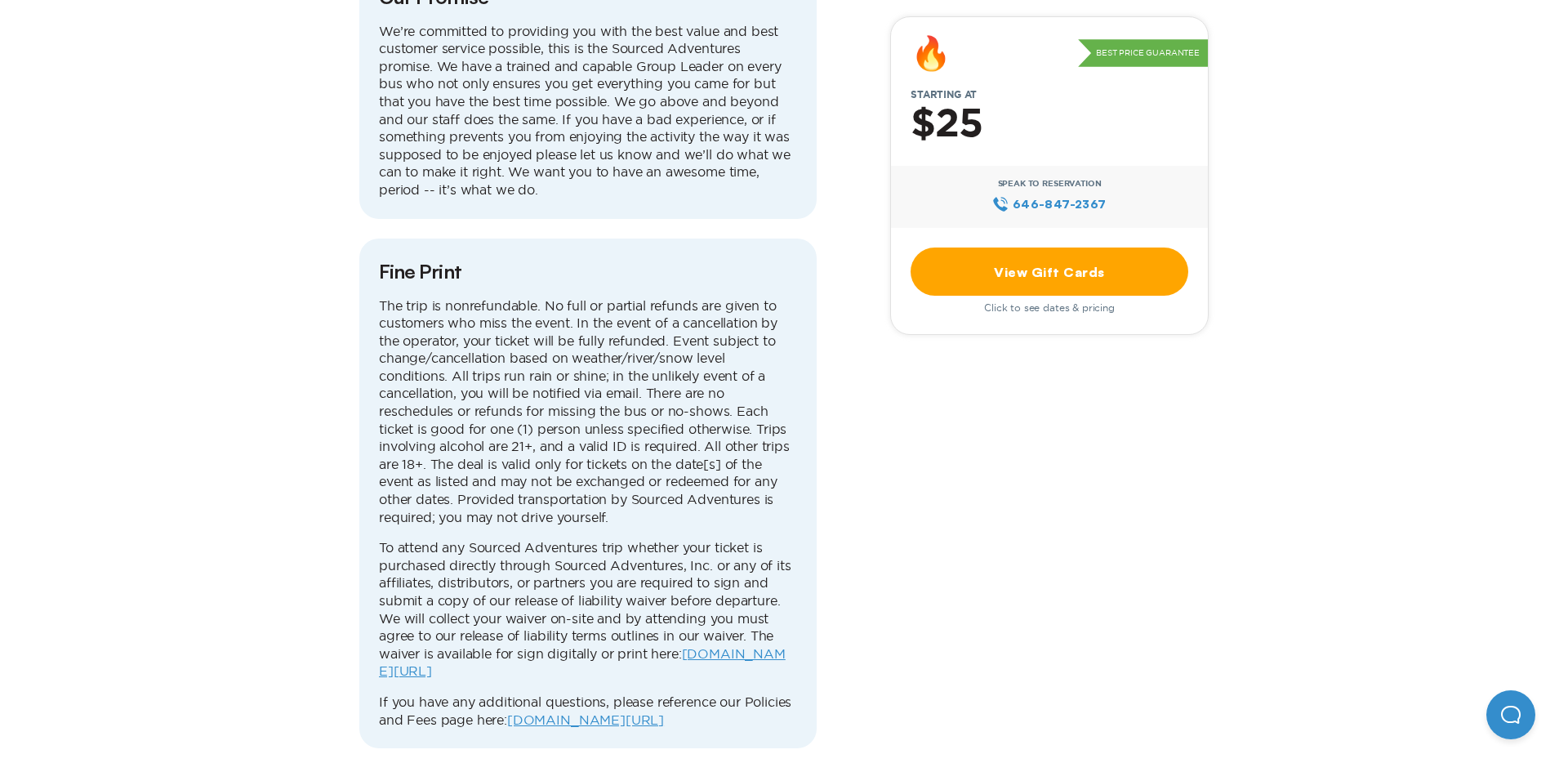
click at [1018, 292] on link "View Gift Cards" at bounding box center [1050, 272] width 278 height 49
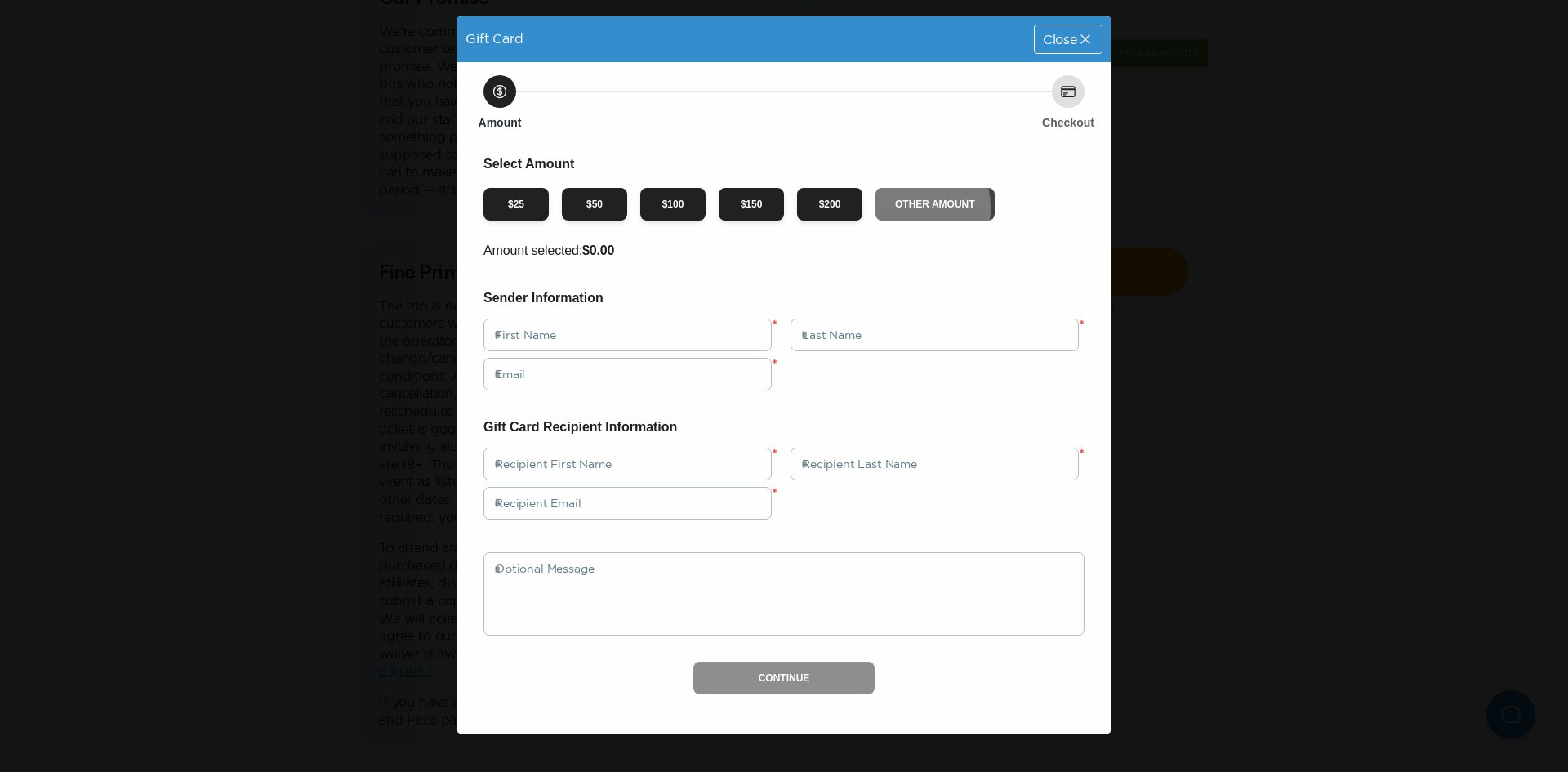
click at [883, 208] on button "Other Amount" at bounding box center [935, 204] width 119 height 33
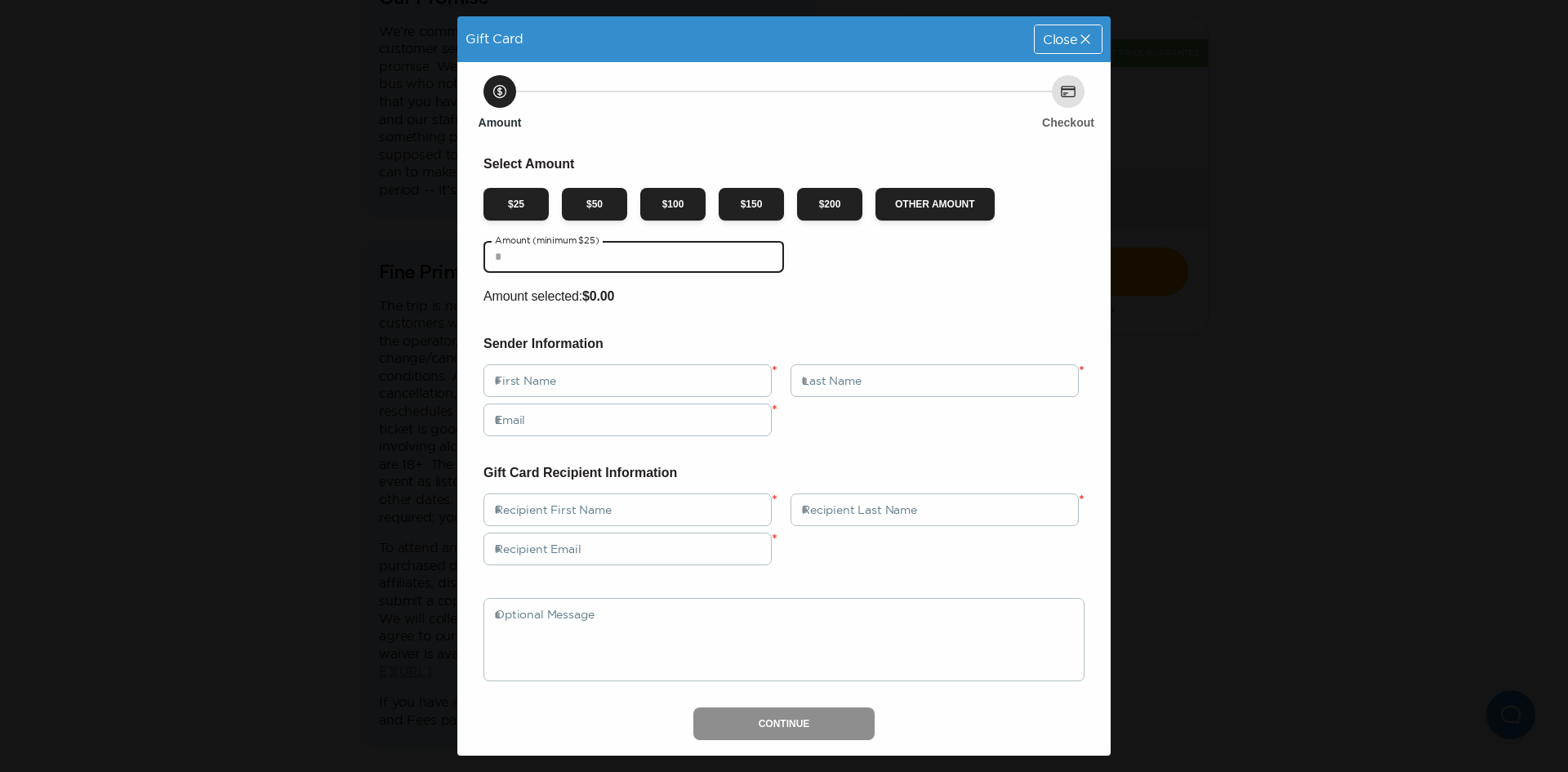
click at [629, 256] on input "text" at bounding box center [633, 257] width 300 height 33
drag, startPoint x: 685, startPoint y: 254, endPoint x: 535, endPoint y: 245, distance: 150.3
click at [535, 245] on input "**********" at bounding box center [633, 257] width 300 height 33
type input "*****"
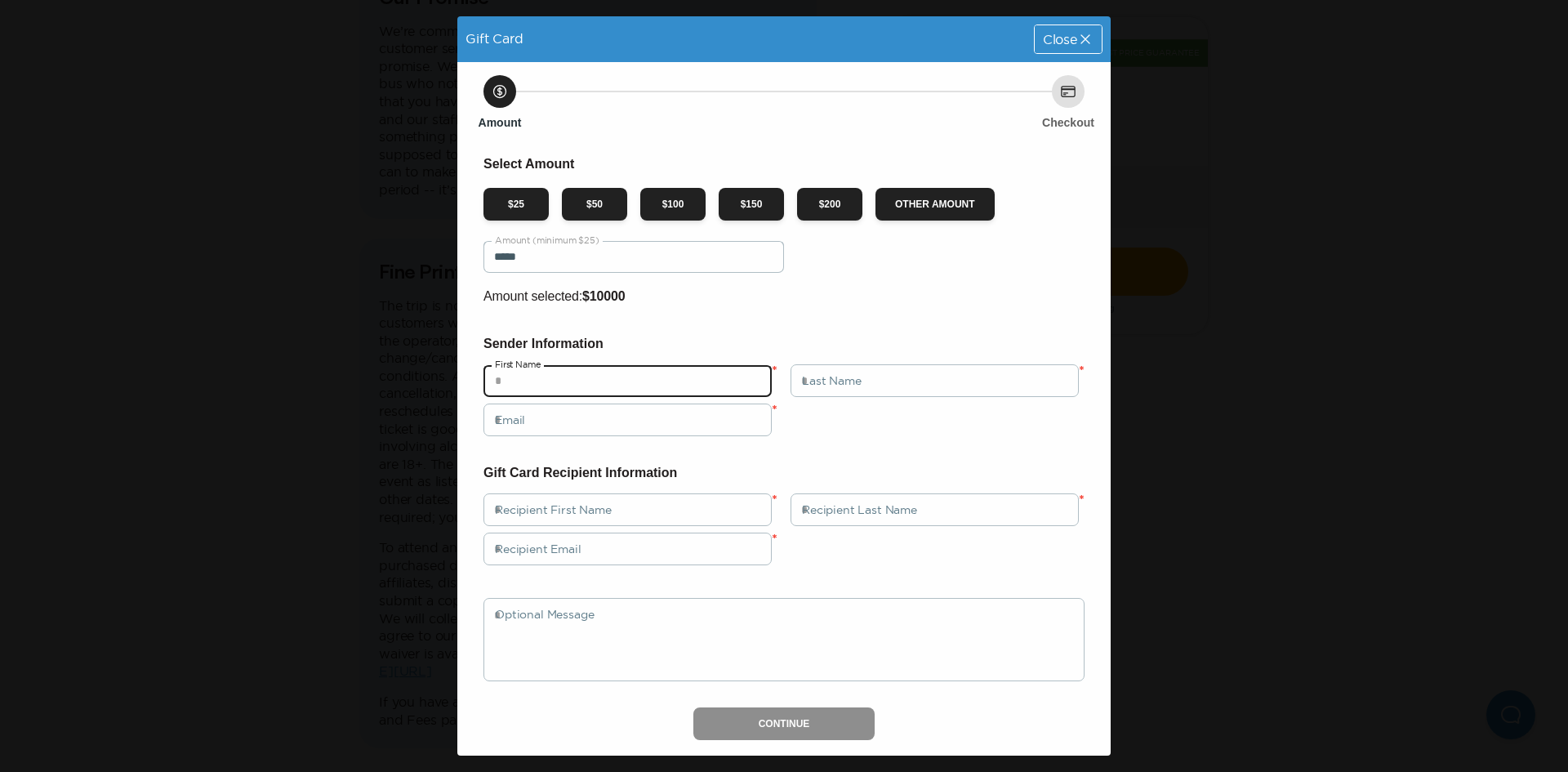
click at [588, 370] on input "text" at bounding box center [628, 381] width 288 height 33
type input "*"
click at [851, 403] on div "Email *" at bounding box center [784, 420] width 601 height 33
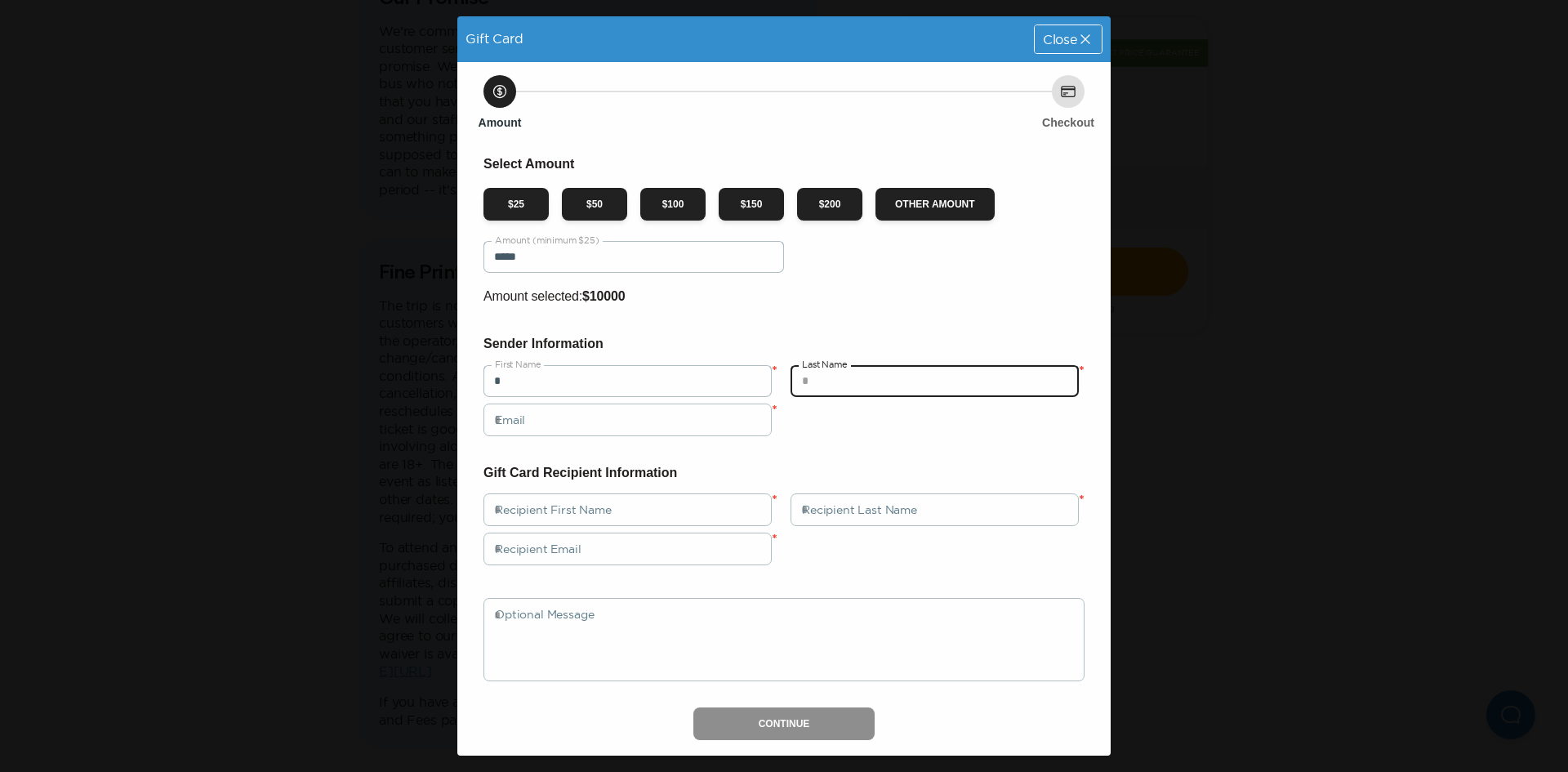
click at [856, 381] on input "text" at bounding box center [935, 381] width 288 height 33
type input "*"
click at [583, 437] on div "Select Amount $ 25 $ 50 $ 100 $ 150 $ 200 Other Amount ***** Amount (minimum $2…" at bounding box center [784, 447] width 601 height 587
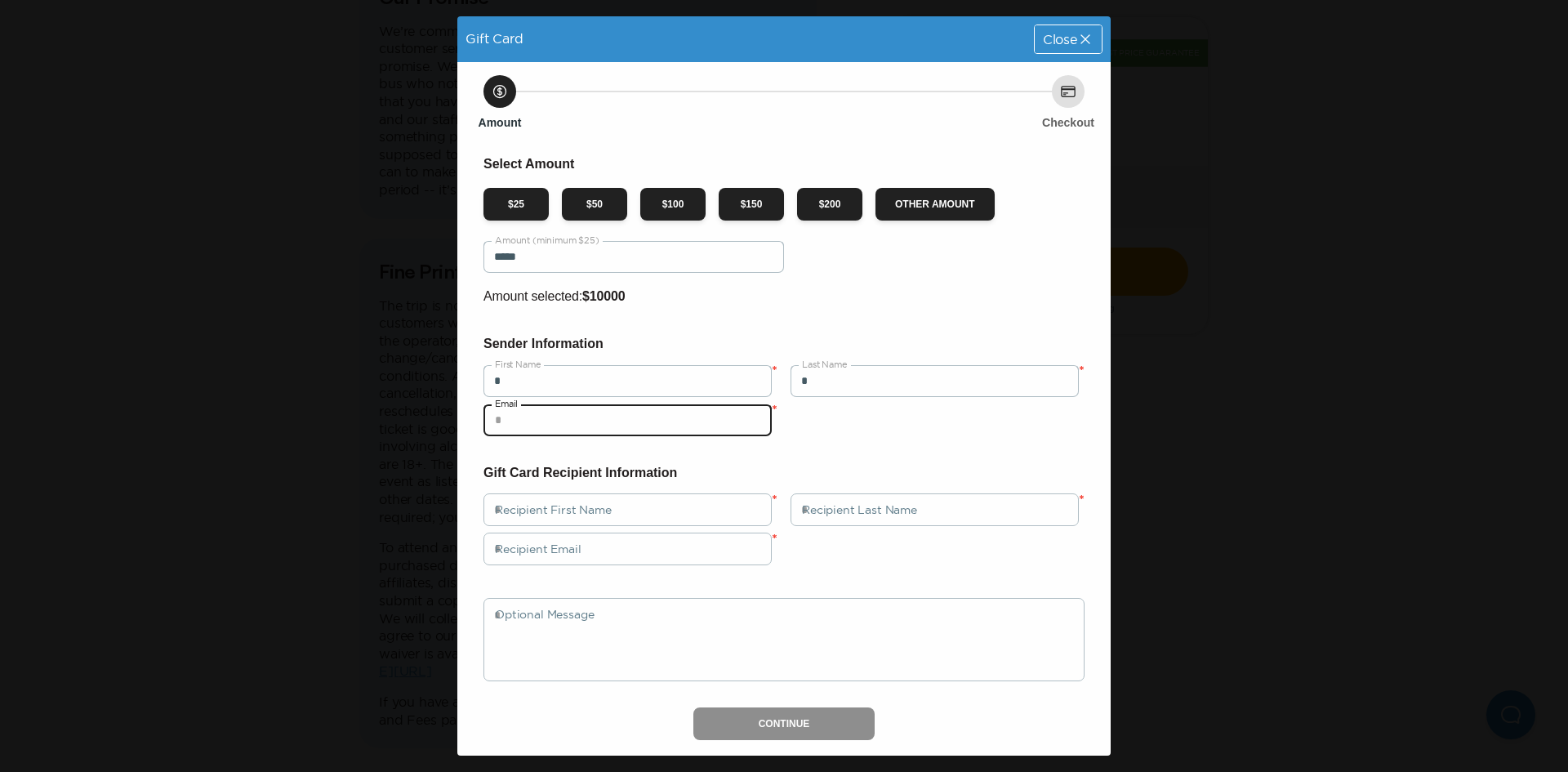
click at [582, 422] on input "email" at bounding box center [628, 420] width 288 height 33
type input "**********"
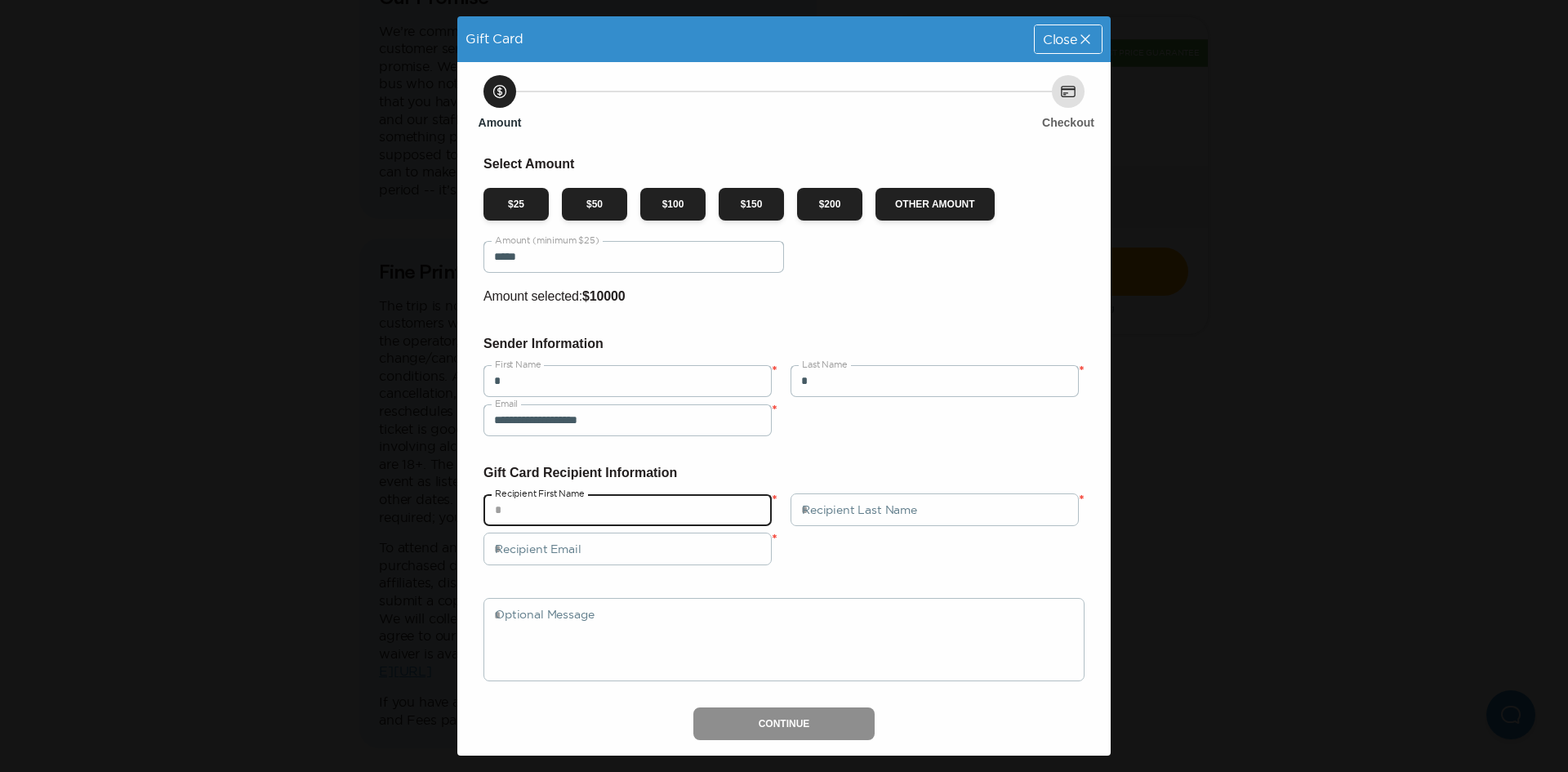
click at [569, 500] on input "text" at bounding box center [628, 510] width 288 height 33
type input "*"
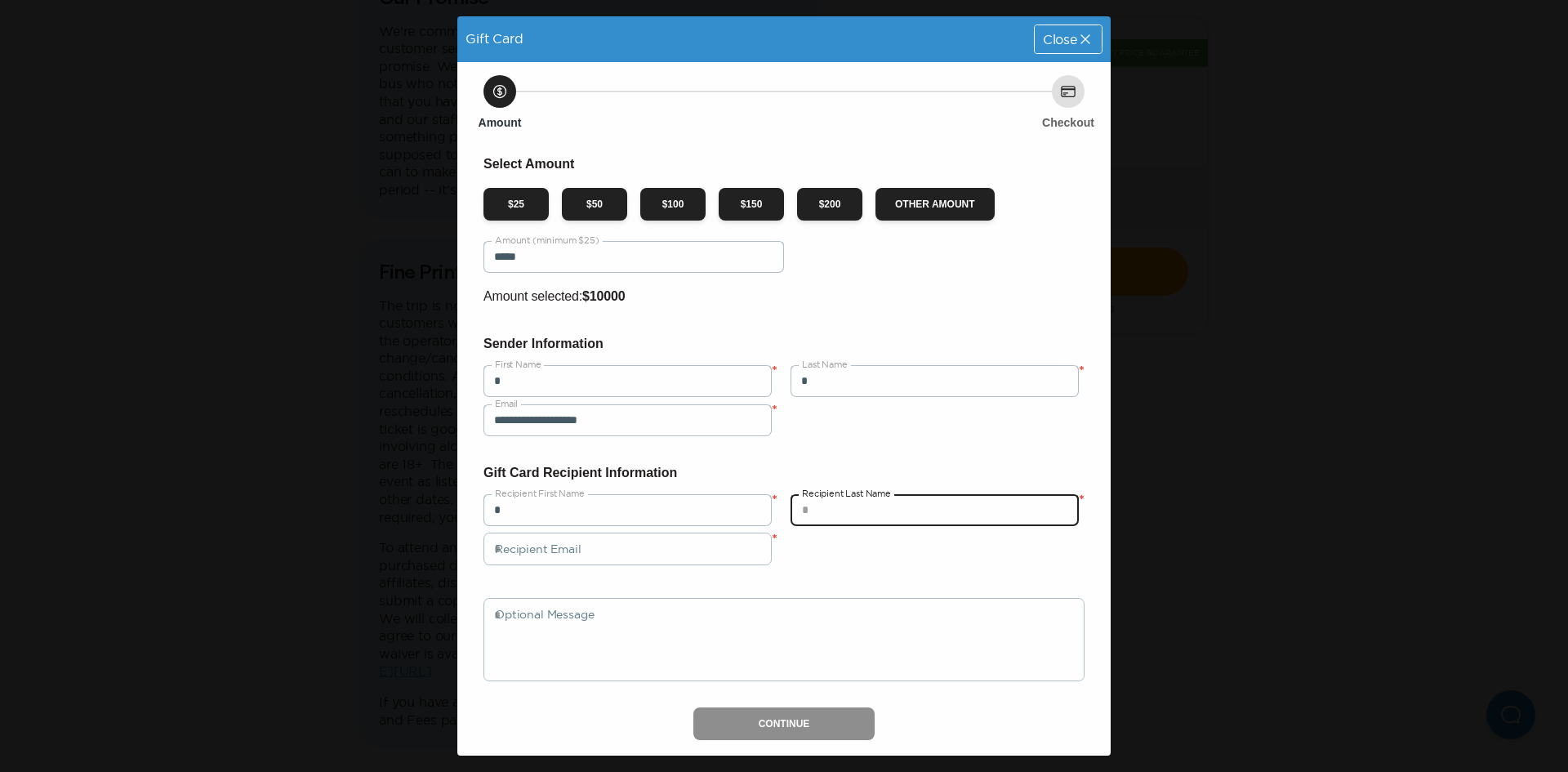
click at [847, 505] on input "text" at bounding box center [935, 510] width 288 height 33
type input "*"
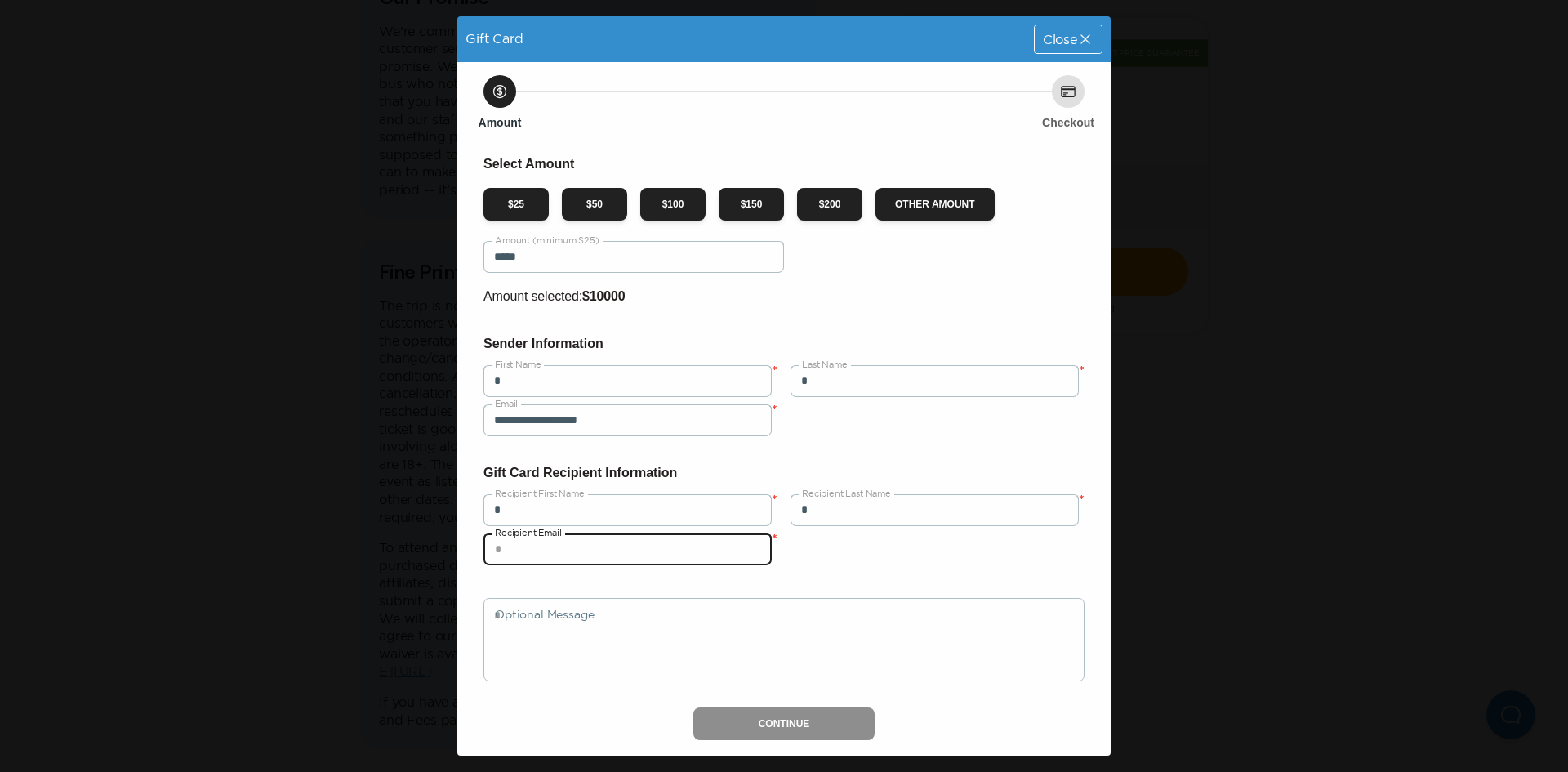
click at [591, 539] on input "email" at bounding box center [628, 549] width 288 height 33
type input "**********"
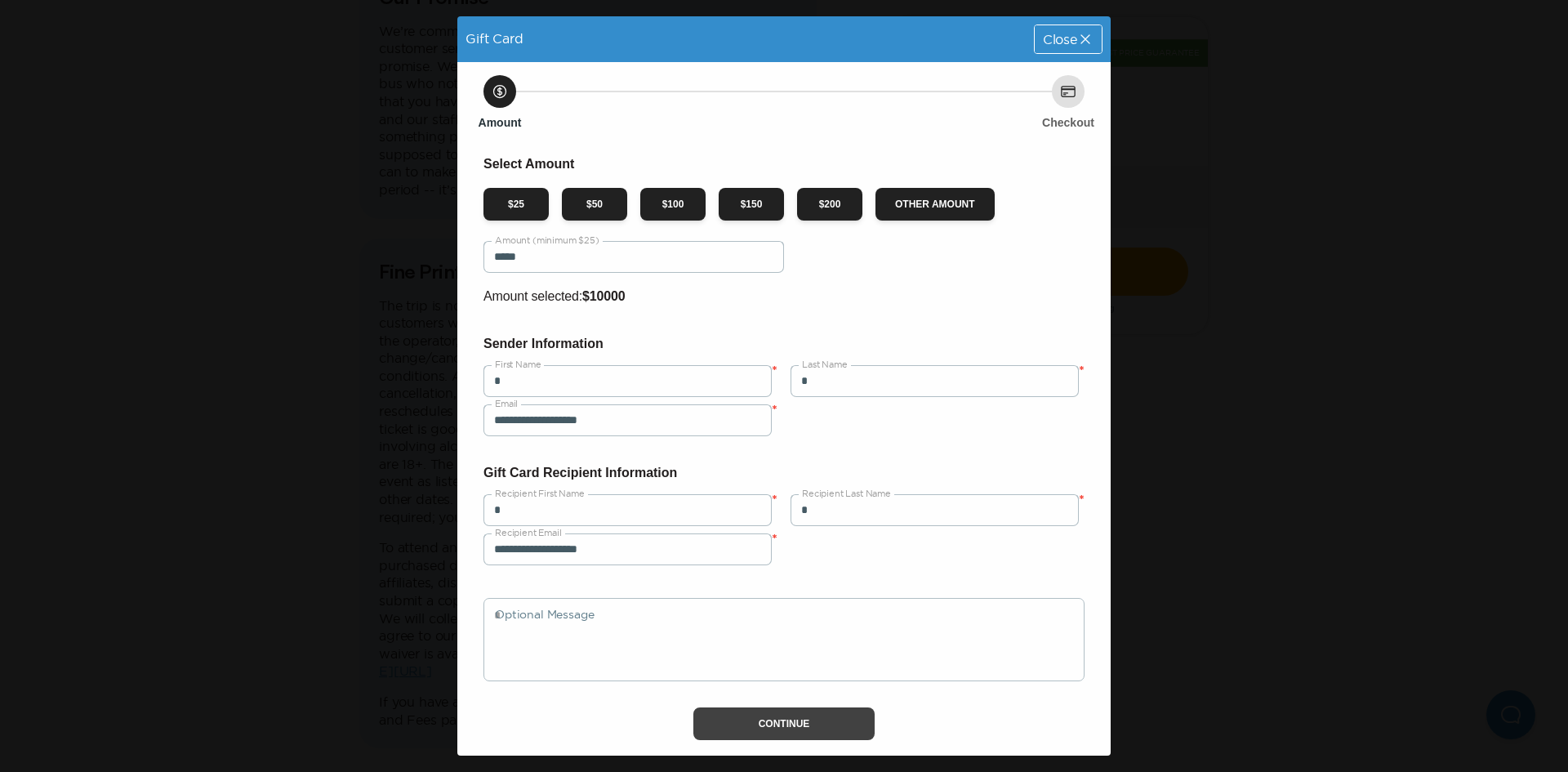
click at [729, 731] on button "Continue" at bounding box center [784, 724] width 182 height 33
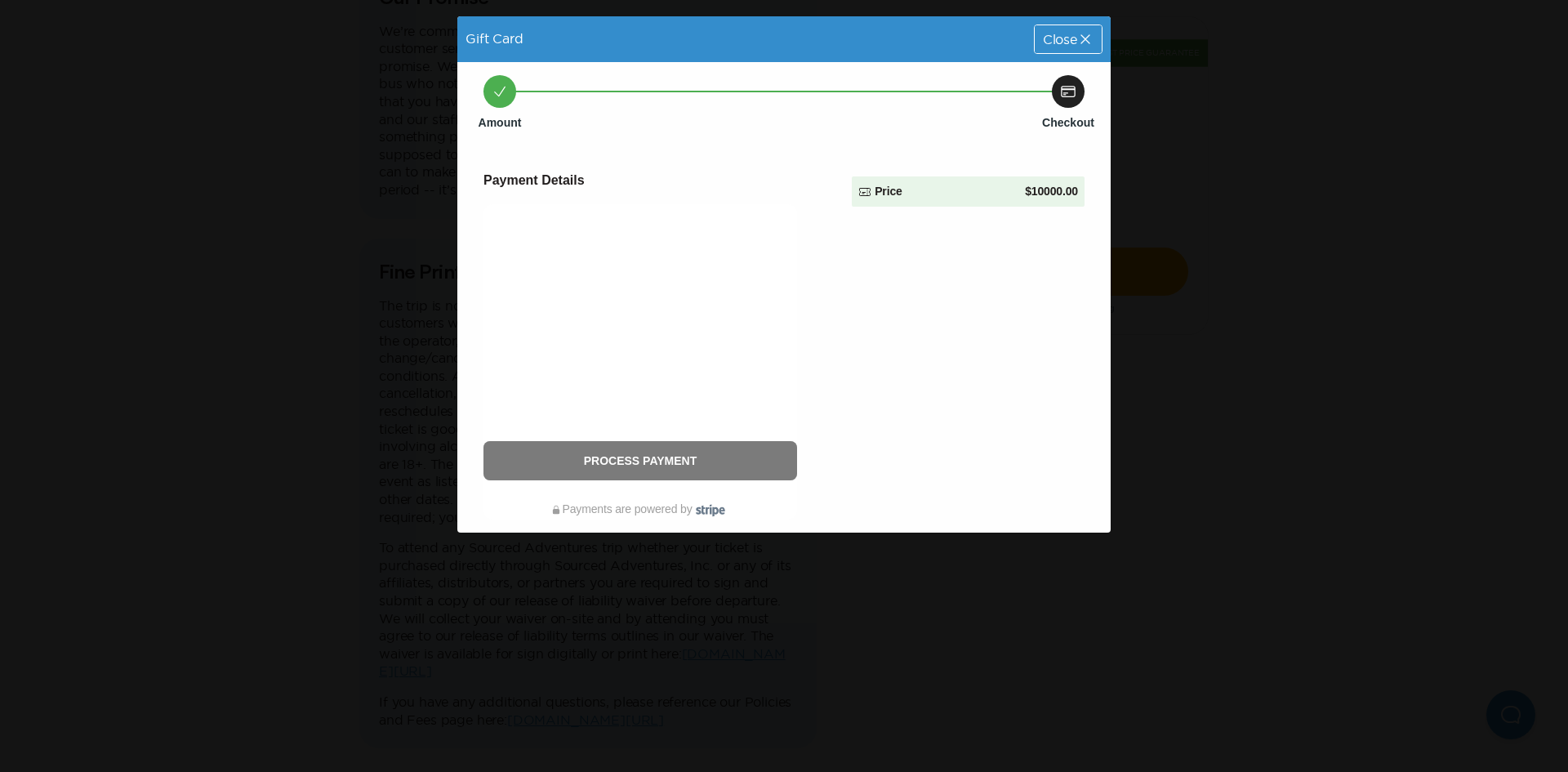
click at [652, 479] on button "Process Payment" at bounding box center [640, 461] width 313 height 40
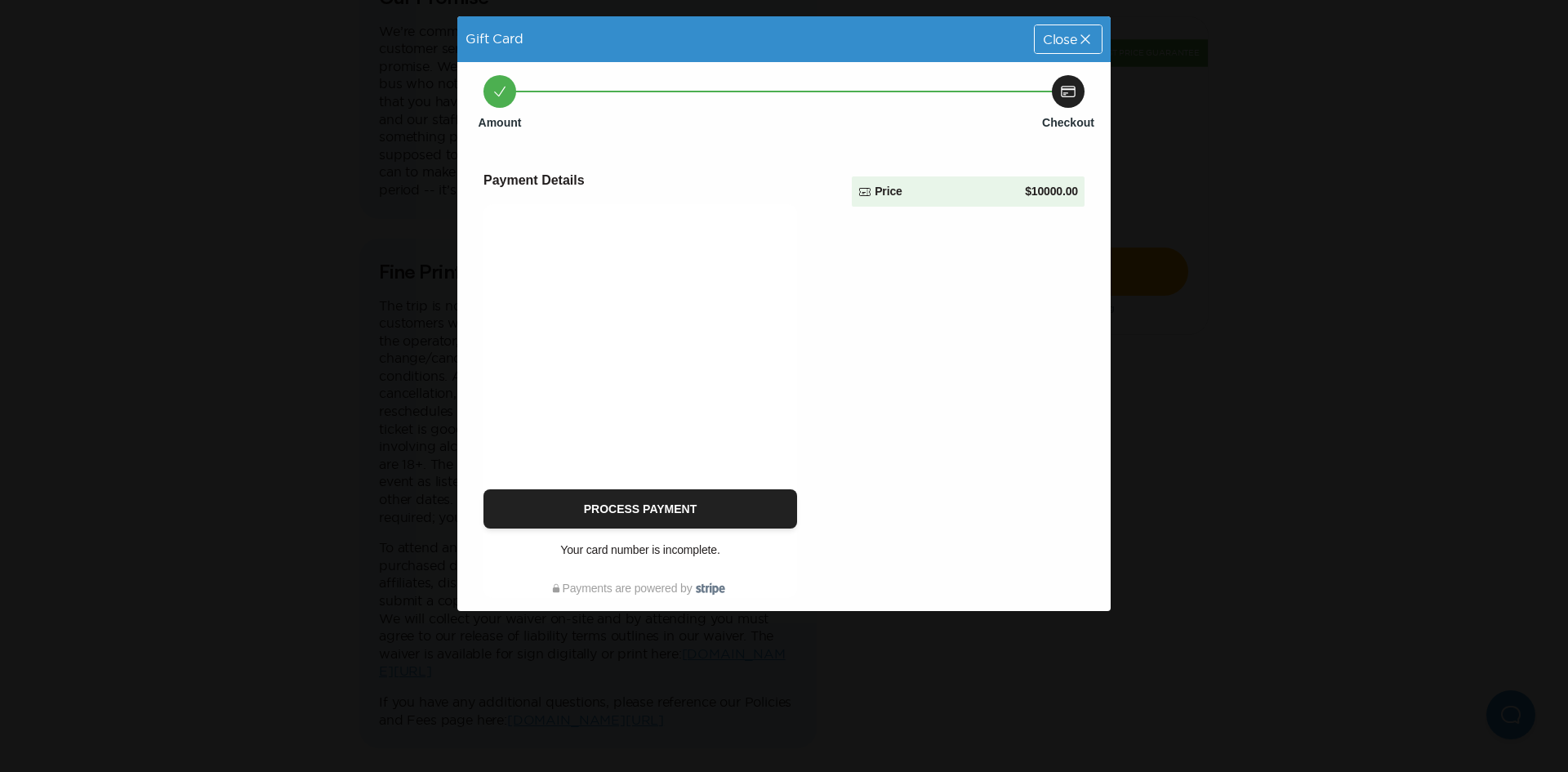
click at [1079, 44] on icon at bounding box center [1085, 40] width 16 height 16
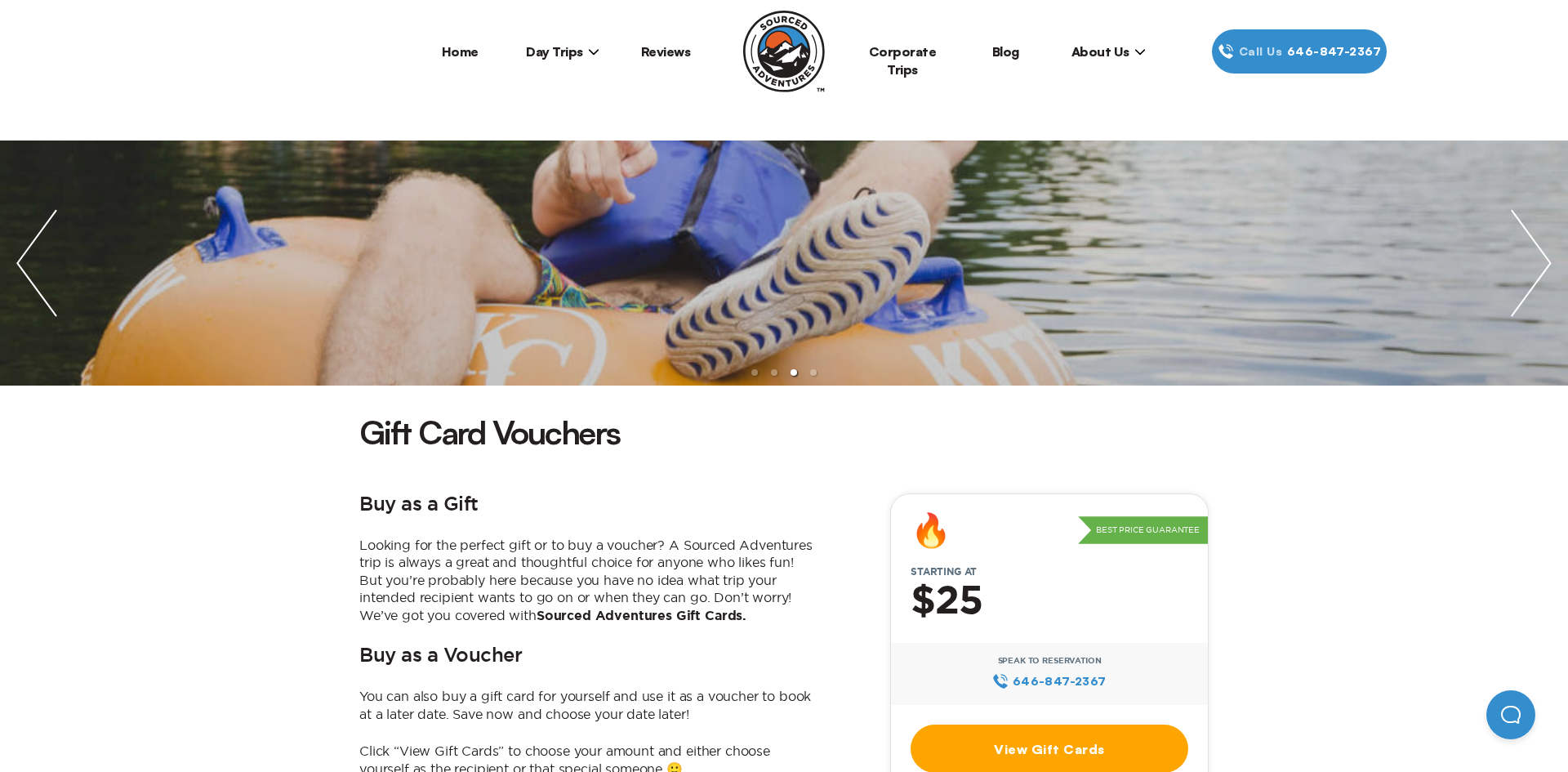
scroll to position [2028, 0]
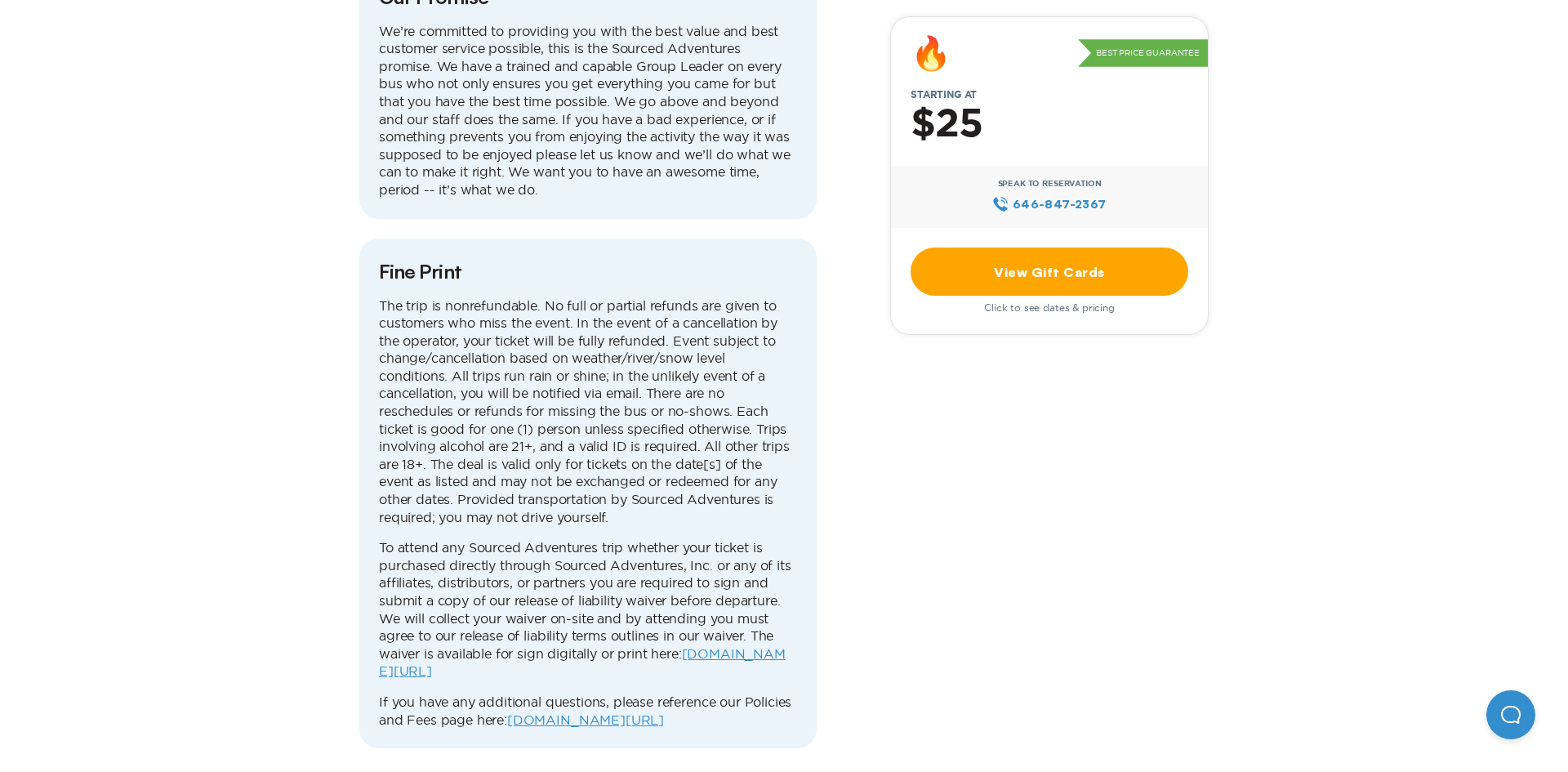
click at [1047, 276] on link "View Gift Cards" at bounding box center [1050, 272] width 278 height 49
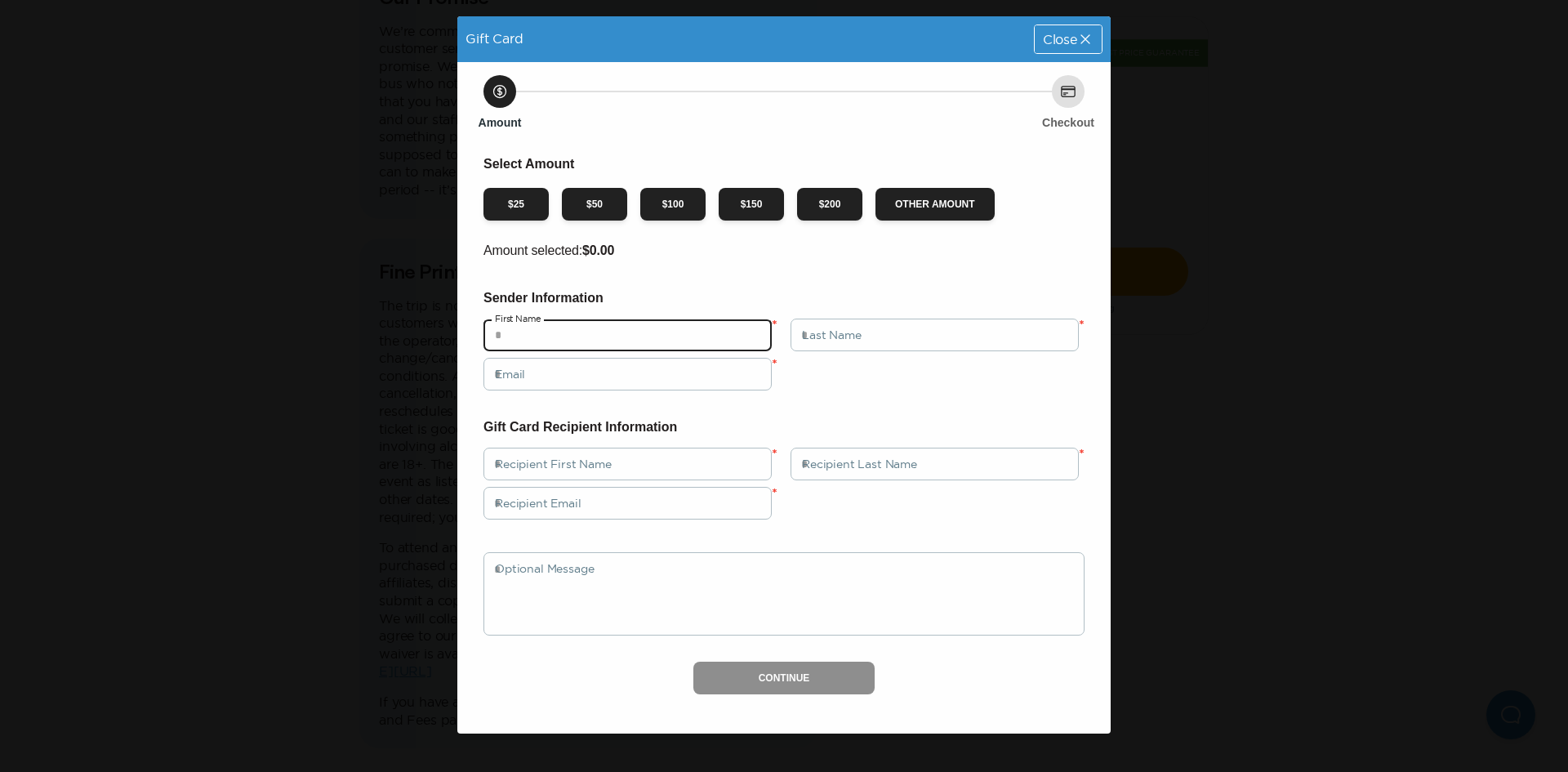
click at [620, 339] on input "text" at bounding box center [628, 335] width 288 height 33
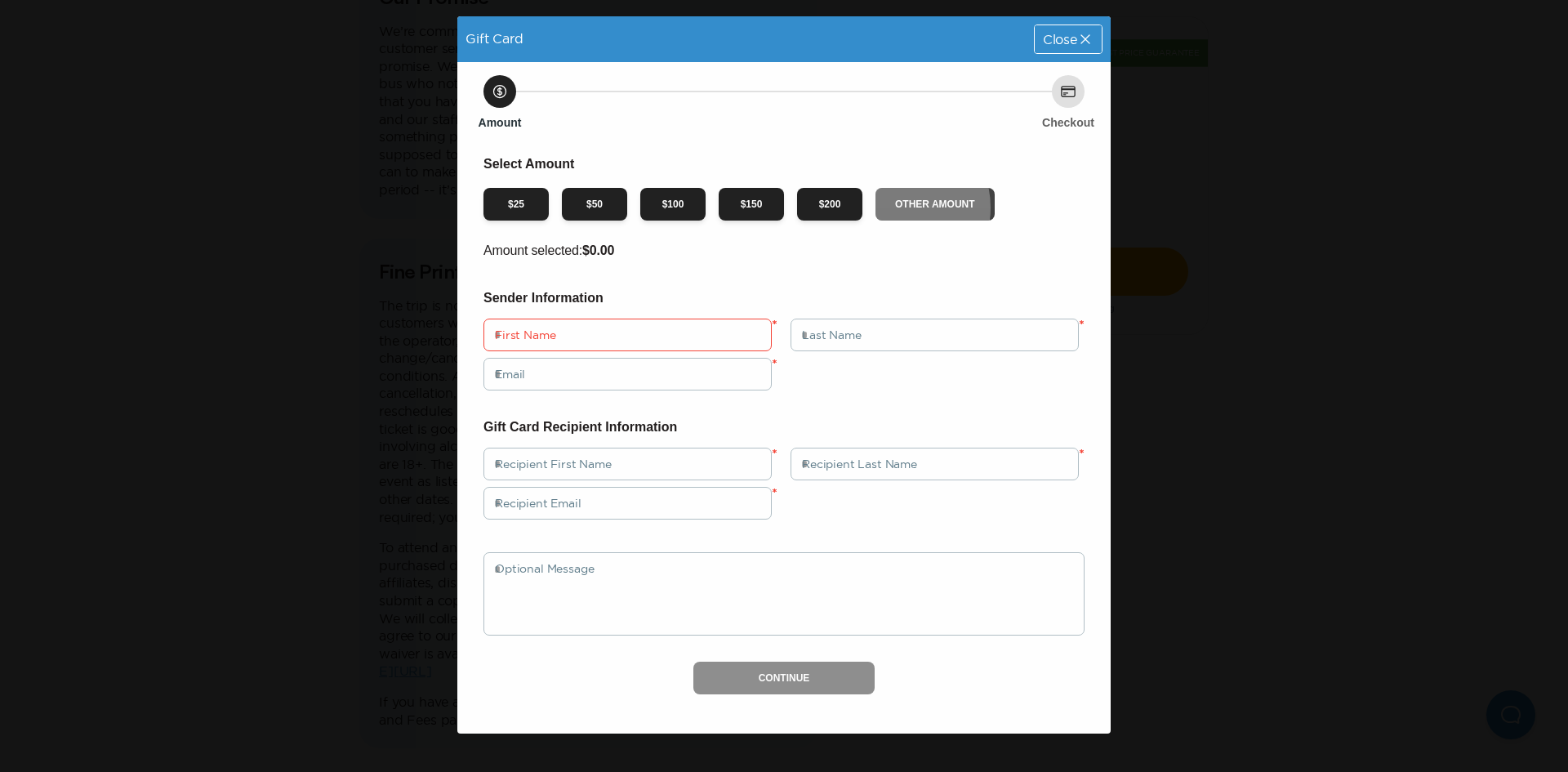
click at [891, 207] on button "Other Amount" at bounding box center [935, 204] width 119 height 33
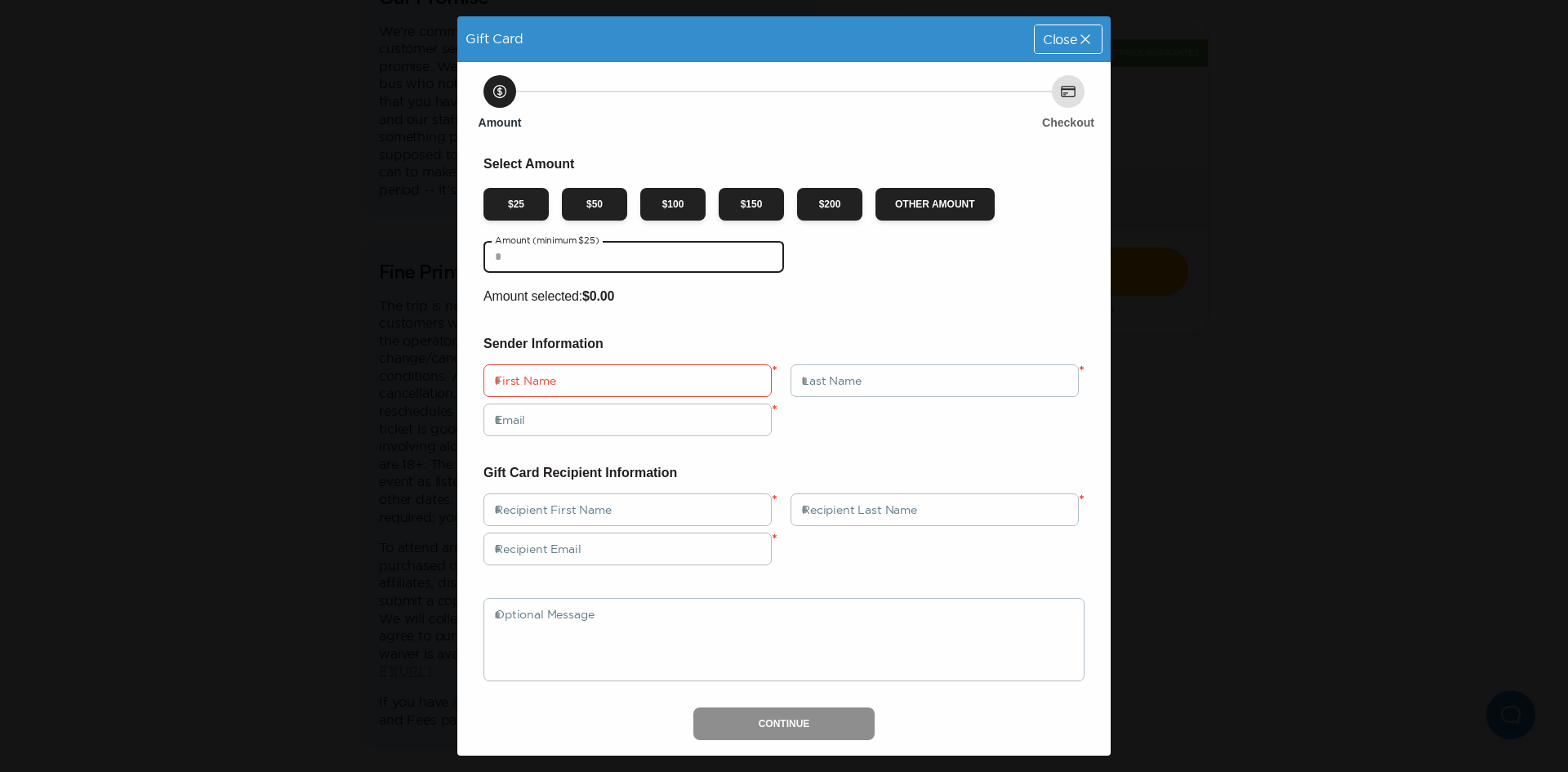
click at [631, 267] on input "text" at bounding box center [633, 257] width 300 height 33
type input "*****"
click at [639, 387] on input "text" at bounding box center [628, 381] width 288 height 33
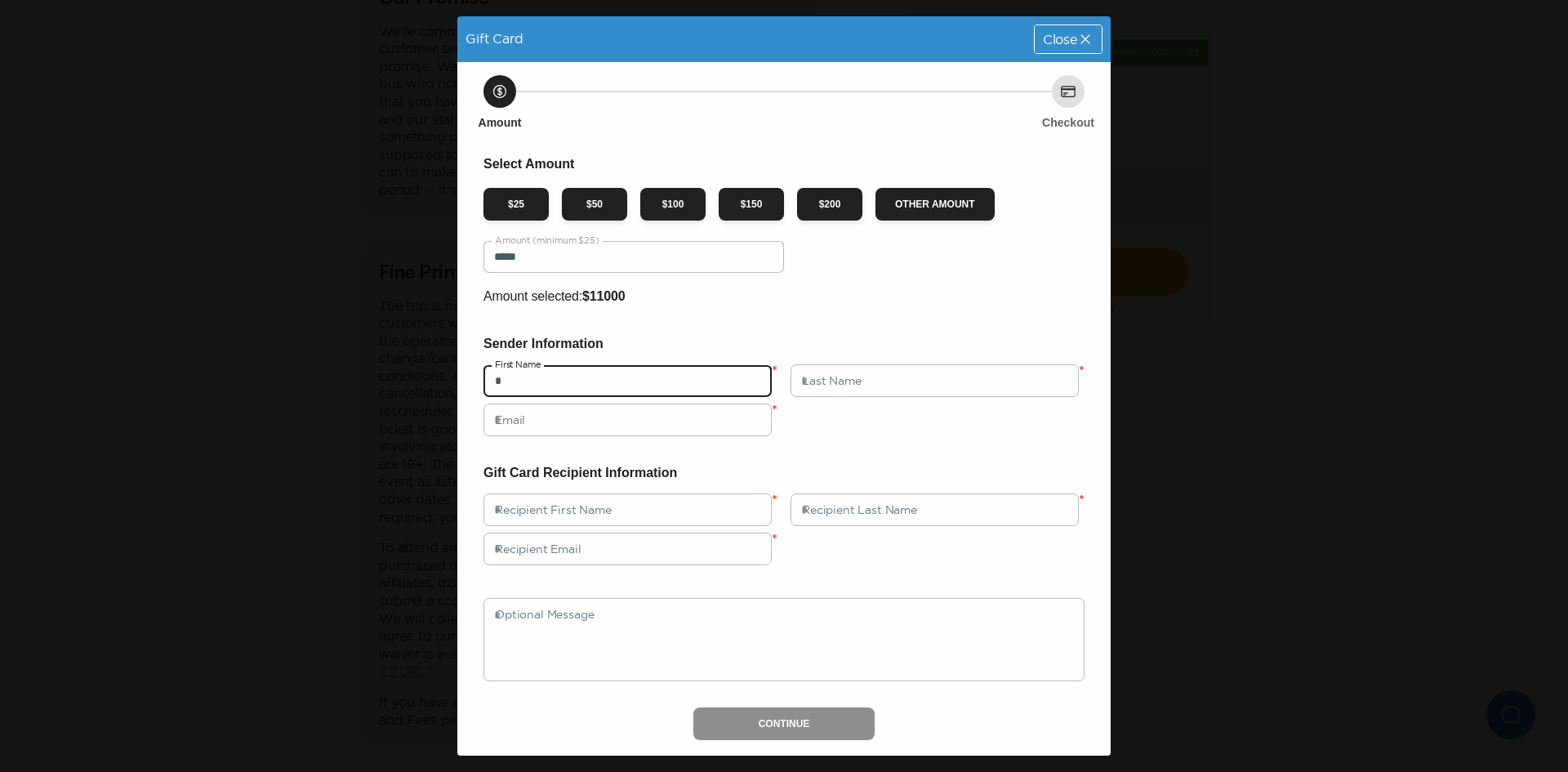
type input "*"
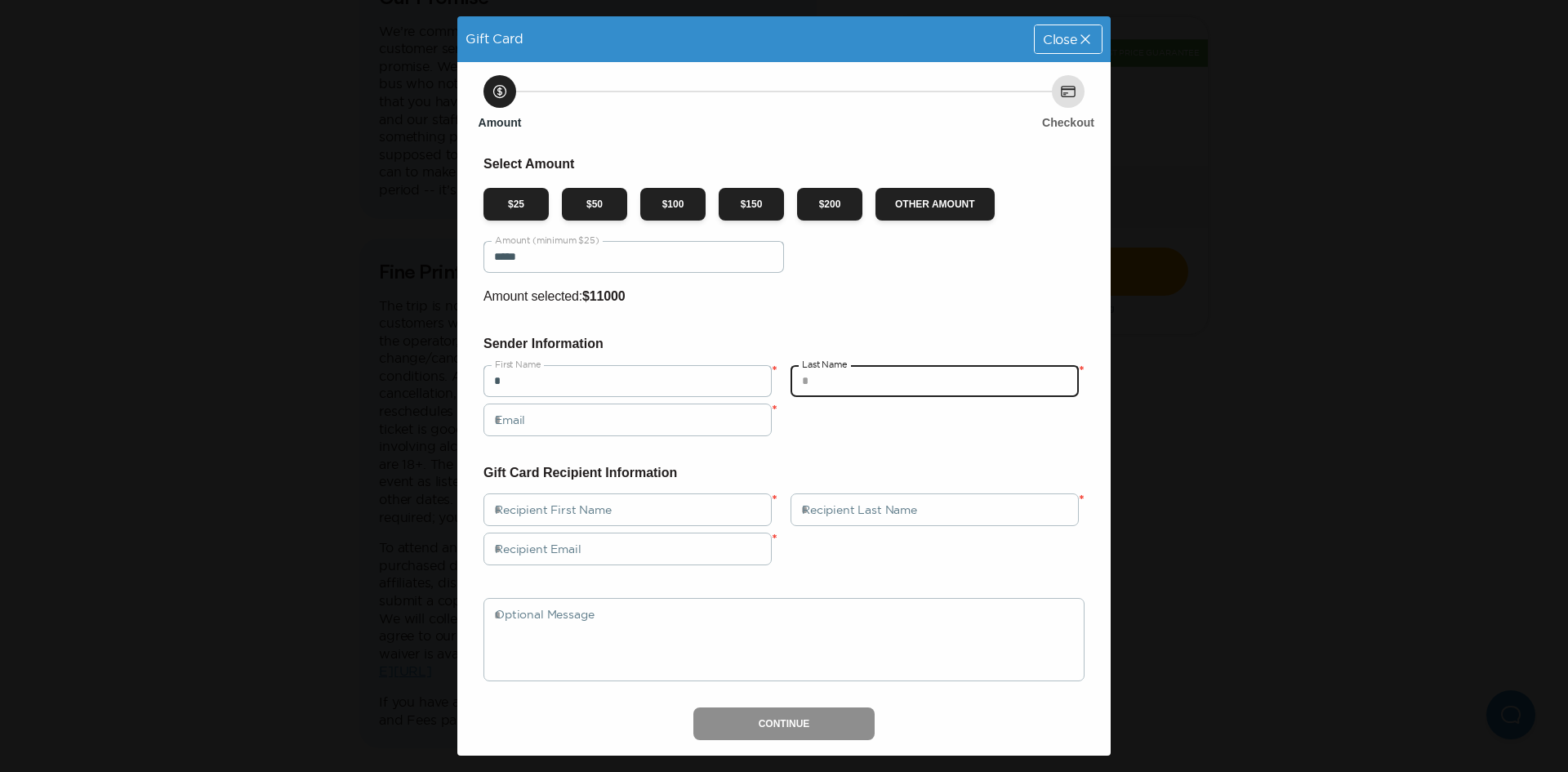
click at [865, 384] on input "text" at bounding box center [935, 381] width 288 height 33
type input "*"
click at [610, 442] on div "Select Amount $ 25 $ 50 $ 100 $ 150 $ 200 Other Amount ***** Amount (minimum $2…" at bounding box center [784, 447] width 601 height 587
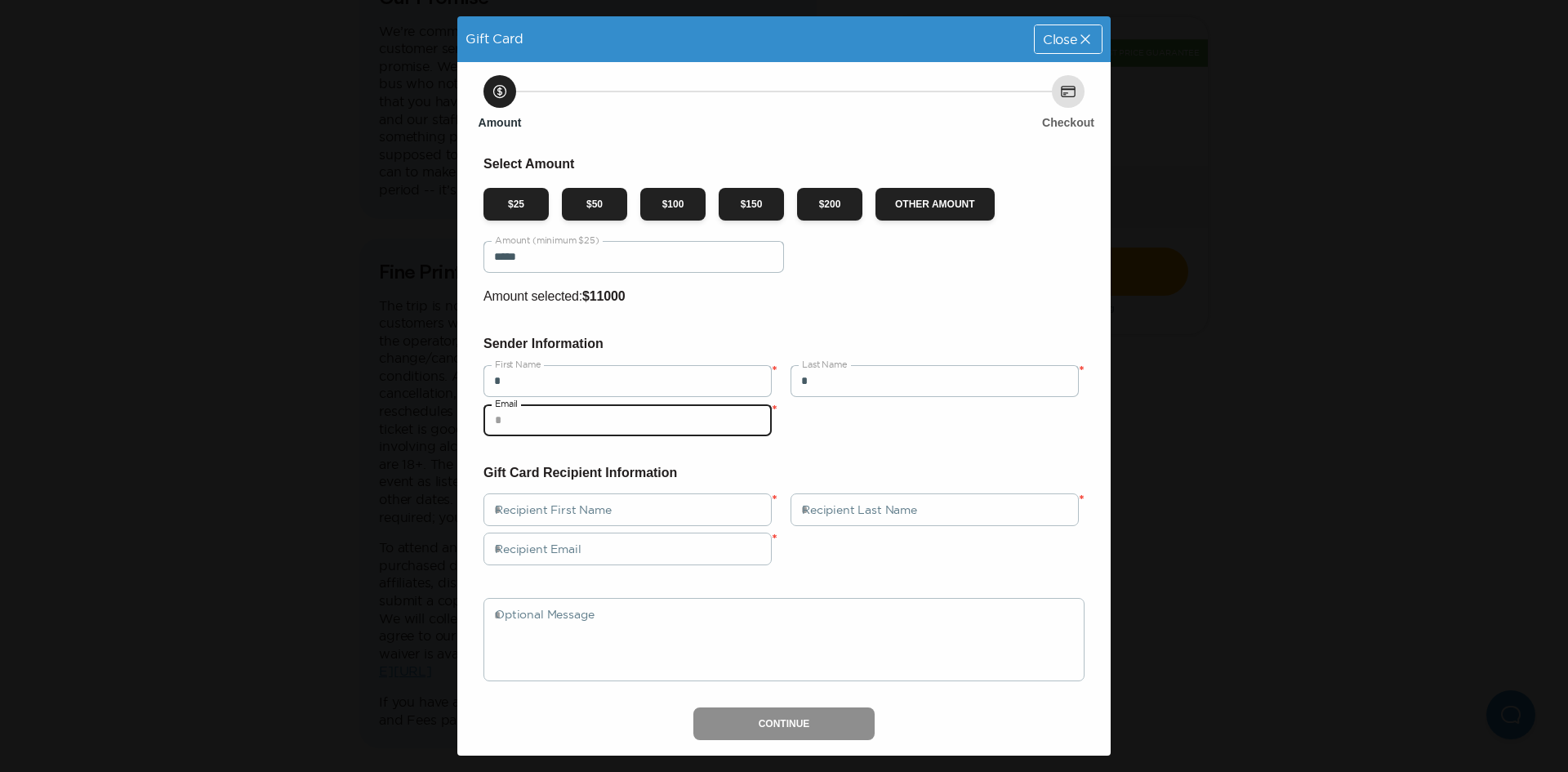
click at [621, 427] on input "email" at bounding box center [628, 420] width 288 height 33
type input "**********"
click at [622, 493] on div "Gift Card Recipient Information Recipient First Name * Recipient Last Name * Re…" at bounding box center [784, 572] width 601 height 219
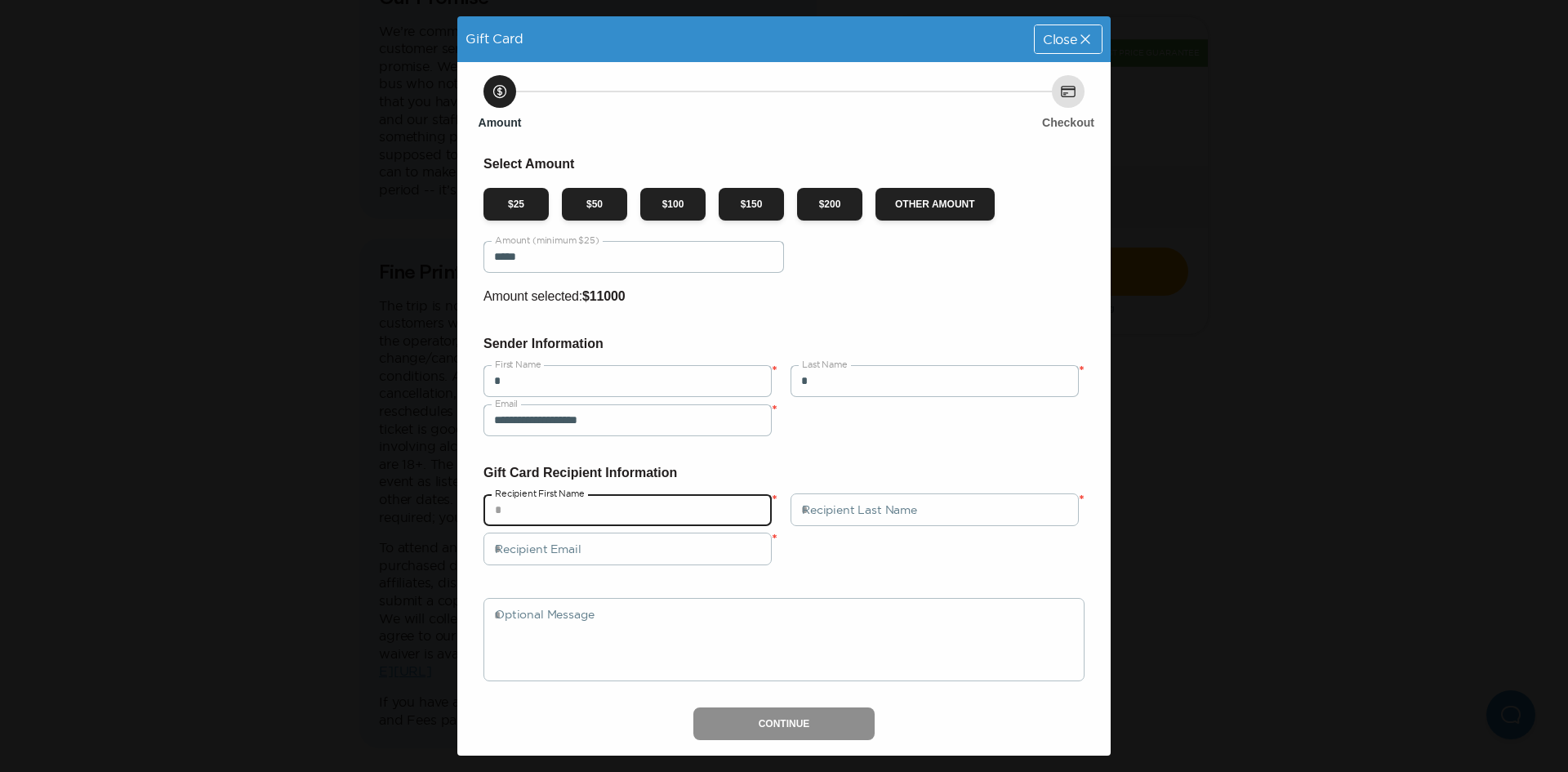
click at [612, 512] on input "text" at bounding box center [628, 510] width 288 height 33
type input "*"
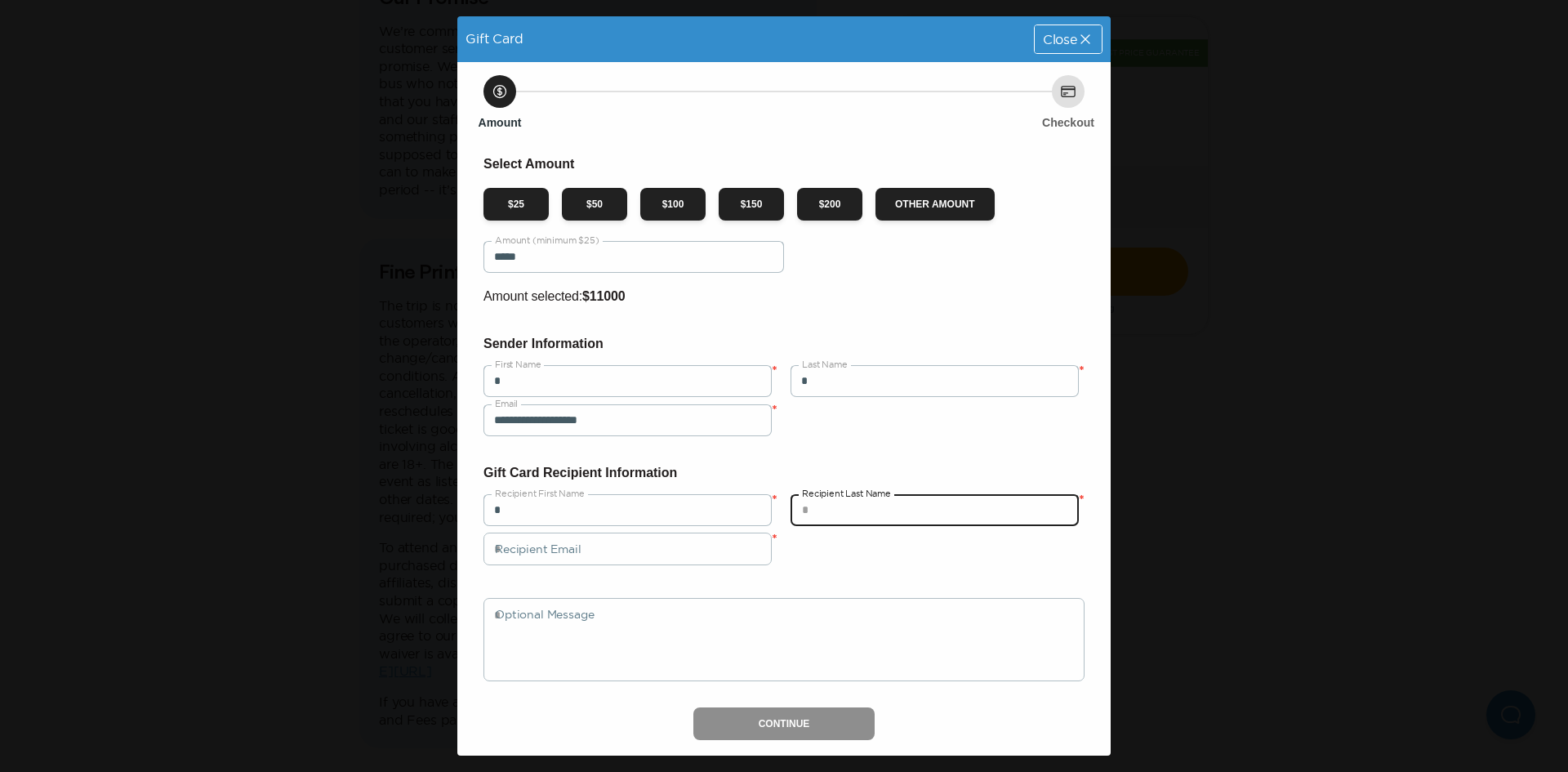
click at [826, 504] on input "text" at bounding box center [935, 510] width 288 height 33
type input "*"
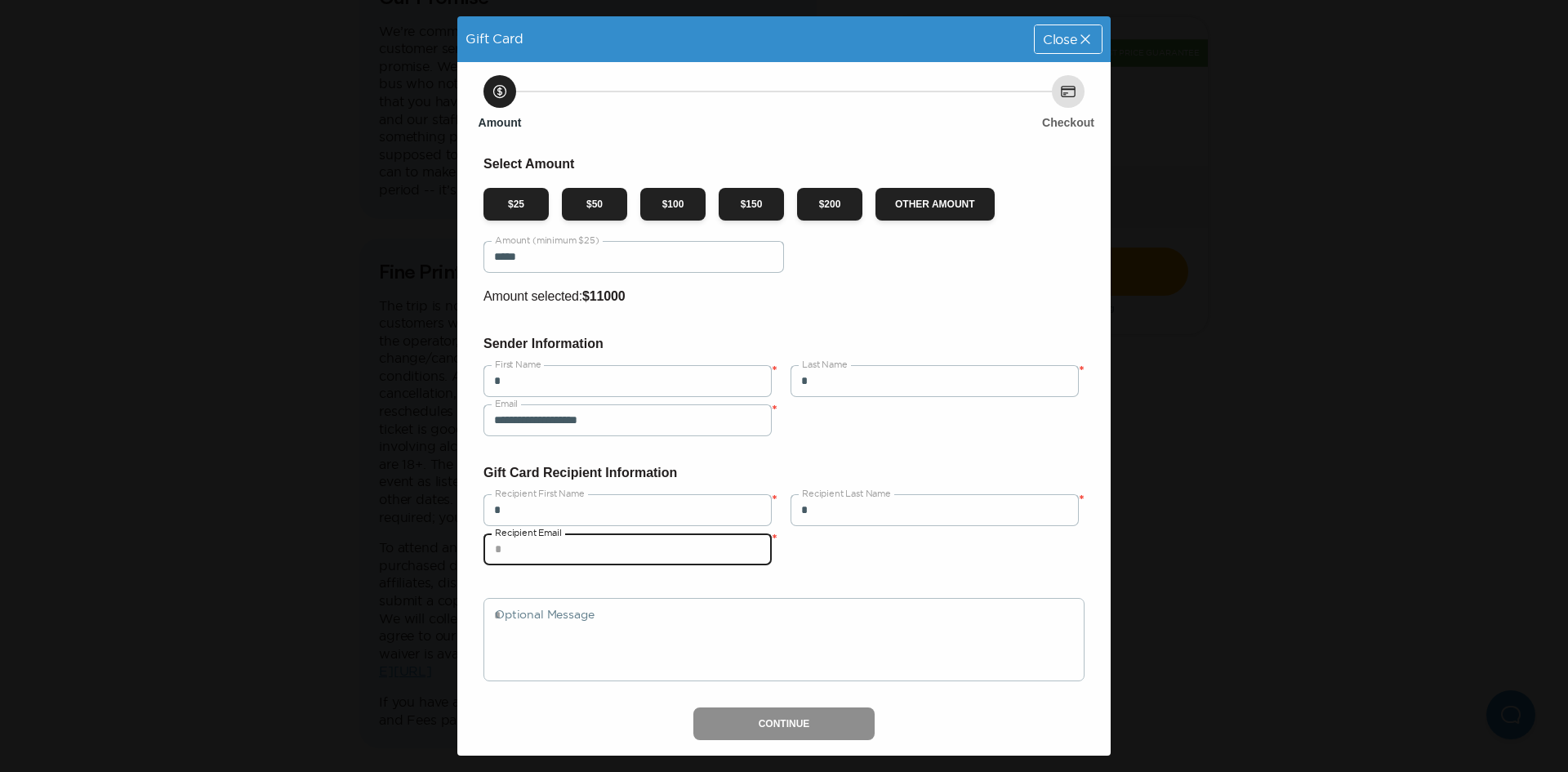
click at [701, 550] on input "email" at bounding box center [628, 549] width 288 height 33
type input "**********"
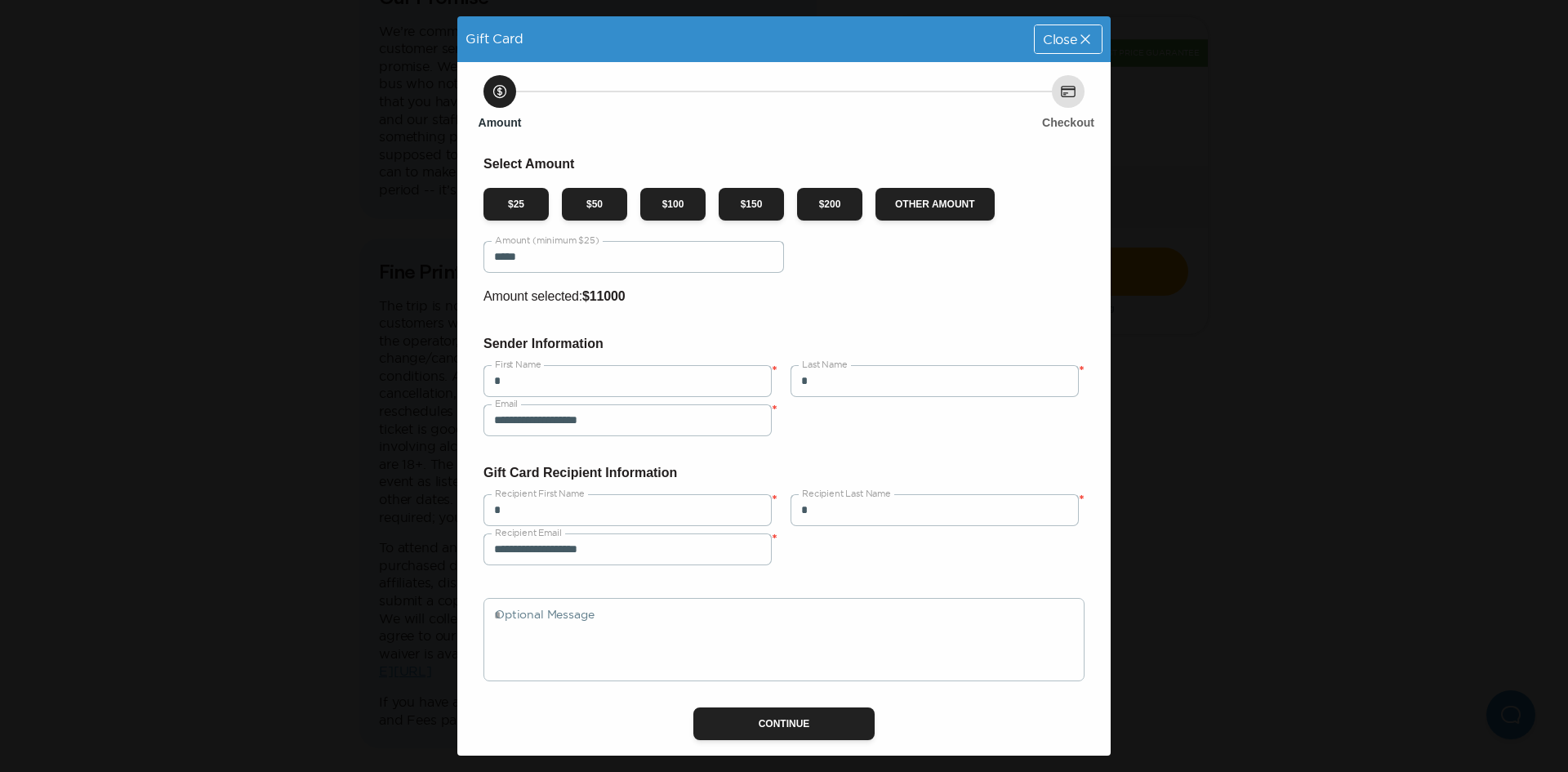
click at [795, 740] on div "**********" at bounding box center [784, 421] width 653 height 718
click at [796, 730] on button "Continue" at bounding box center [784, 724] width 182 height 33
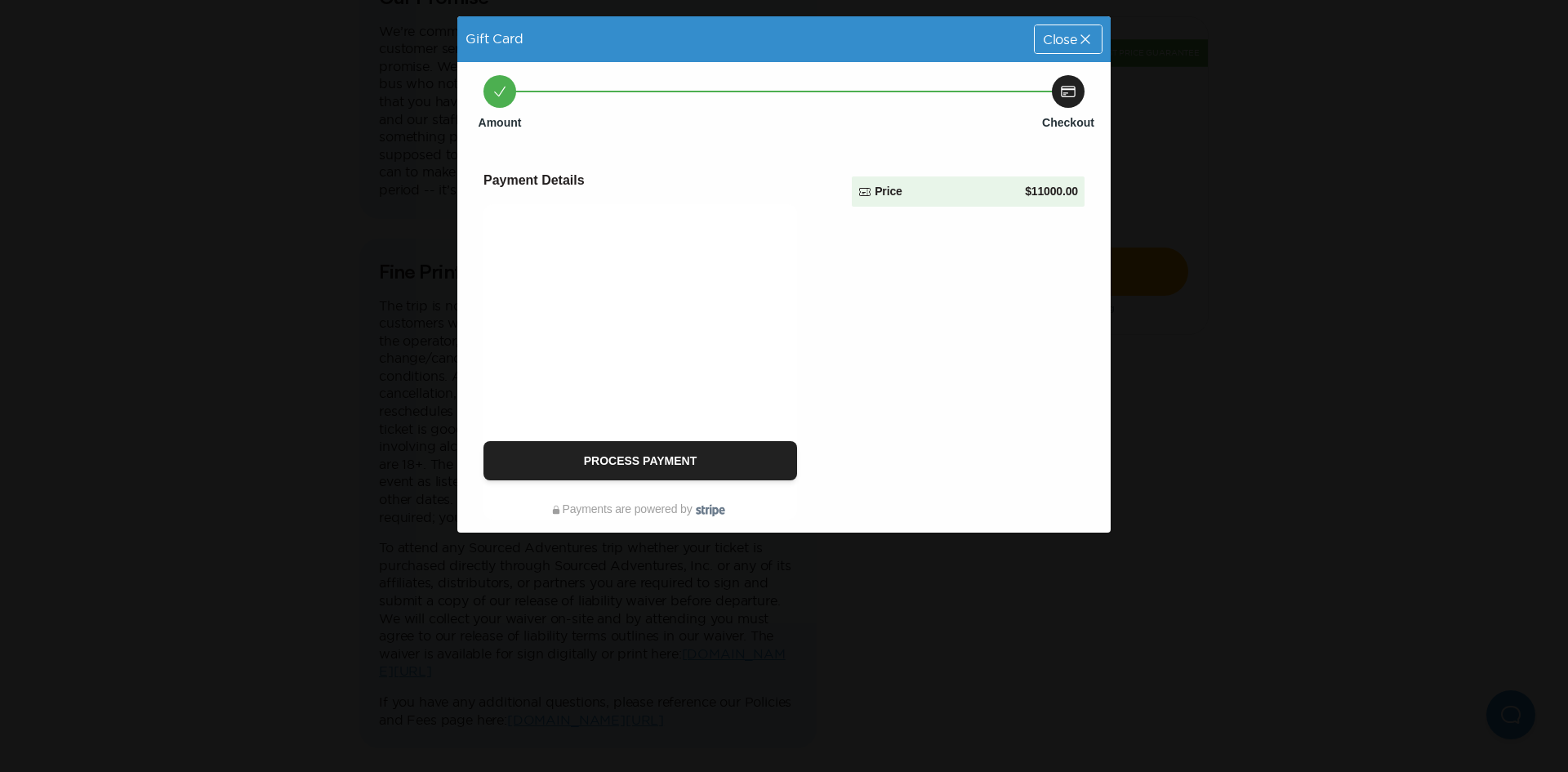
click at [1077, 44] on icon at bounding box center [1085, 40] width 16 height 16
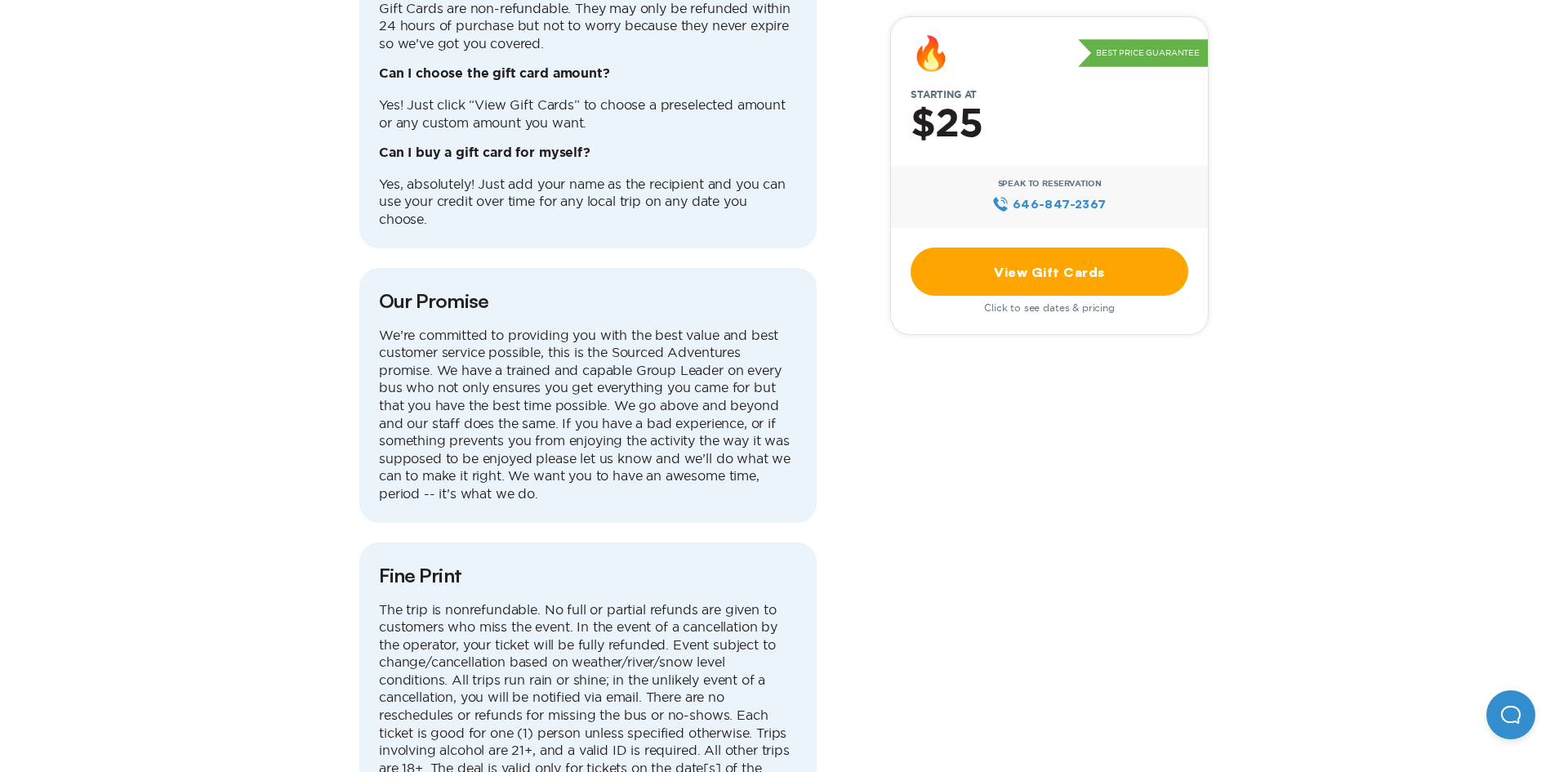
scroll to position [1509, 0]
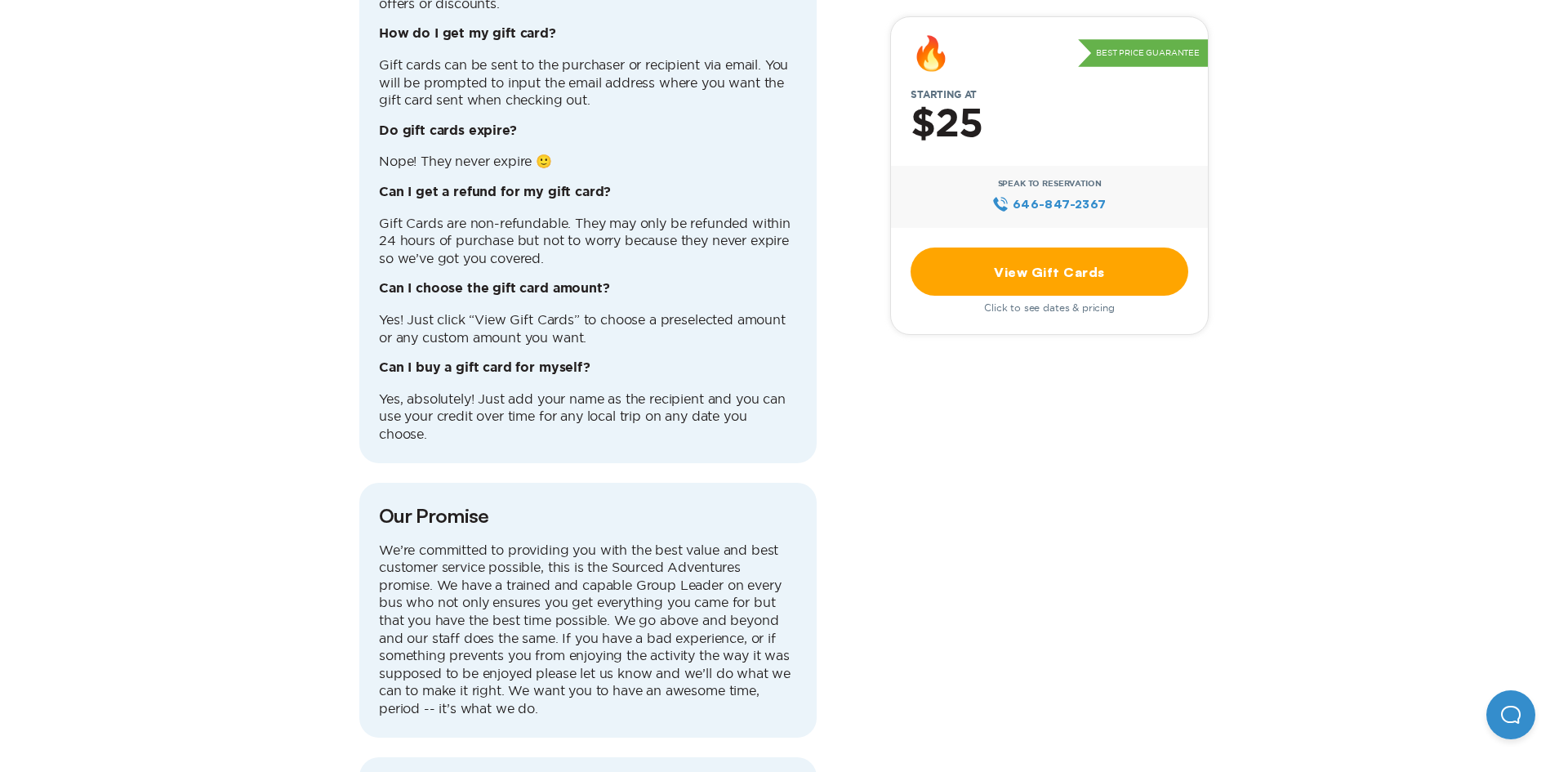
click at [1022, 281] on link "View Gift Cards" at bounding box center [1050, 272] width 278 height 49
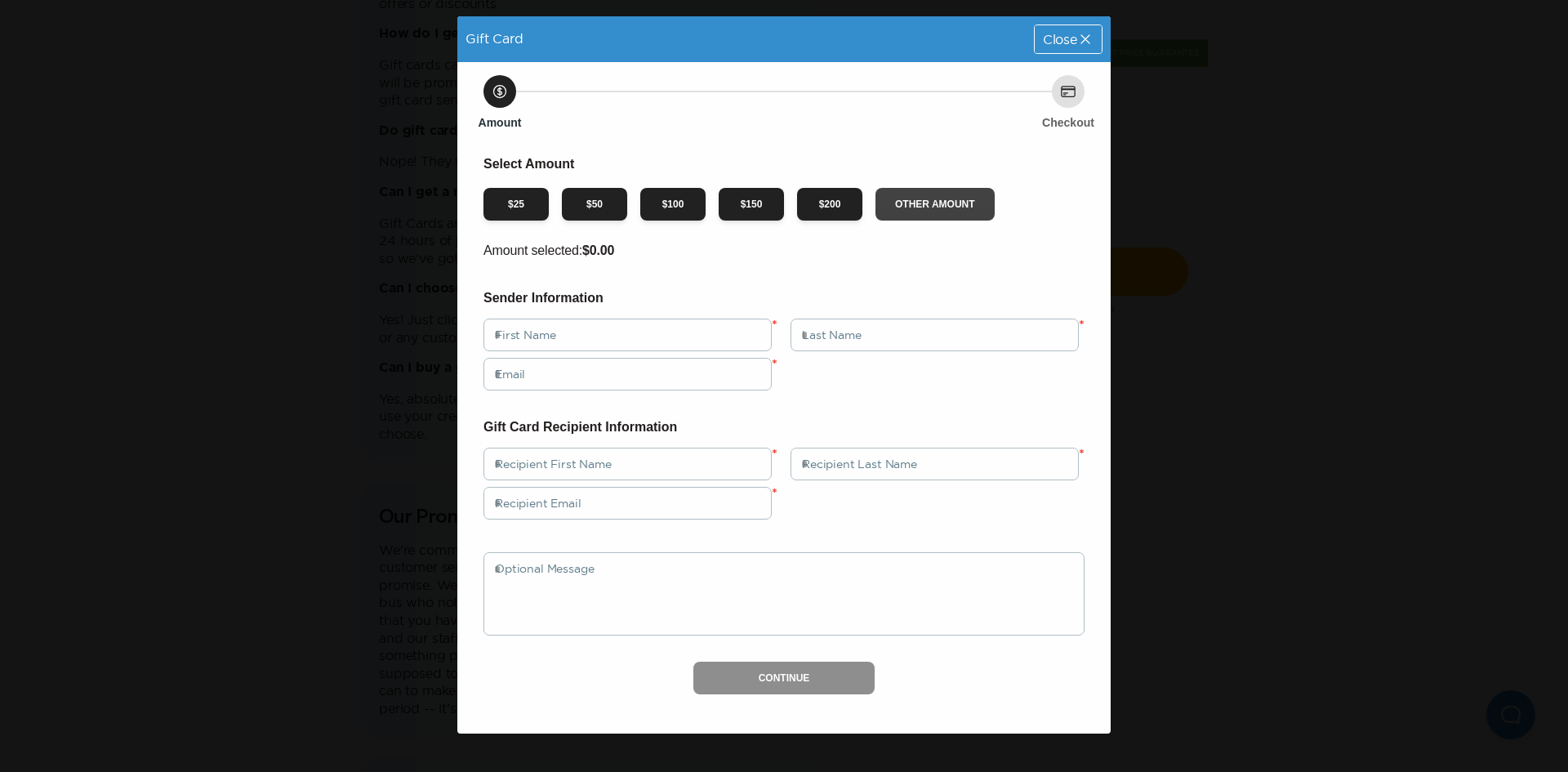
click at [947, 198] on button "Other Amount" at bounding box center [935, 204] width 119 height 33
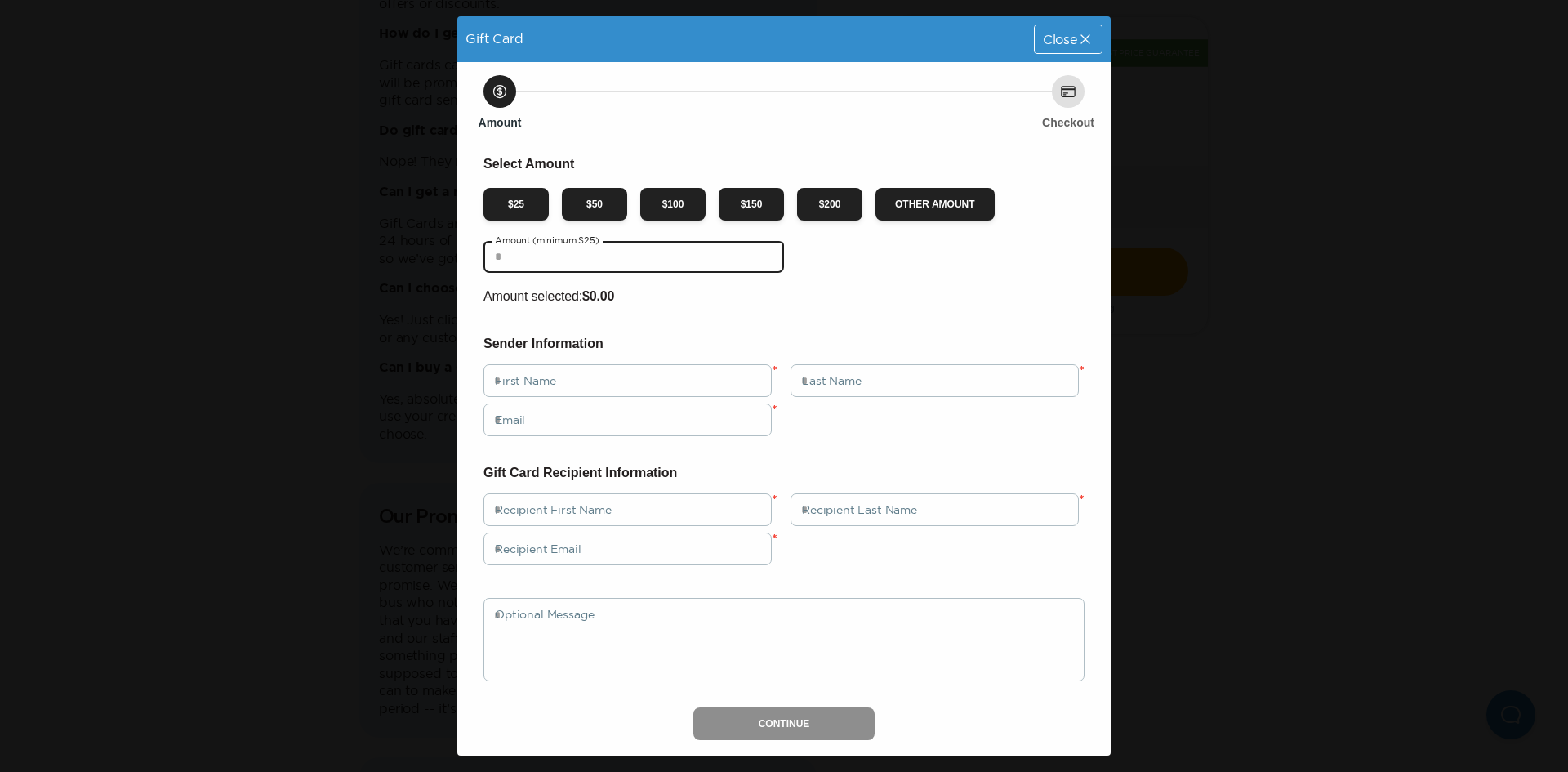
click at [507, 249] on input "text" at bounding box center [633, 257] width 300 height 33
click at [1053, 46] on span "Close" at bounding box center [1060, 40] width 35 height 13
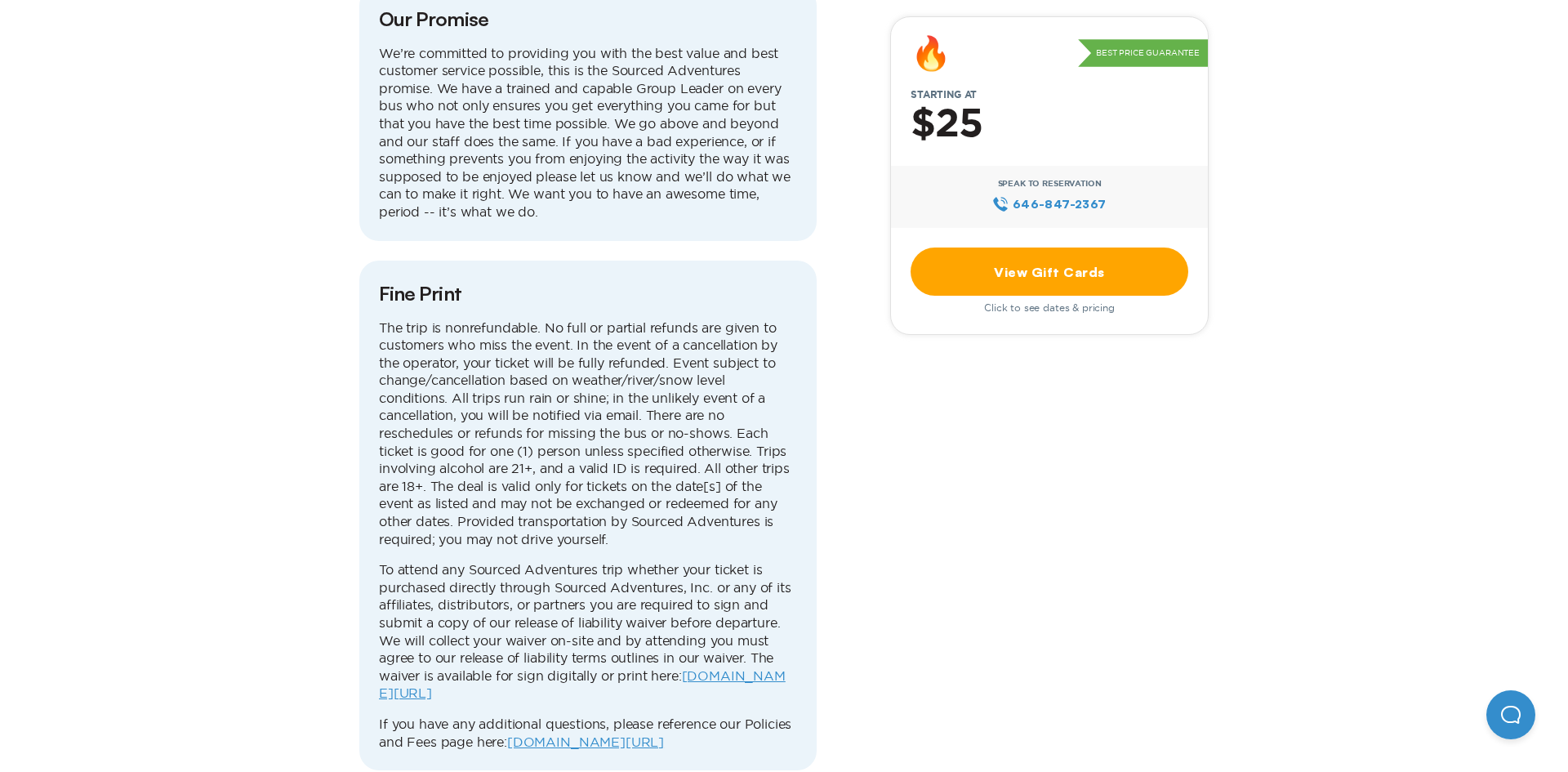
scroll to position [1897, 0]
